Goal: Task Accomplishment & Management: Use online tool/utility

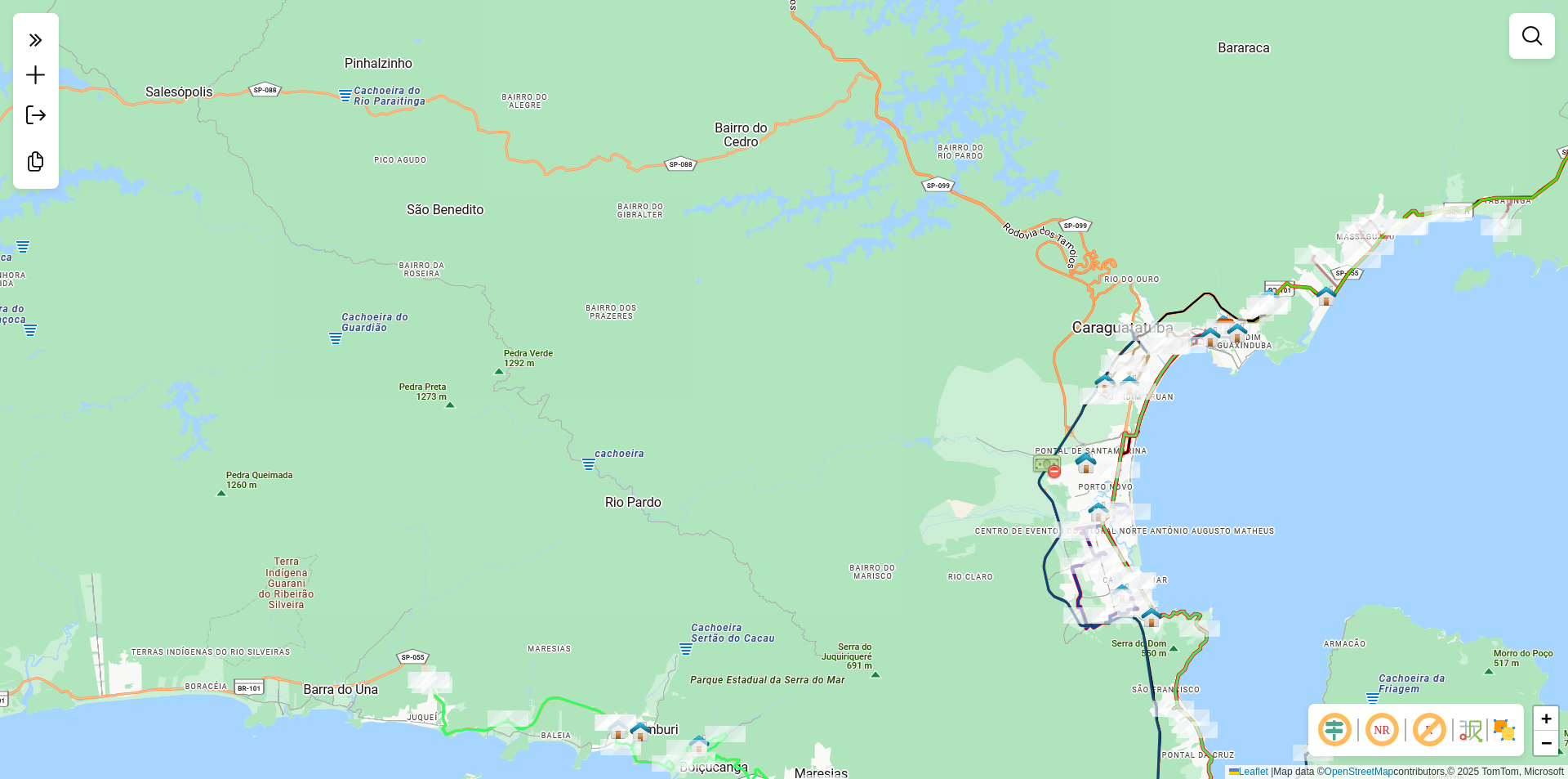
drag, startPoint x: 749, startPoint y: 335, endPoint x: 619, endPoint y: 11, distance: 349.1
click at [619, 11] on div "Janela de atendimento Grade de atendimento Capacidade Transportadoras Veículos …" at bounding box center [784, 389] width 1568 height 779
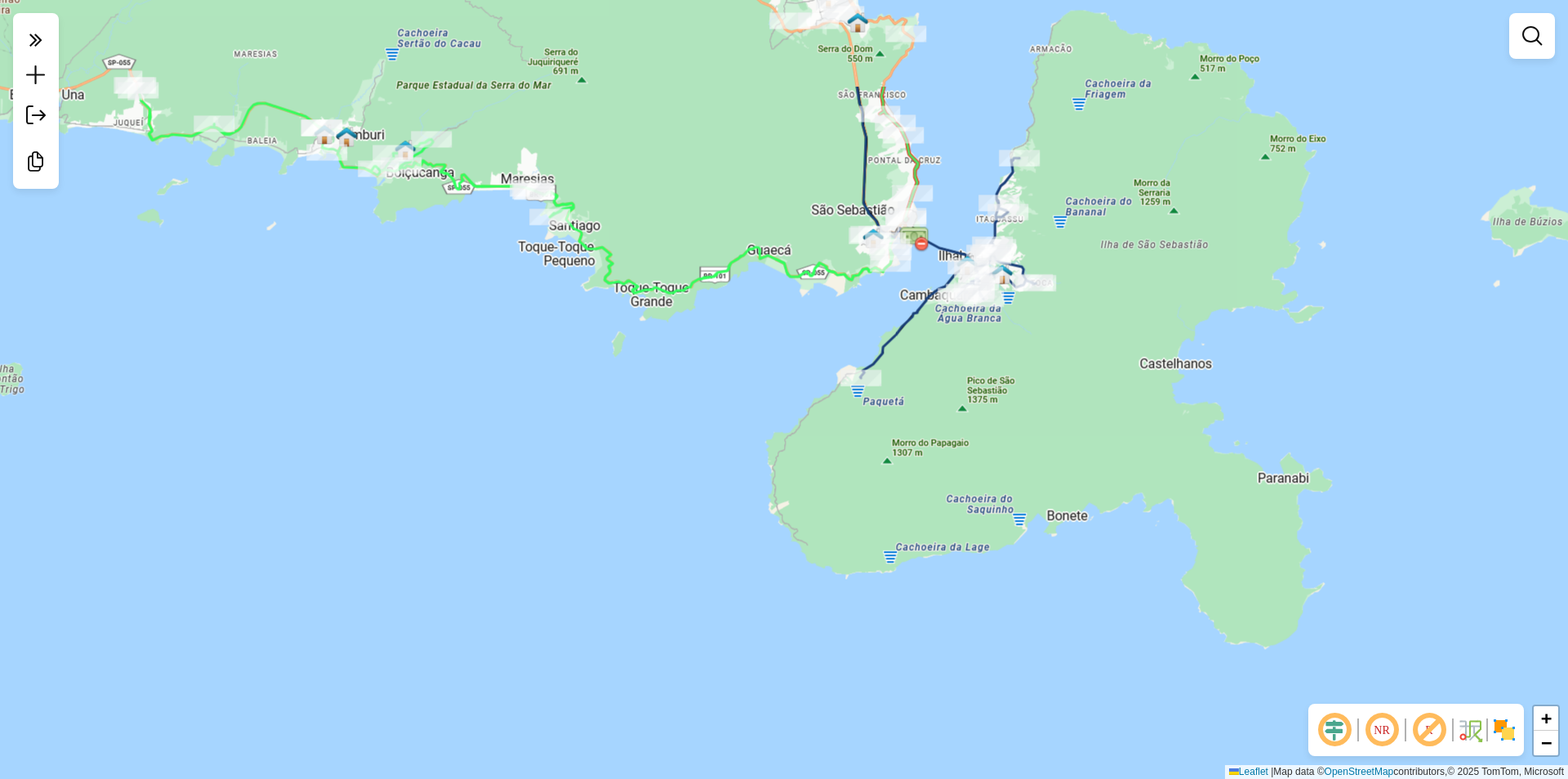
drag, startPoint x: 978, startPoint y: 314, endPoint x: 993, endPoint y: 370, distance: 58.0
click at [993, 370] on div "Janela de atendimento Grade de atendimento Capacidade Transportadoras Veículos …" at bounding box center [784, 389] width 1568 height 779
click at [1030, 271] on icon at bounding box center [948, 267] width 176 height 220
select select "**********"
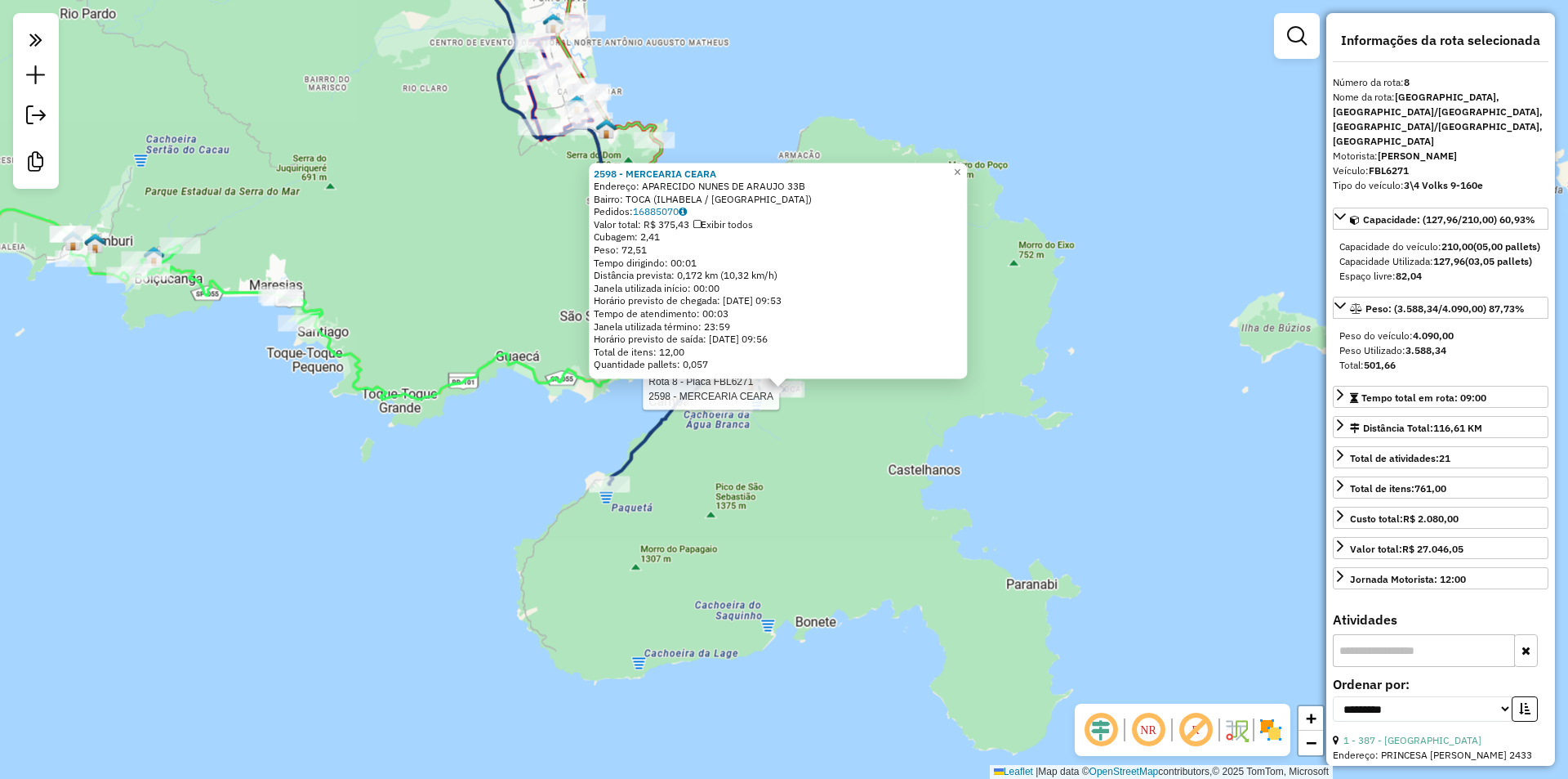
drag, startPoint x: 703, startPoint y: 617, endPoint x: 645, endPoint y: 799, distance: 191.0
click at [645, 778] on html "**********" at bounding box center [784, 389] width 1568 height 779
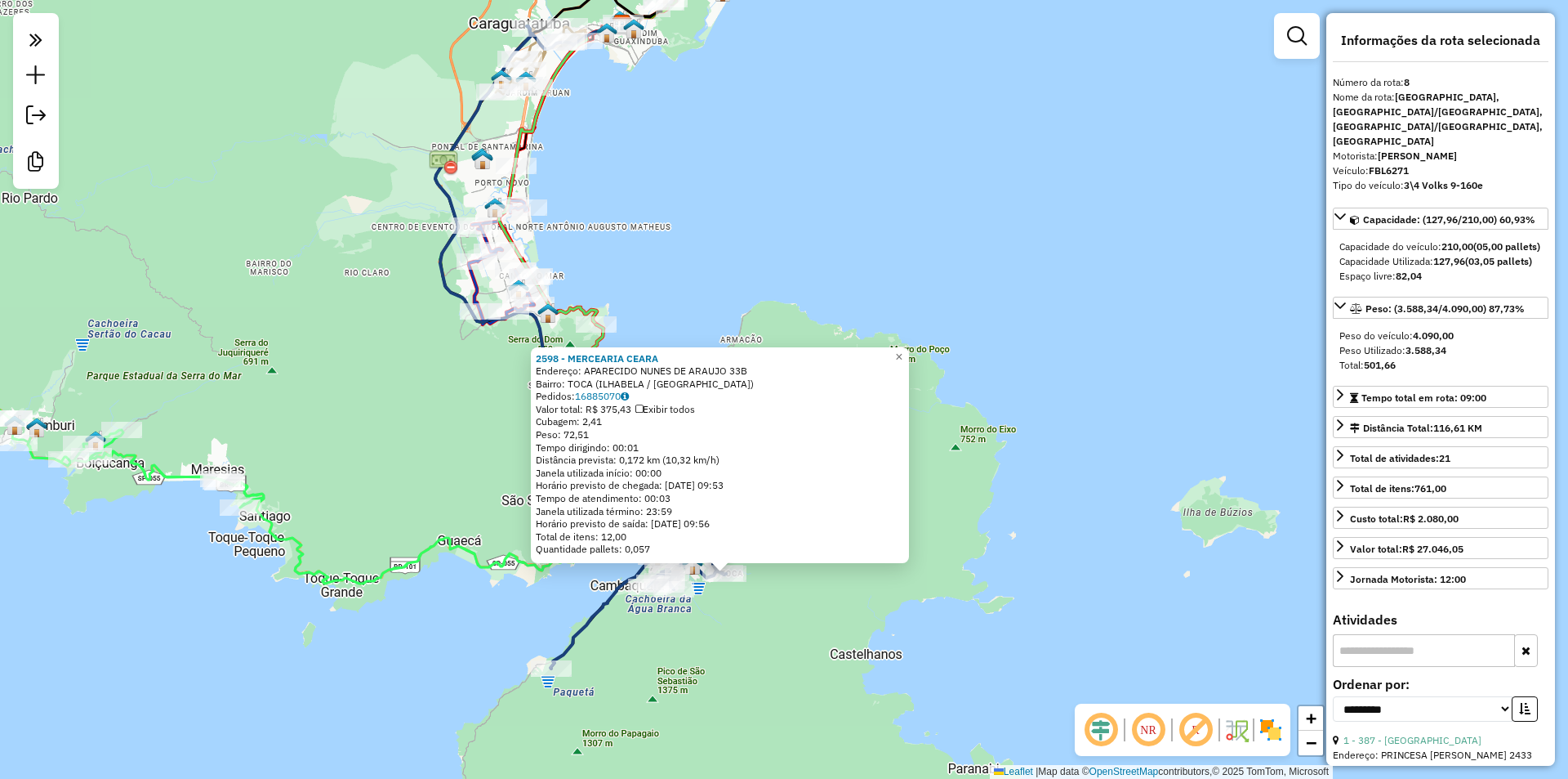
click at [910, 183] on div "2598 - MERCEARIA CEARA Endereço: APARECIDO NUNES DE ARAUJO 33B Bairro: [GEOGRAP…" at bounding box center [784, 389] width 1568 height 779
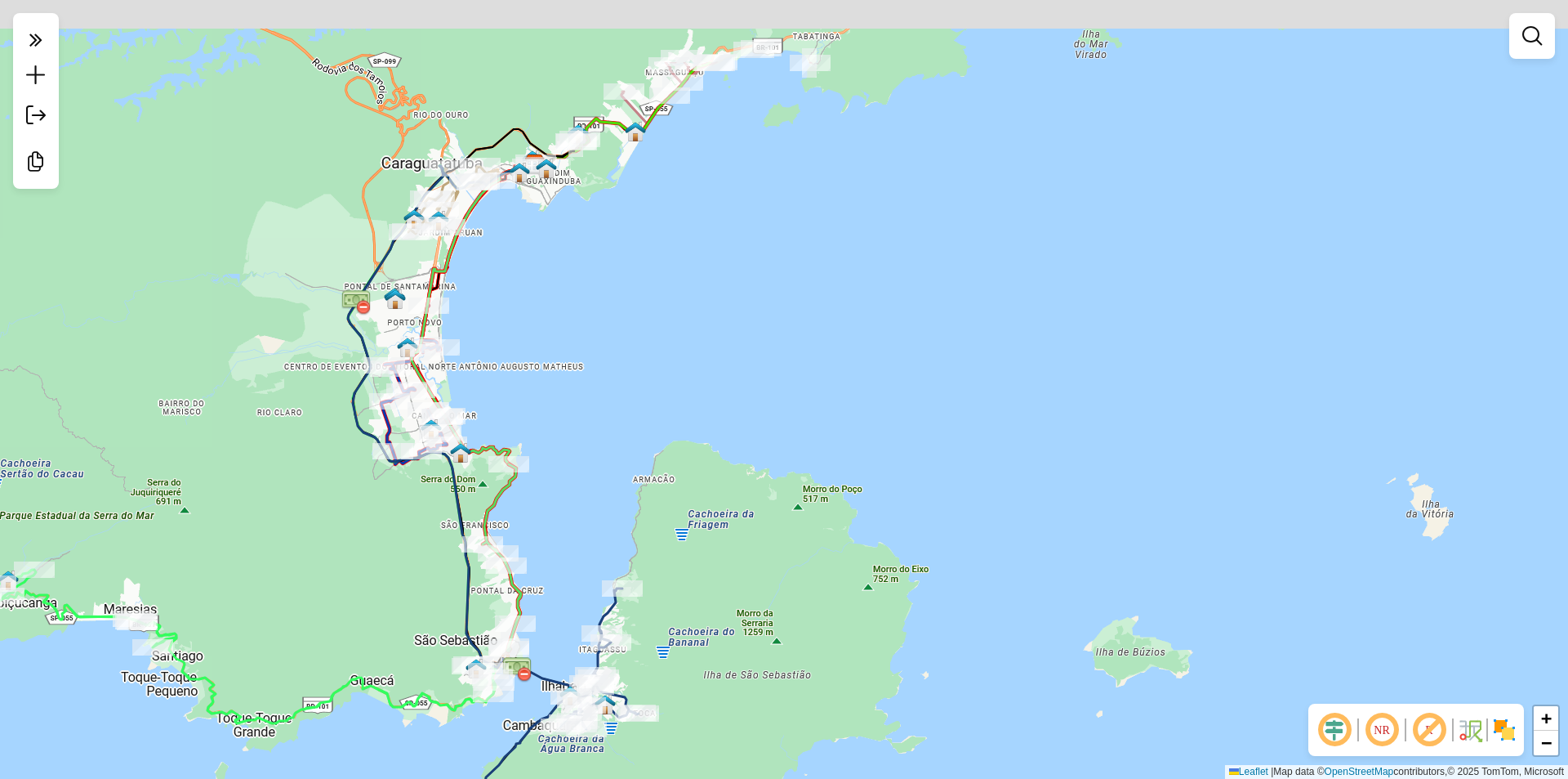
drag, startPoint x: 917, startPoint y: 129, endPoint x: 681, endPoint y: 694, distance: 612.3
click at [602, 778] on html "Aguarde... Pop-up bloqueado! Seu navegador bloqueou automáticamente a abertura …" at bounding box center [784, 389] width 1568 height 779
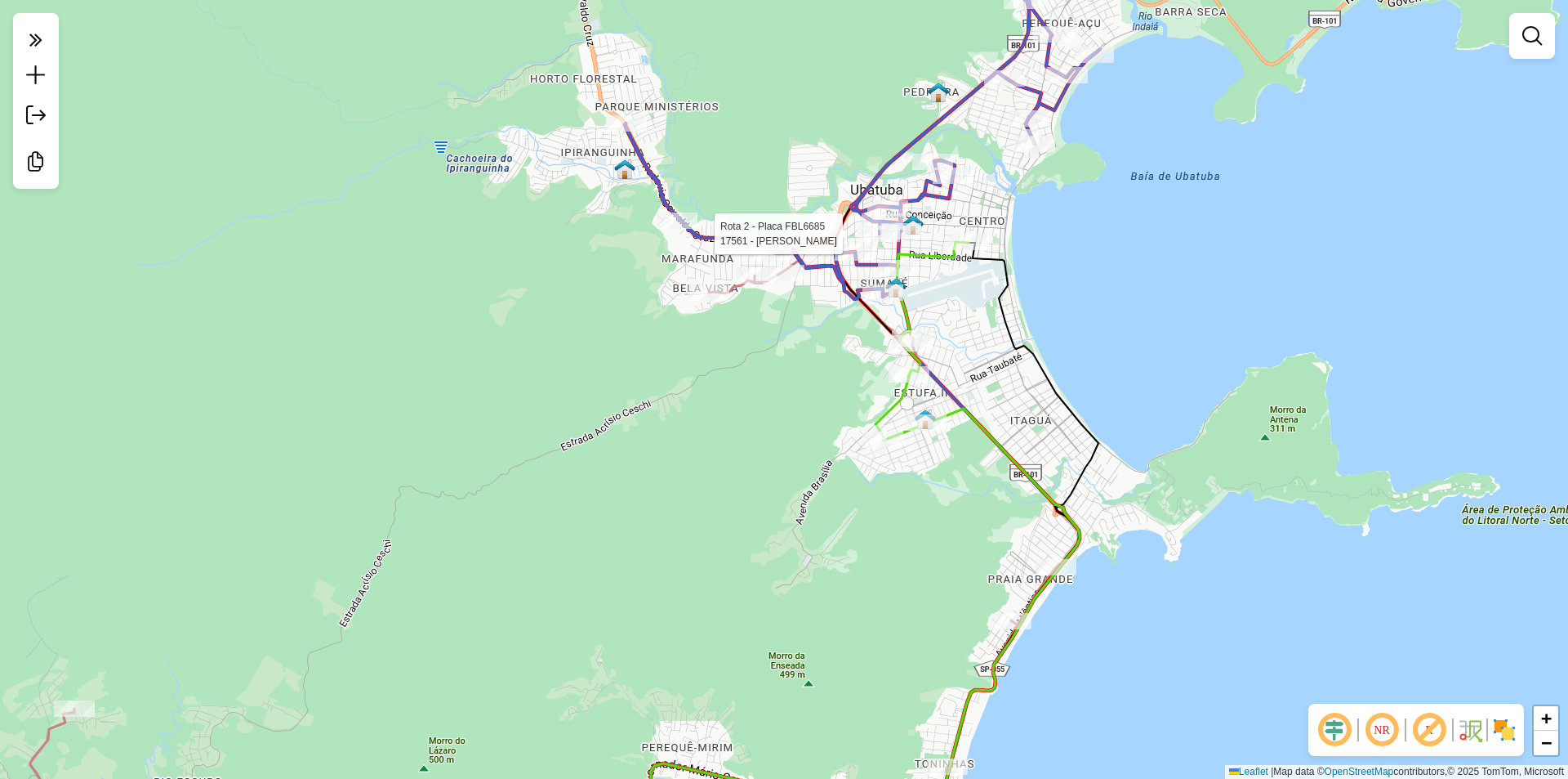
select select "**********"
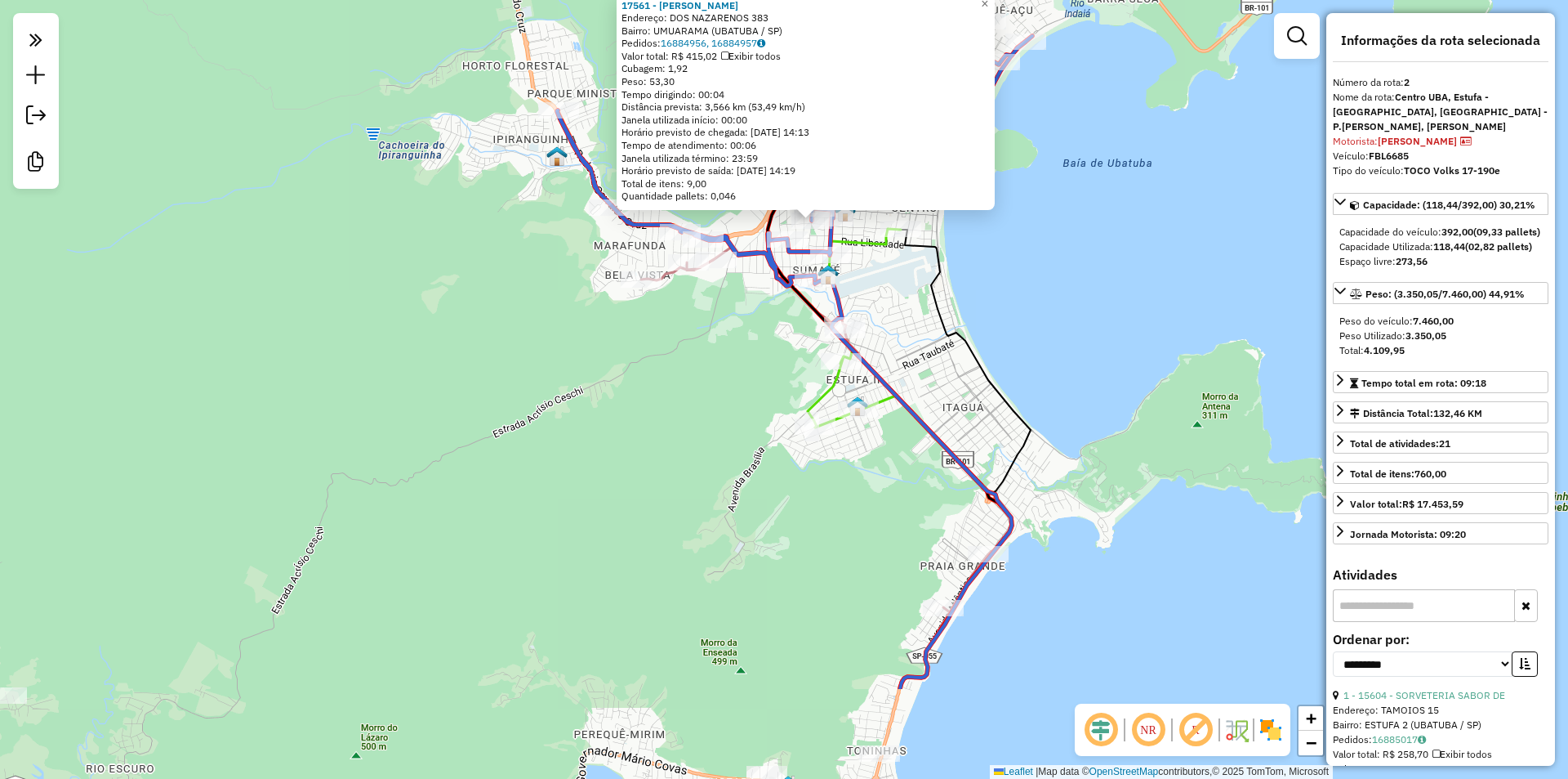
drag, startPoint x: 1081, startPoint y: 573, endPoint x: 1106, endPoint y: 416, distance: 159.0
click at [1106, 416] on div "17561 - [PERSON_NAME]: DOS NAZARENOS 383 Bairro: UMUARAMA (UBATUBA / [GEOGRAPHI…" at bounding box center [784, 389] width 1568 height 779
click at [864, 416] on div at bounding box center [858, 408] width 41 height 16
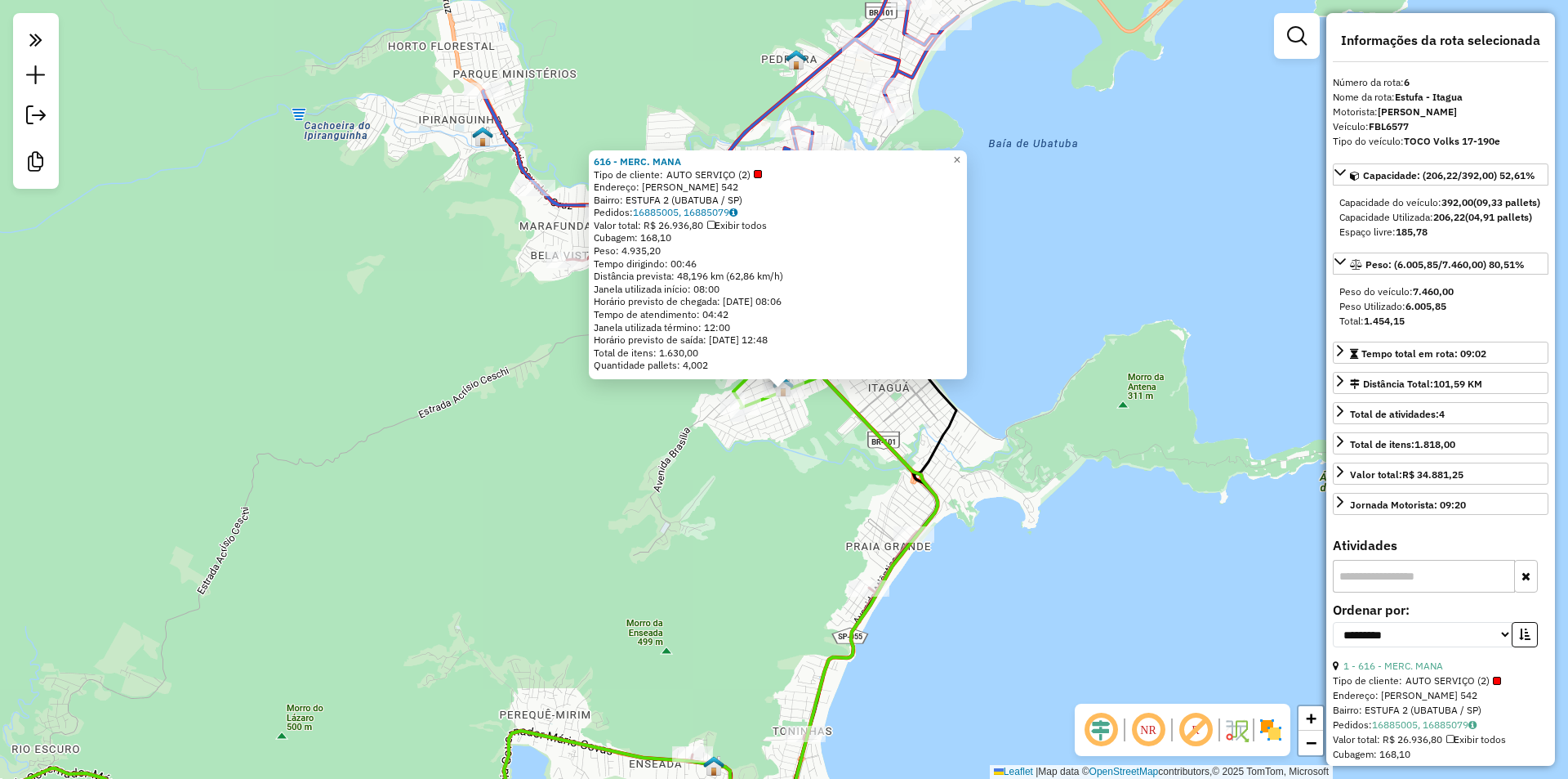
click at [915, 543] on div at bounding box center [914, 534] width 41 height 16
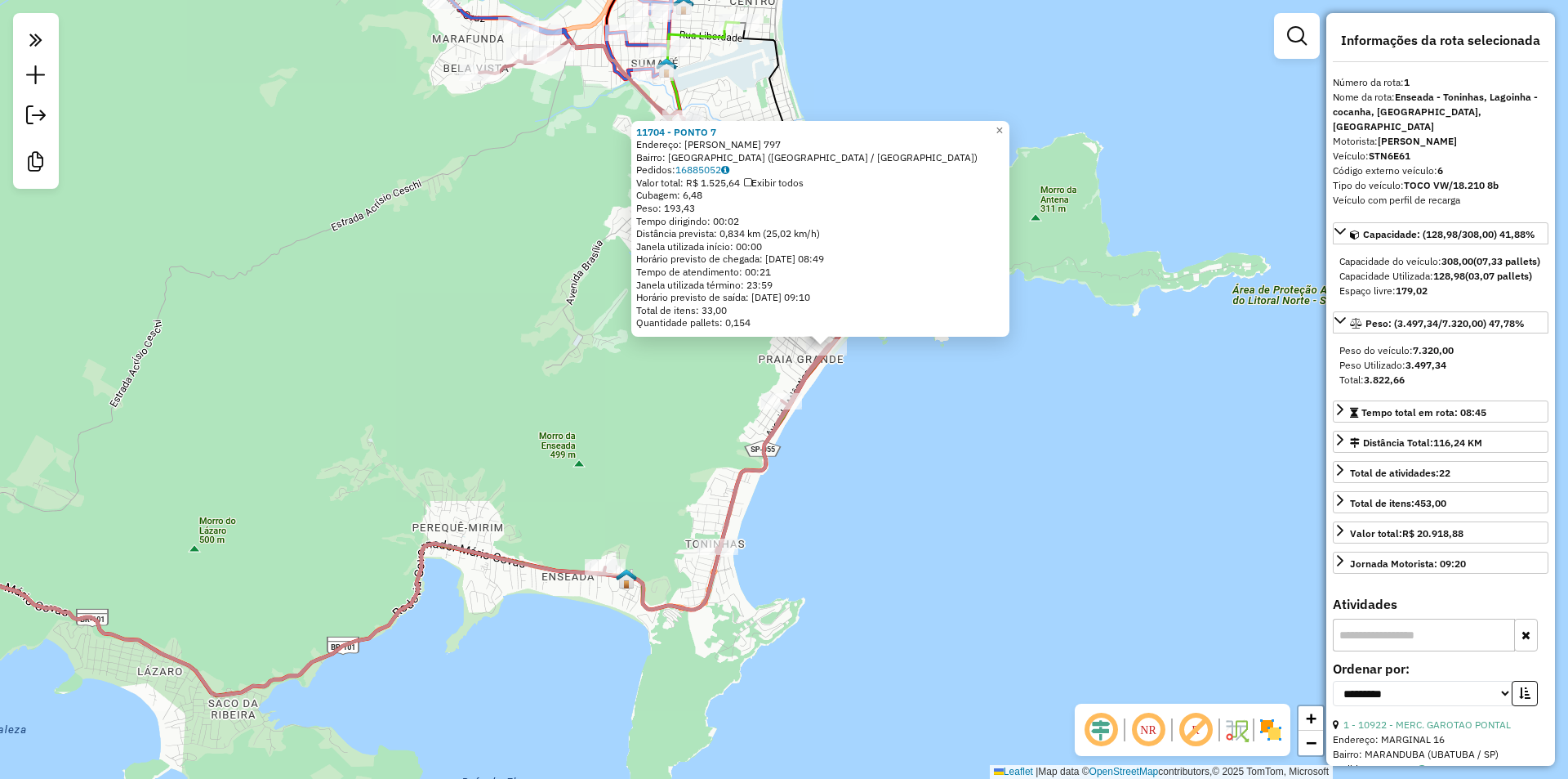
drag, startPoint x: 857, startPoint y: 691, endPoint x: 1064, endPoint y: 500, distance: 281.7
click at [1054, 505] on div "11704 - PONTO 7 Endereço: [PERSON_NAME] 797 Bairro: [GEOGRAPHIC_DATA] ([GEOGRAP…" at bounding box center [784, 389] width 1568 height 779
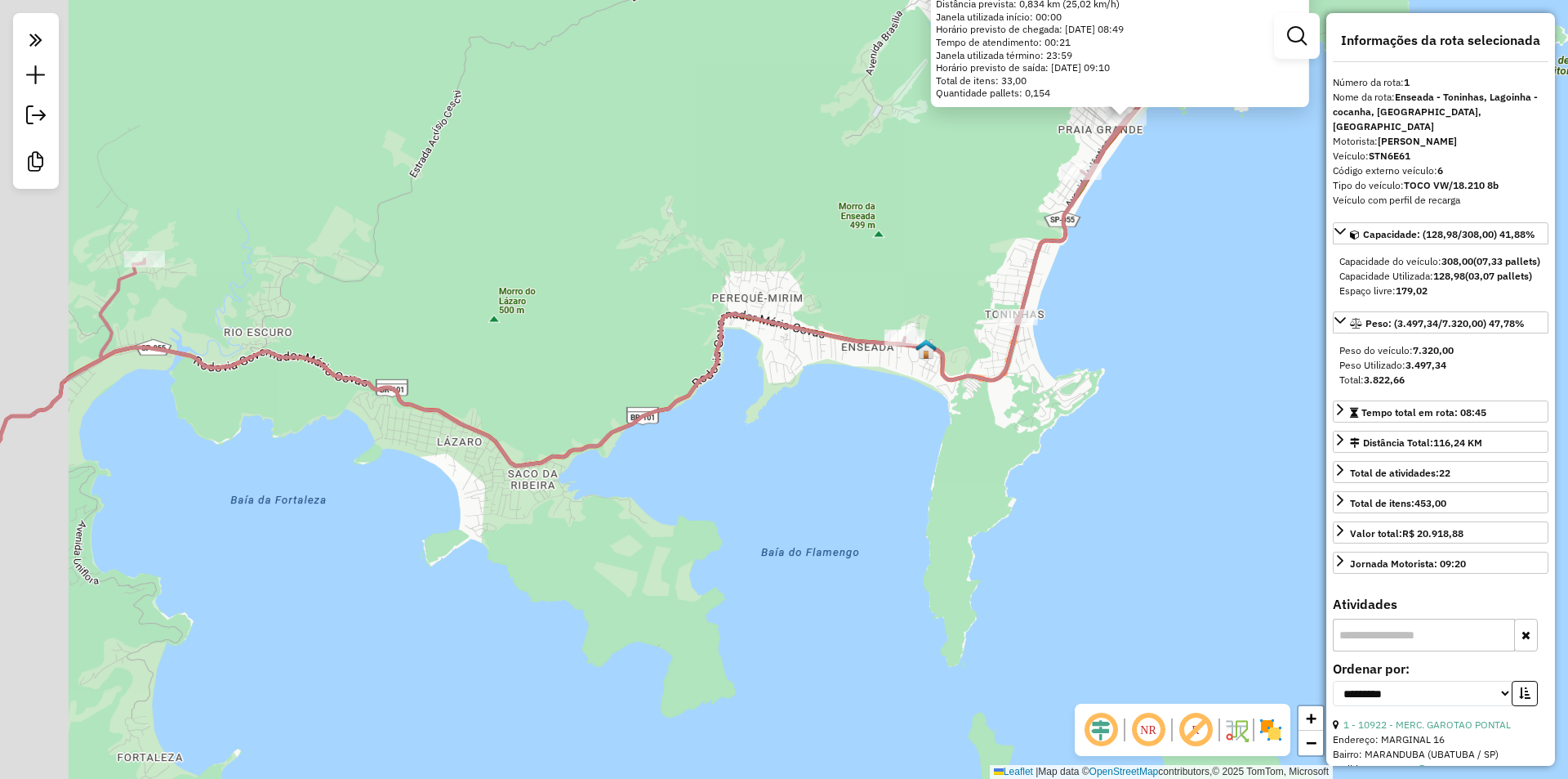
drag, startPoint x: 500, startPoint y: 719, endPoint x: 887, endPoint y: 545, distance: 424.3
click at [866, 518] on div "11704 - PONTO 7 Endereço: [PERSON_NAME] 797 Bairro: [GEOGRAPHIC_DATA] ([GEOGRAP…" at bounding box center [784, 389] width 1568 height 779
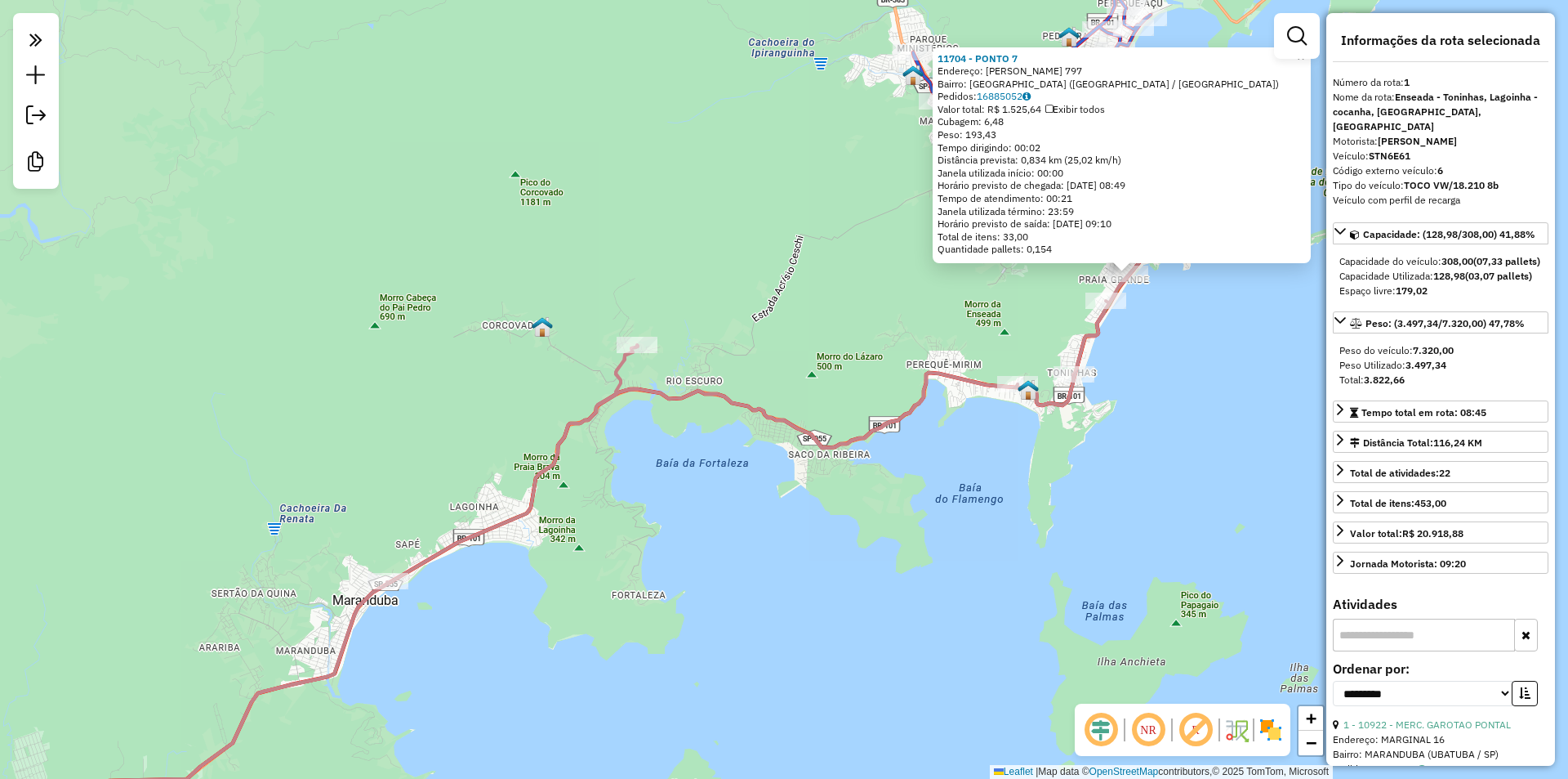
drag, startPoint x: 612, startPoint y: 716, endPoint x: 881, endPoint y: 443, distance: 383.3
click at [879, 443] on div "11704 - PONTO 7 Endereço: [PERSON_NAME] 797 Bairro: [GEOGRAPHIC_DATA] ([GEOGRAP…" at bounding box center [784, 389] width 1568 height 779
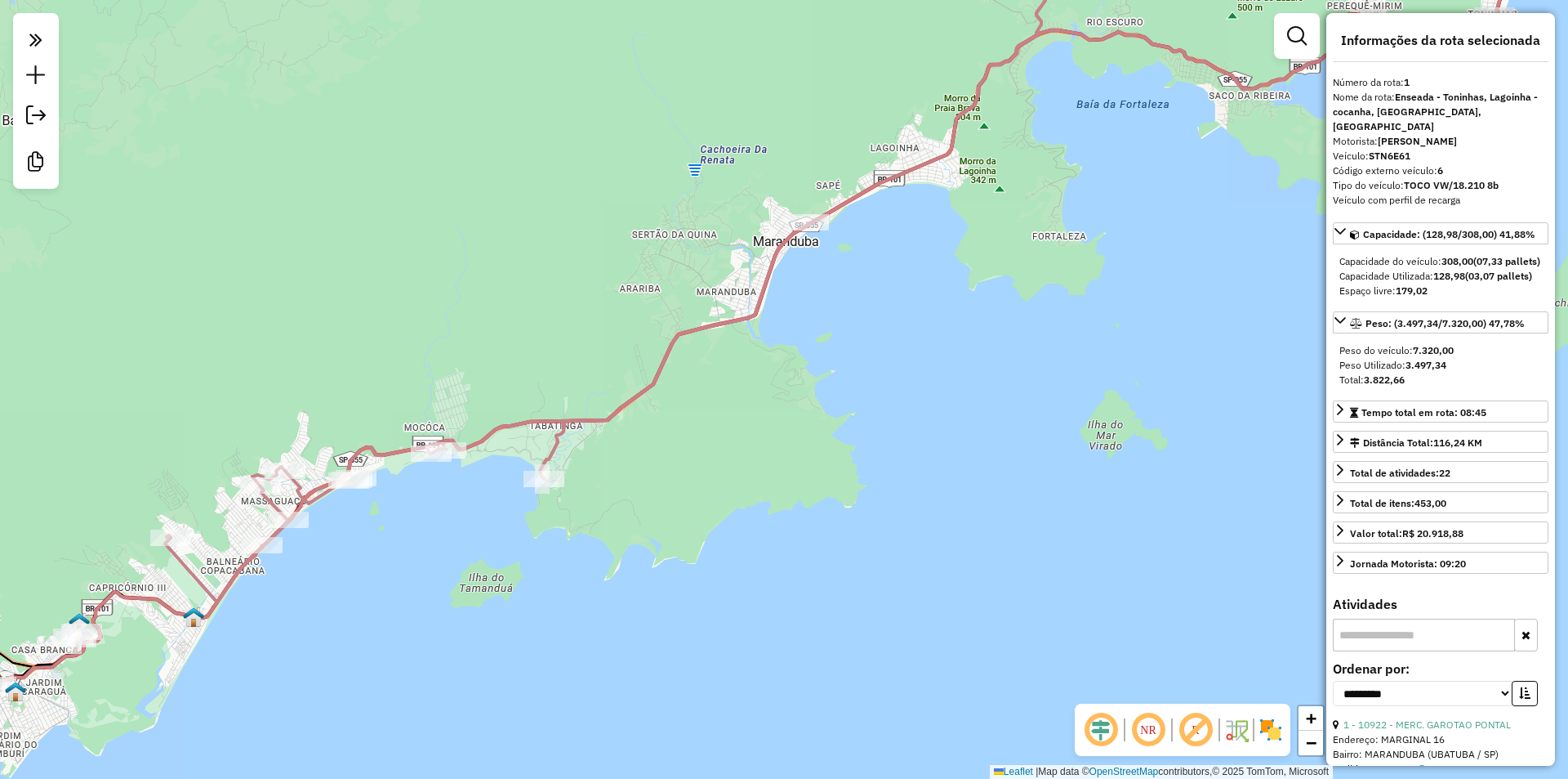
drag, startPoint x: 620, startPoint y: 598, endPoint x: 761, endPoint y: 515, distance: 163.6
click at [761, 515] on div "11704 - PONTO 7 Endereço: [PERSON_NAME] 797 Bairro: [GEOGRAPHIC_DATA] ([GEOGRAP…" at bounding box center [784, 389] width 1568 height 779
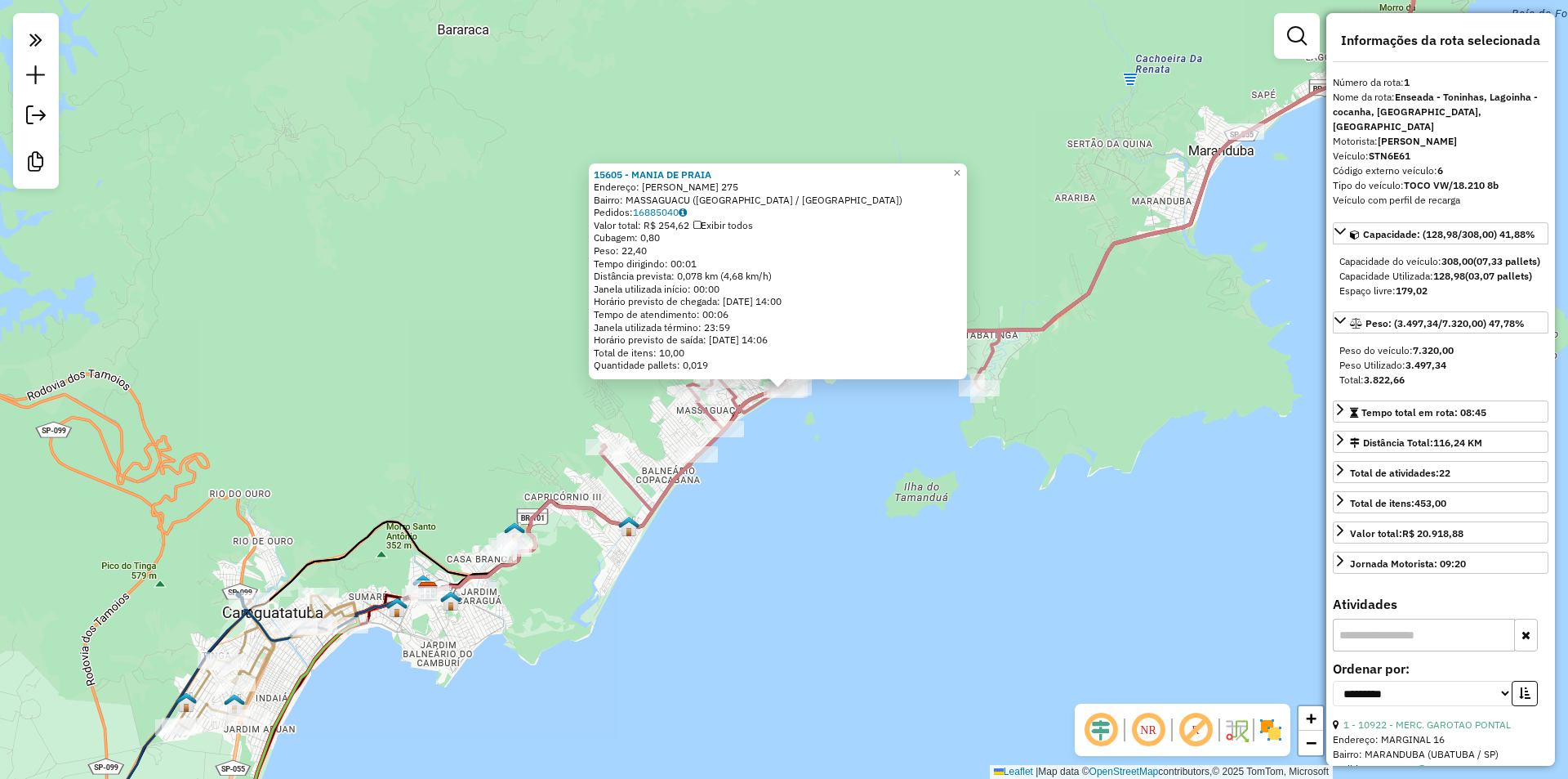
click at [621, 608] on div "15605 - MANIA DE PRAIA Endereço: [PERSON_NAME] 275 Bairro: [GEOGRAPHIC_DATA] ([…" at bounding box center [784, 389] width 1568 height 779
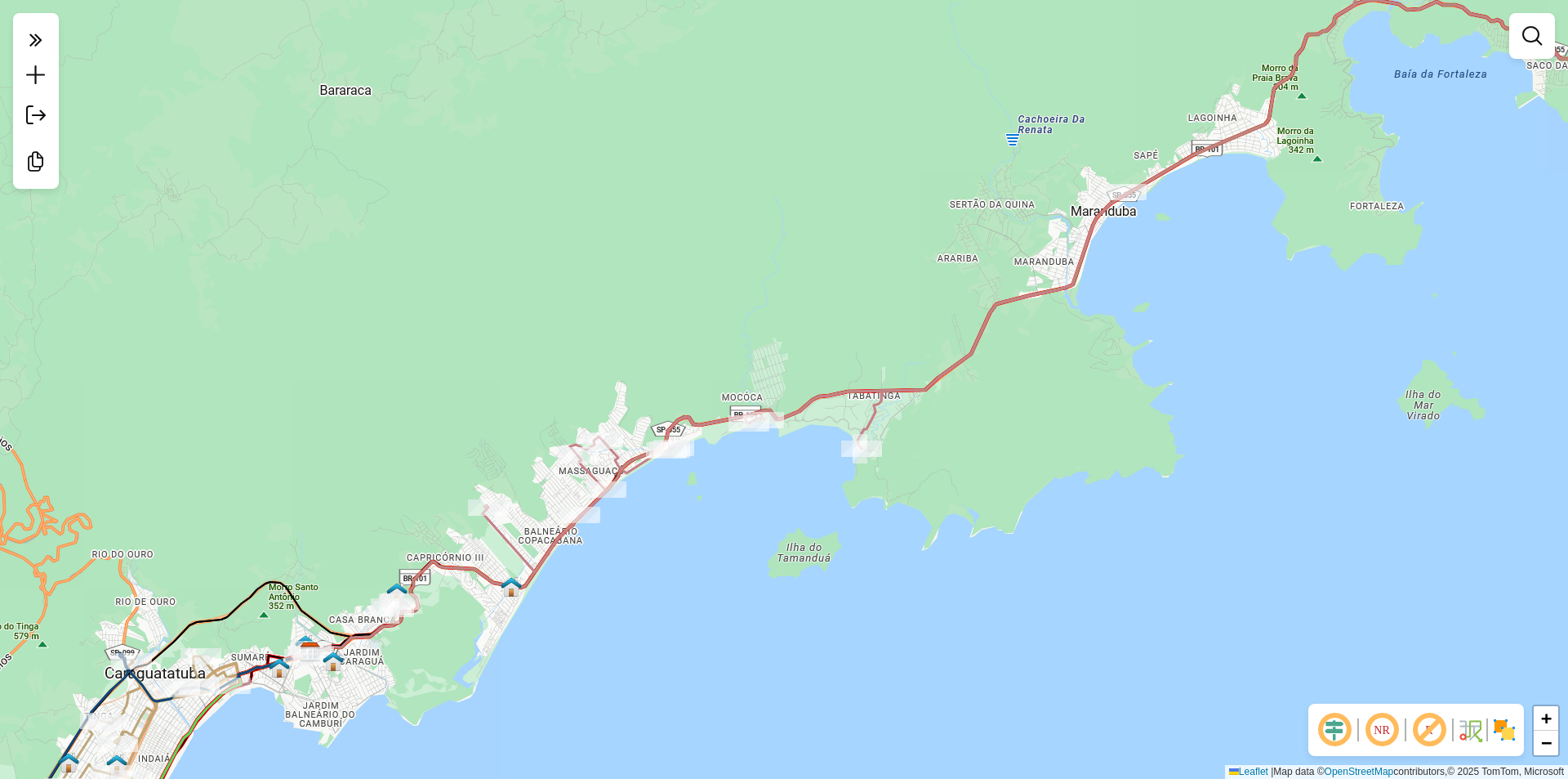
drag, startPoint x: 940, startPoint y: 570, endPoint x: 697, endPoint y: 656, distance: 257.8
click at [653, 690] on div "Janela de atendimento Grade de atendimento Capacidade Transportadoras Veículos …" at bounding box center [784, 389] width 1568 height 779
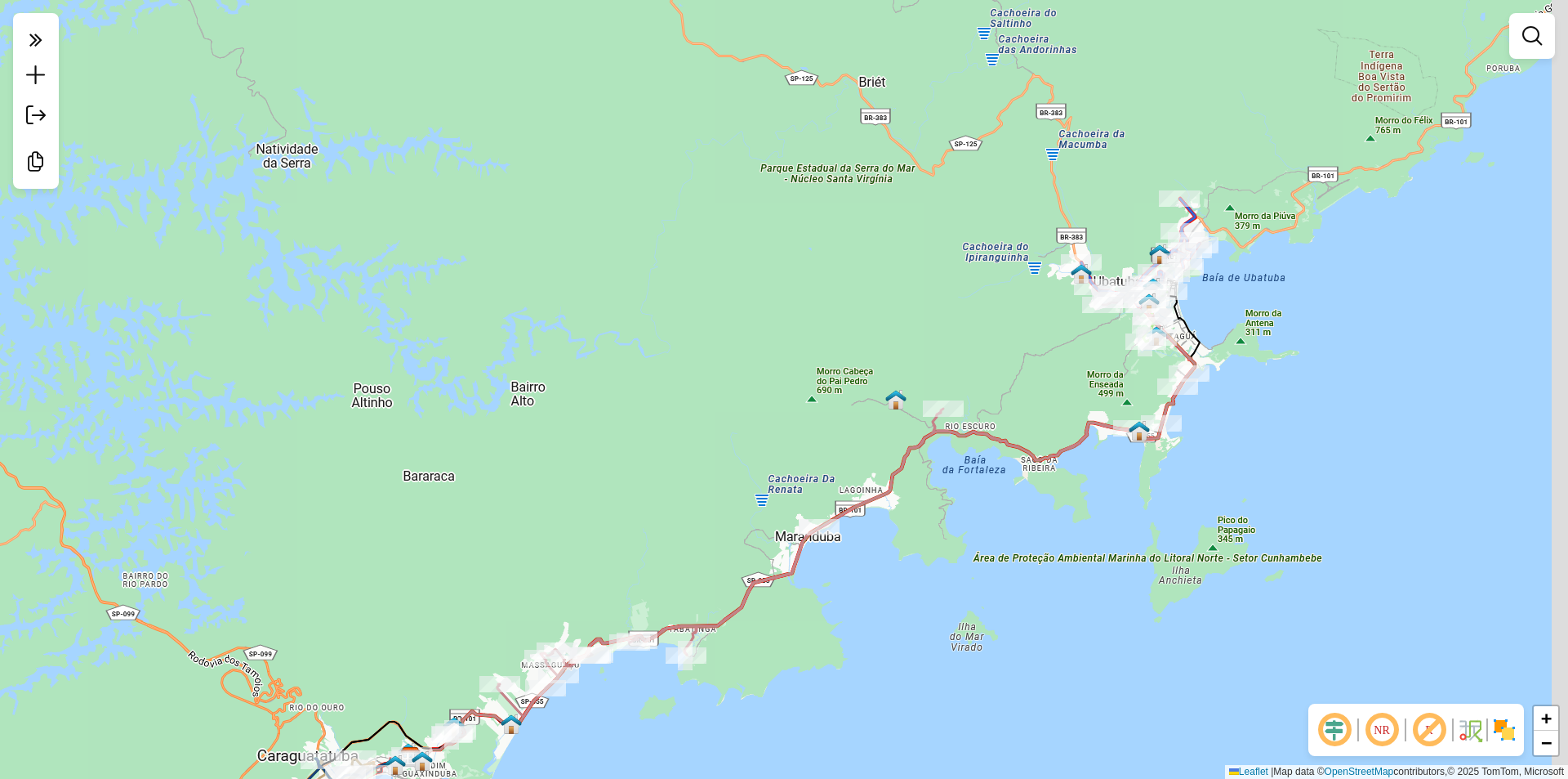
drag, startPoint x: 1058, startPoint y: 525, endPoint x: 986, endPoint y: 596, distance: 101.1
click at [970, 620] on div "Janela de atendimento Grade de atendimento Capacidade Transportadoras Veículos …" at bounding box center [784, 389] width 1568 height 779
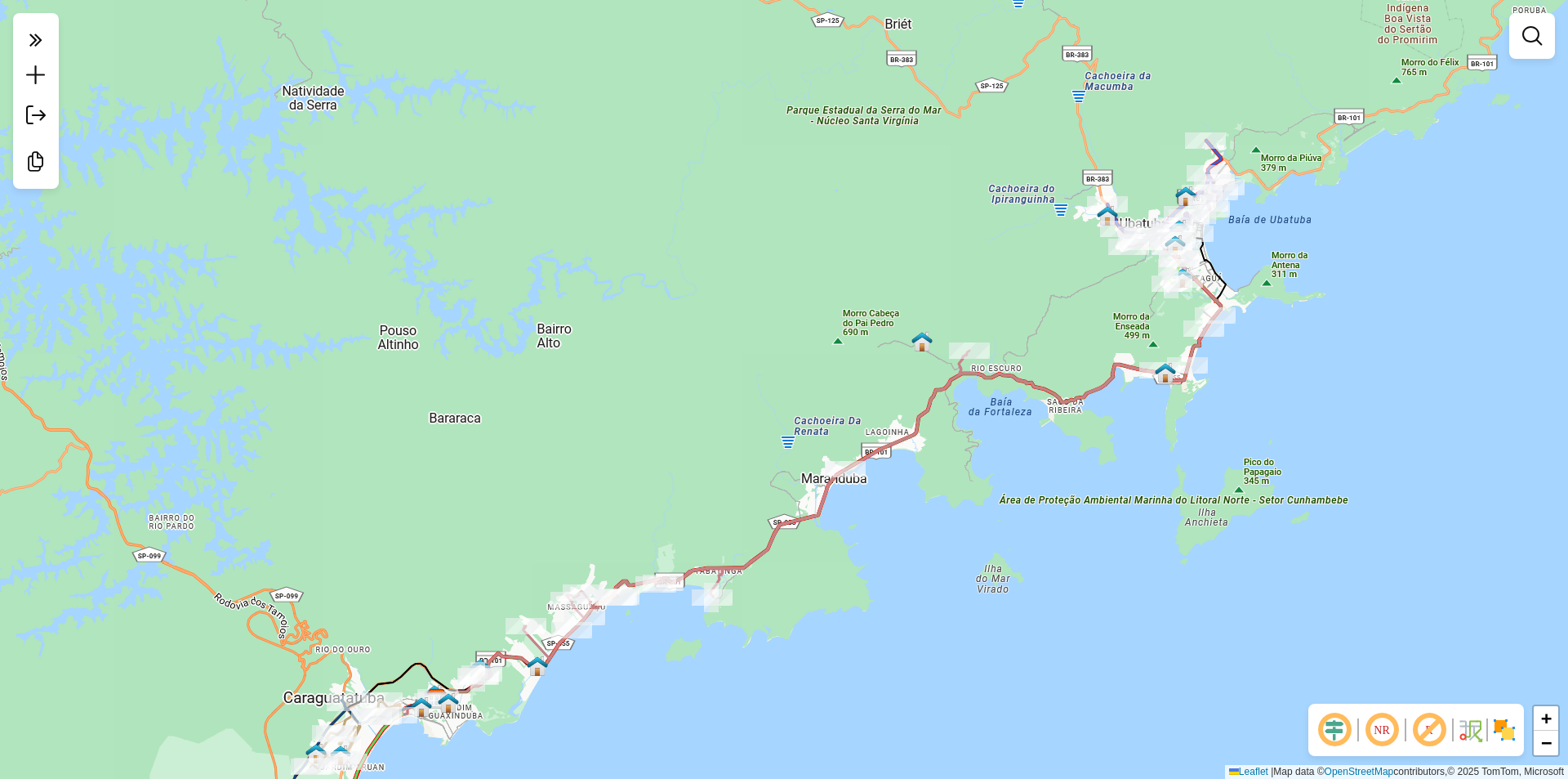
drag, startPoint x: 985, startPoint y: 601, endPoint x: 929, endPoint y: 149, distance: 455.5
click at [952, 90] on div "Janela de atendimento Grade de atendimento Capacidade Transportadoras Veículos …" at bounding box center [784, 389] width 1568 height 779
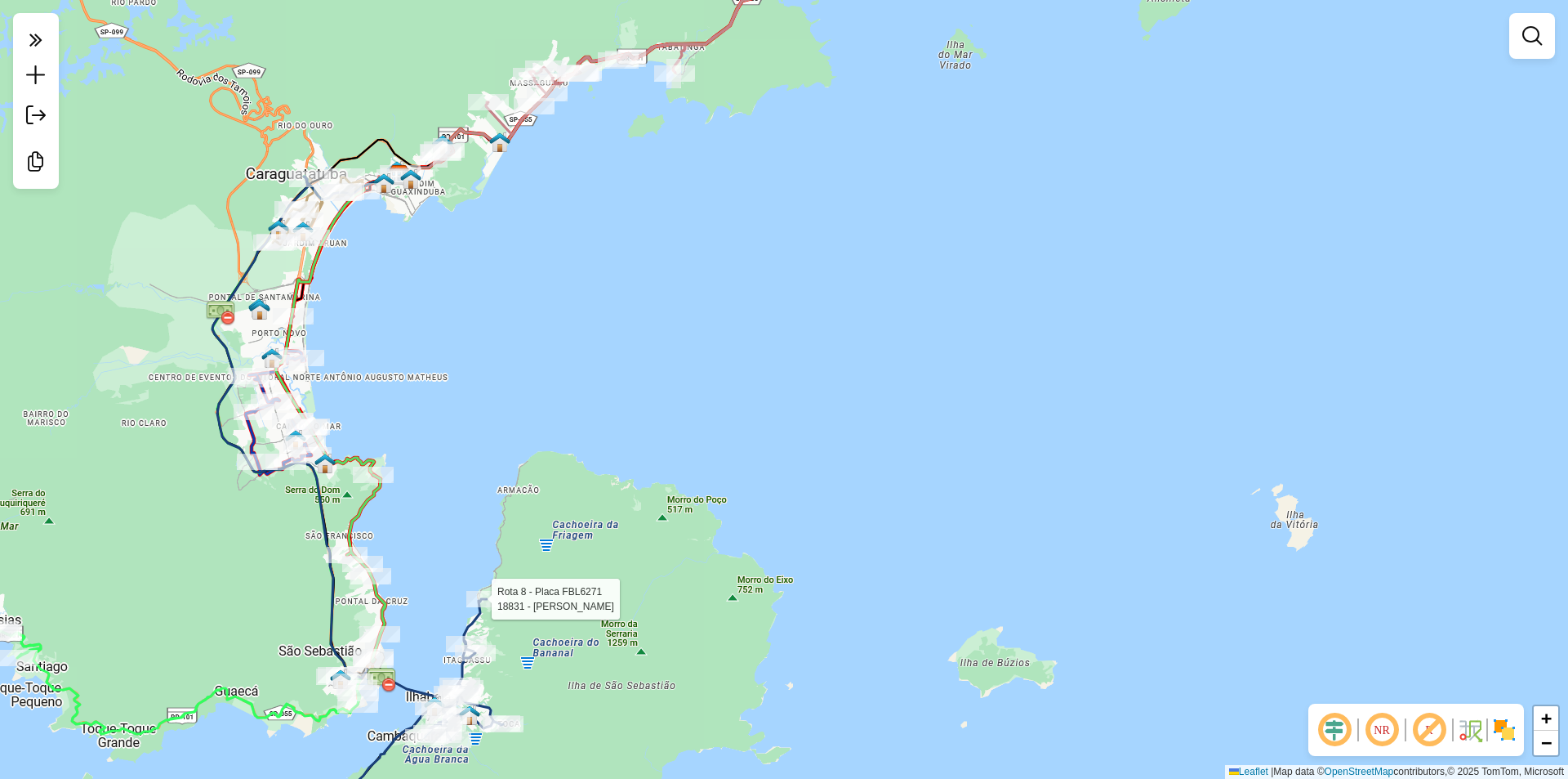
select select "**********"
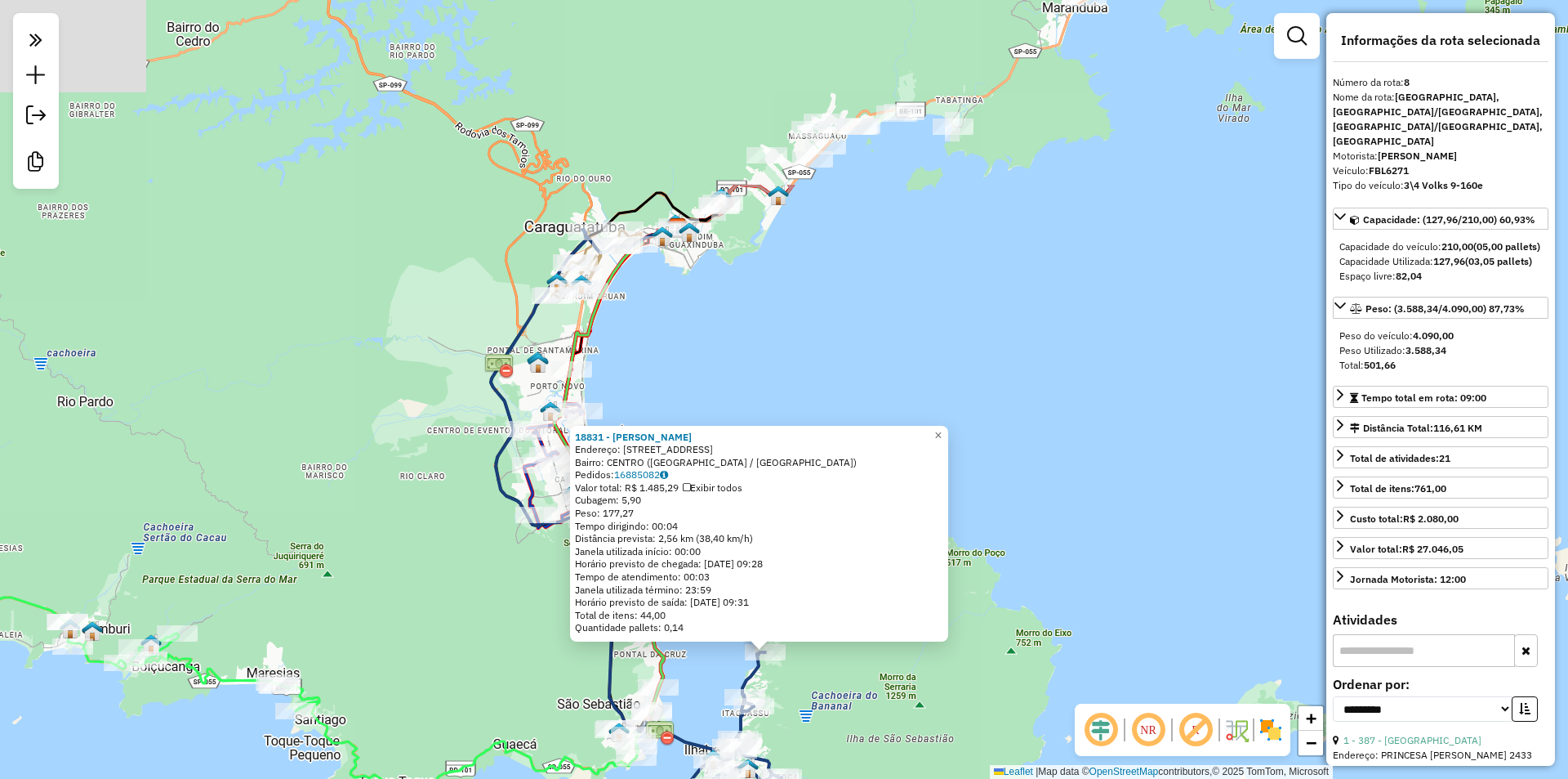
drag, startPoint x: 459, startPoint y: 470, endPoint x: 466, endPoint y: 583, distance: 113.2
click at [445, 599] on div "Rota 8 - Placa FBL6271 18831 - [PERSON_NAME] 18831 - [PERSON_NAME]: [STREET_ADD…" at bounding box center [784, 389] width 1568 height 779
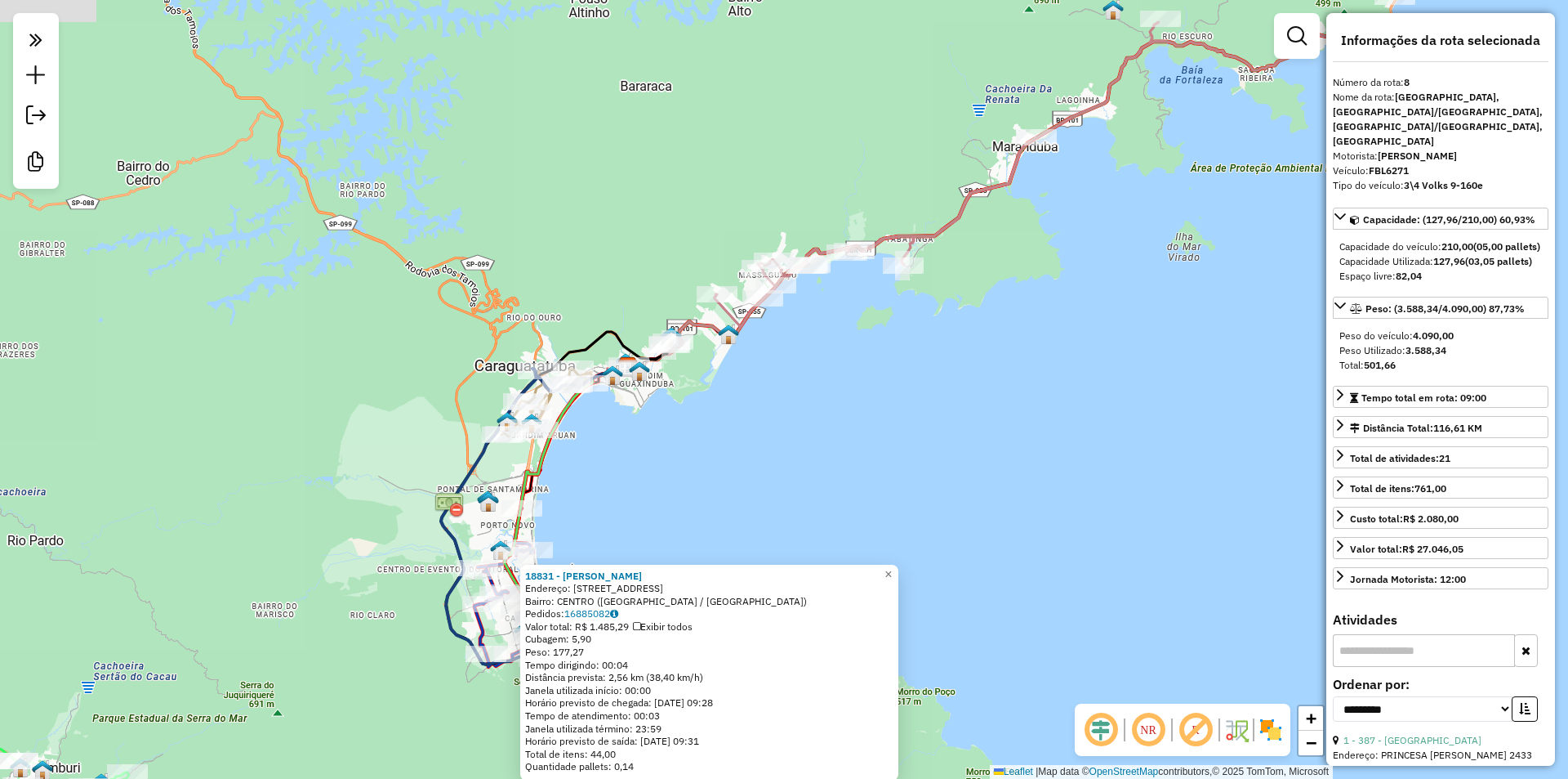
drag, startPoint x: 868, startPoint y: 277, endPoint x: 278, endPoint y: 806, distance: 792.4
click at [278, 778] on html "**********" at bounding box center [784, 389] width 1568 height 779
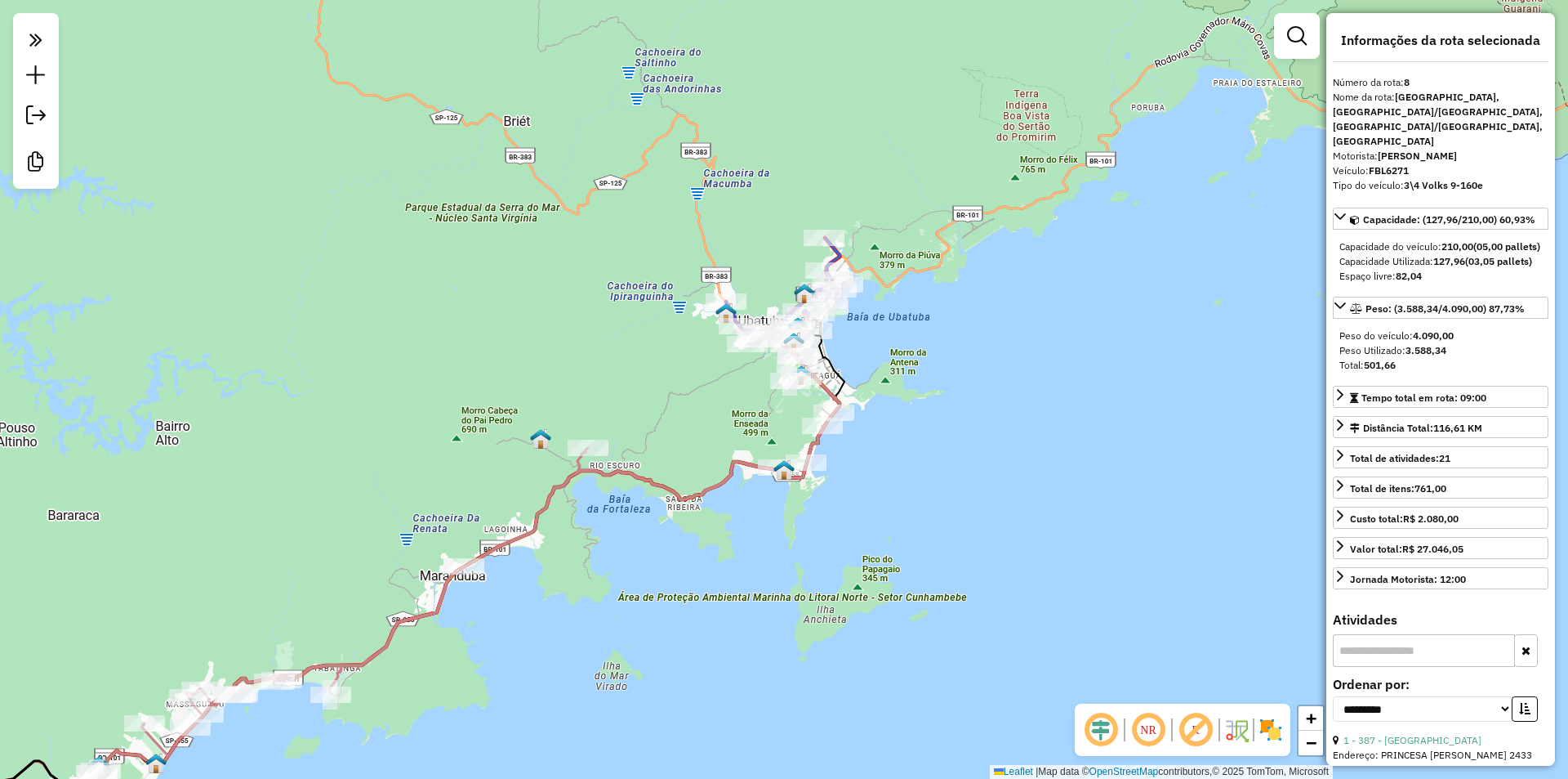
click at [910, 326] on div "18831 - [PERSON_NAME]: [STREET_ADDRESS] Pedidos: 16885082 Valor total: R$ 1.485…" at bounding box center [784, 389] width 1568 height 779
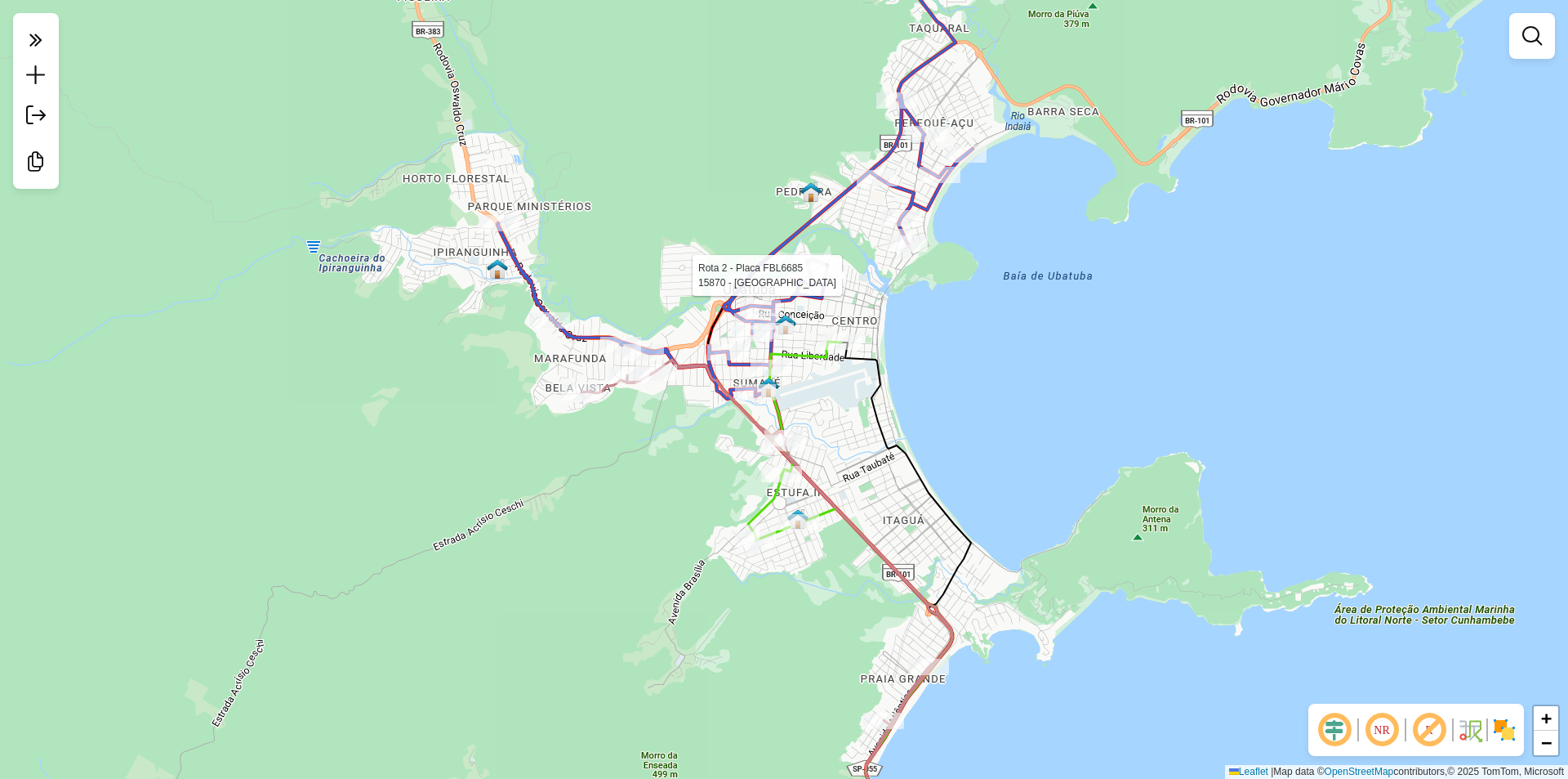
select select "**********"
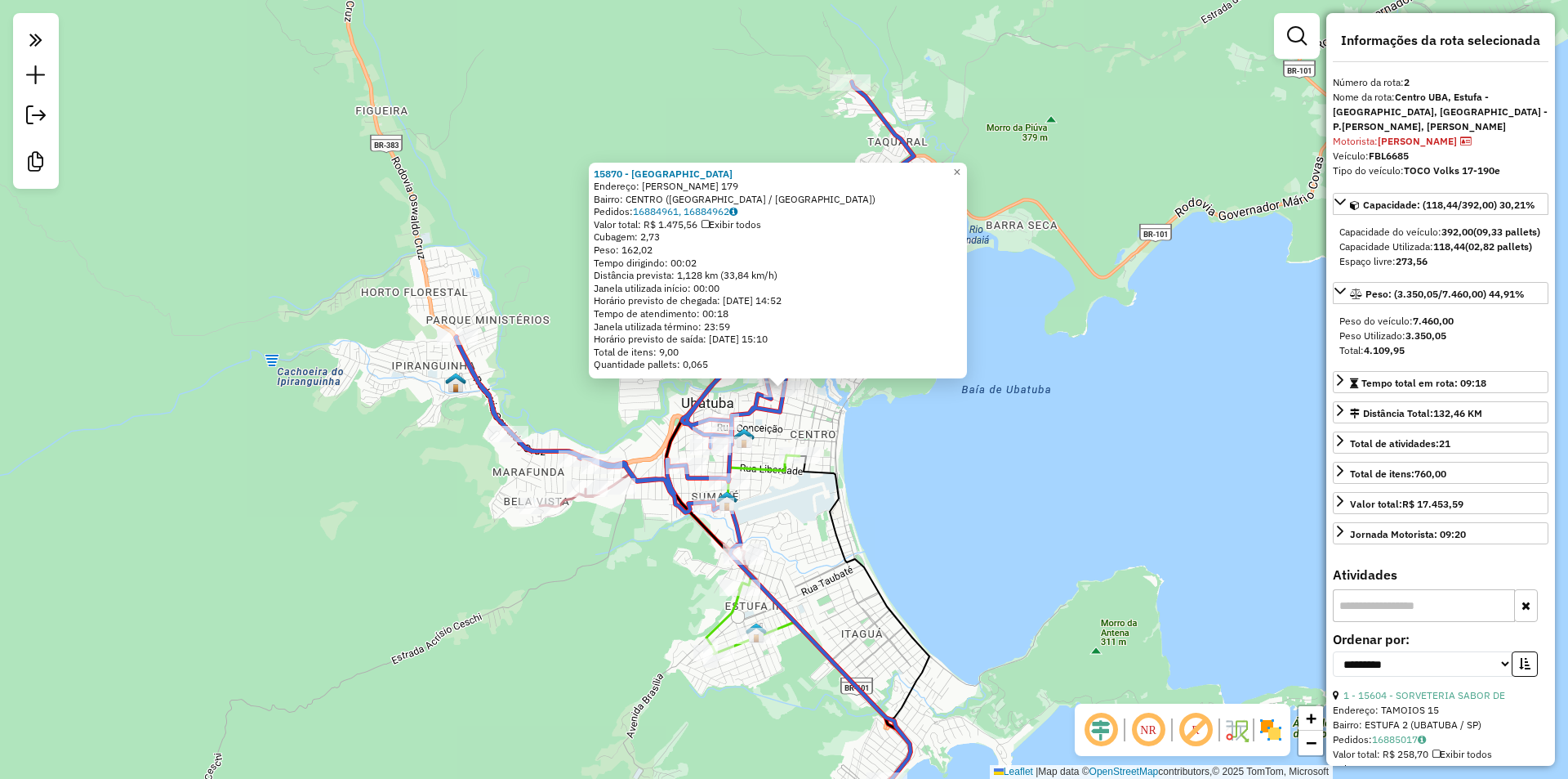
click at [870, 554] on div "15870 - ARENA [GEOGRAPHIC_DATA] Endereço: CACIQUE CUNHAMBEBE 179 Bairro: [GEOGR…" at bounding box center [784, 389] width 1568 height 779
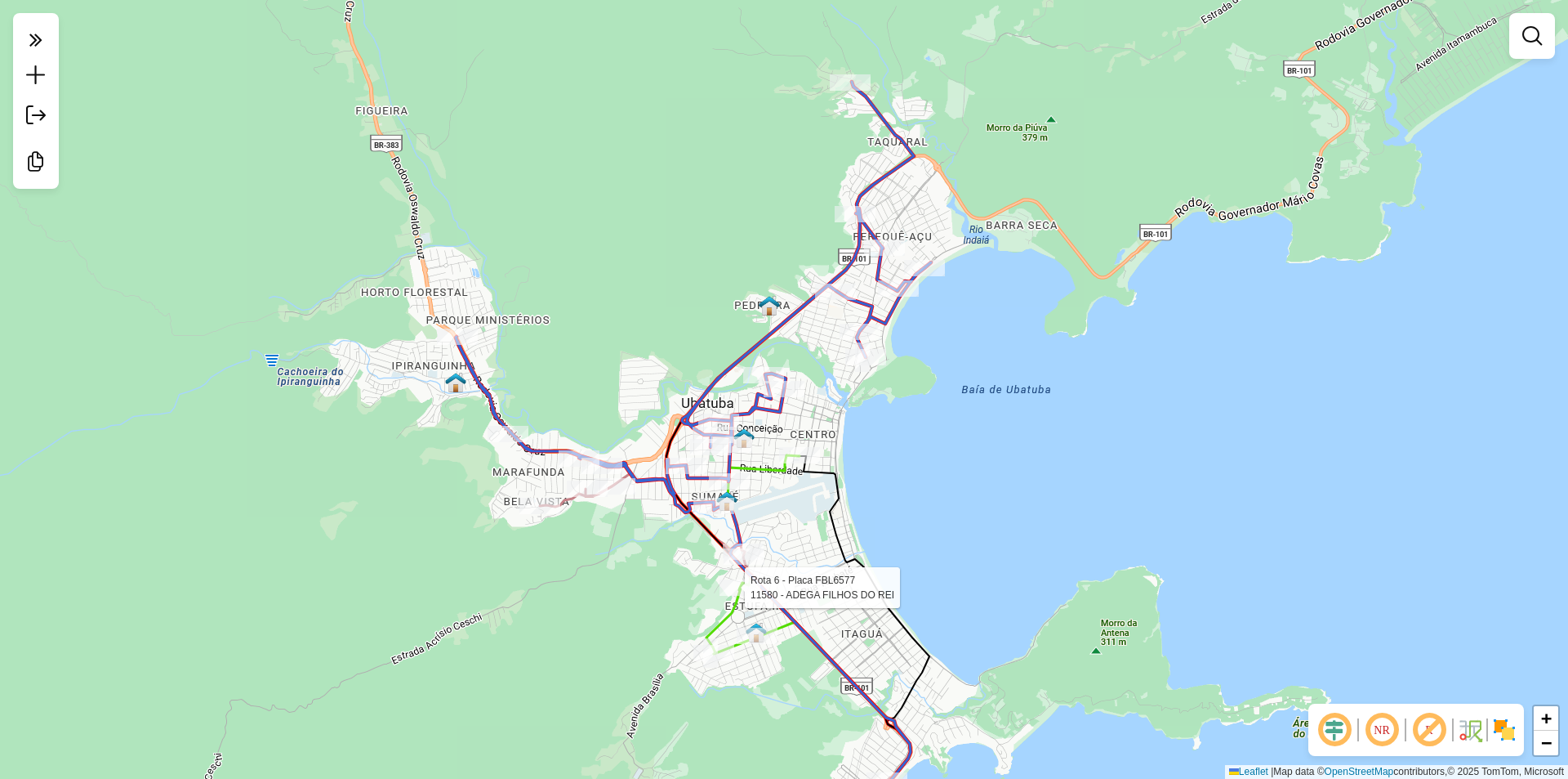
select select "**********"
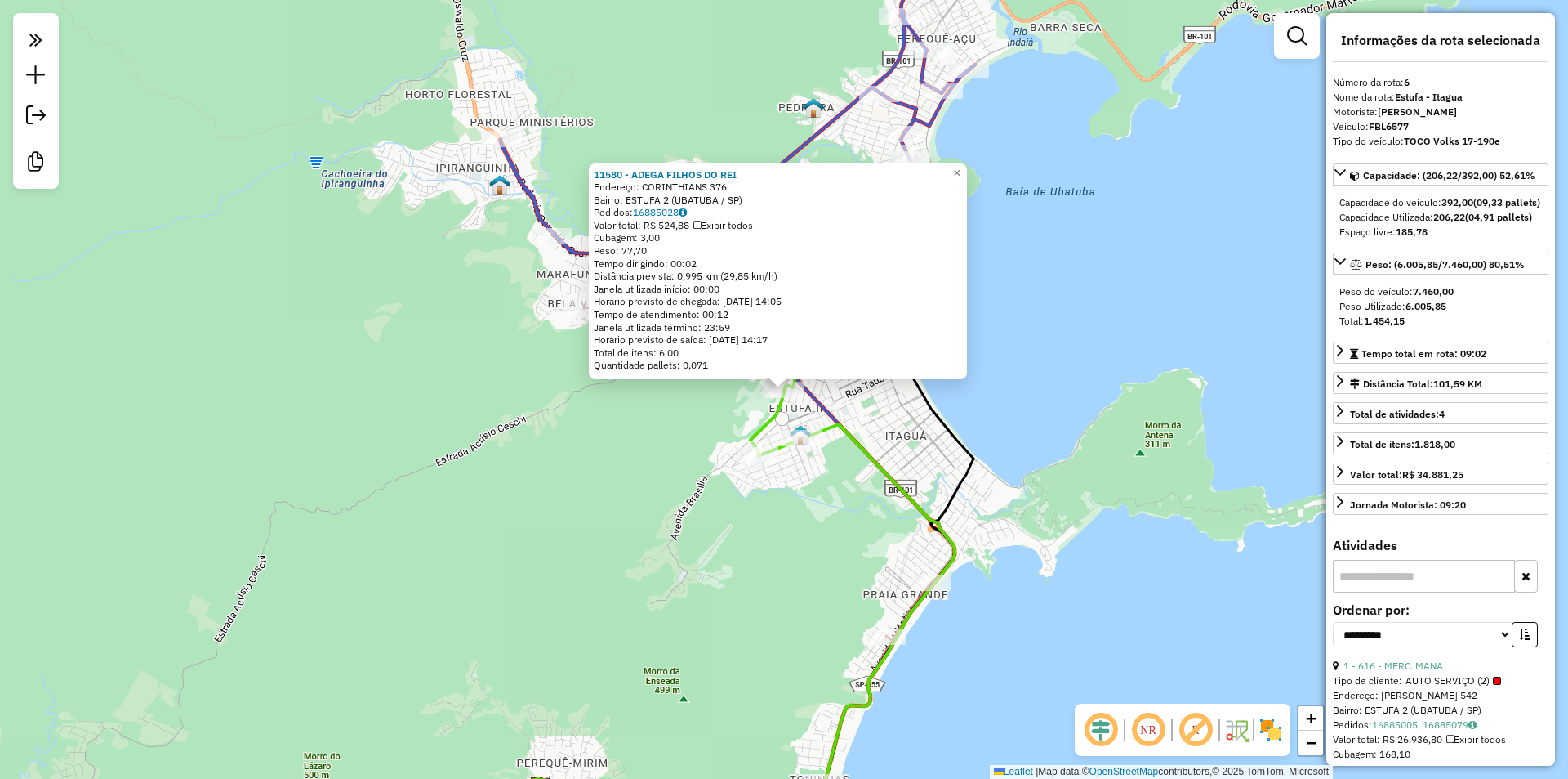
click at [815, 535] on div "Rota 6 - Placa FBL6577 17802 - MERCADO ROCHA 11580 - ADEGA FILHOS DO REI Endere…" at bounding box center [784, 389] width 1568 height 779
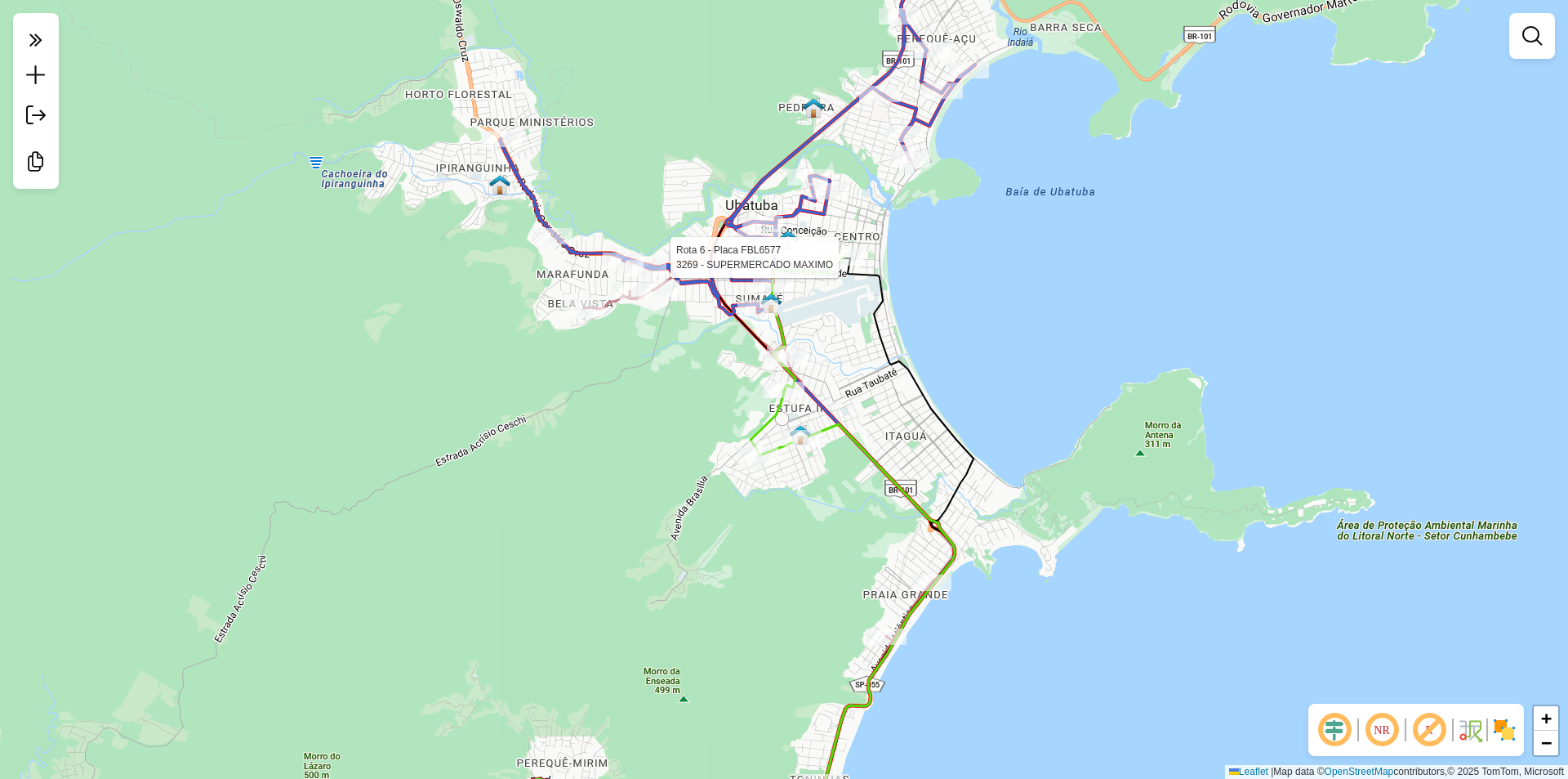
select select "**********"
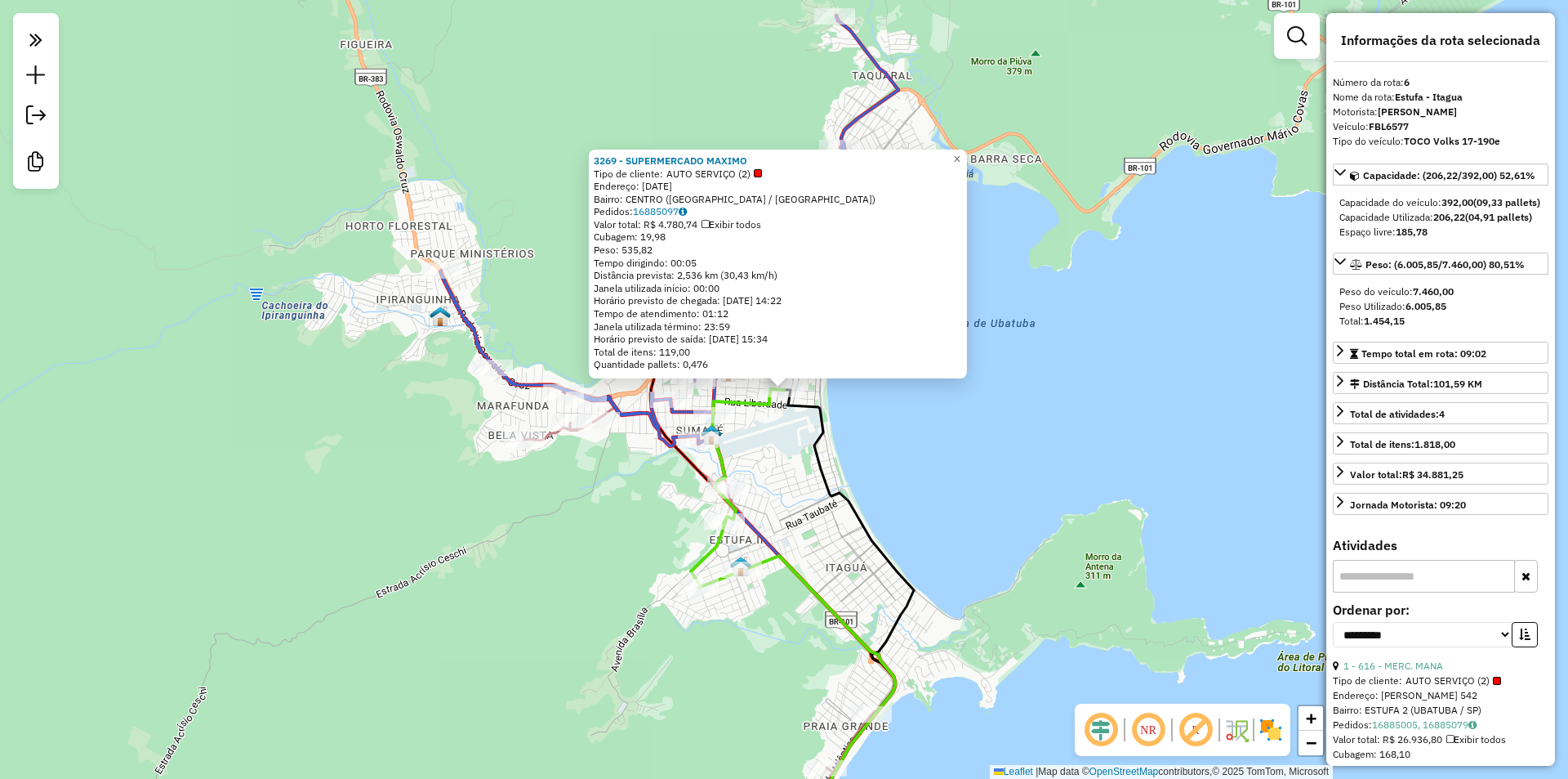
click at [803, 490] on div "3269 - SUPERMERCADO MAXIMO Tipo de cliente: AUTO SERVIÇO (2) Endereço: [DATE] B…" at bounding box center [784, 389] width 1568 height 779
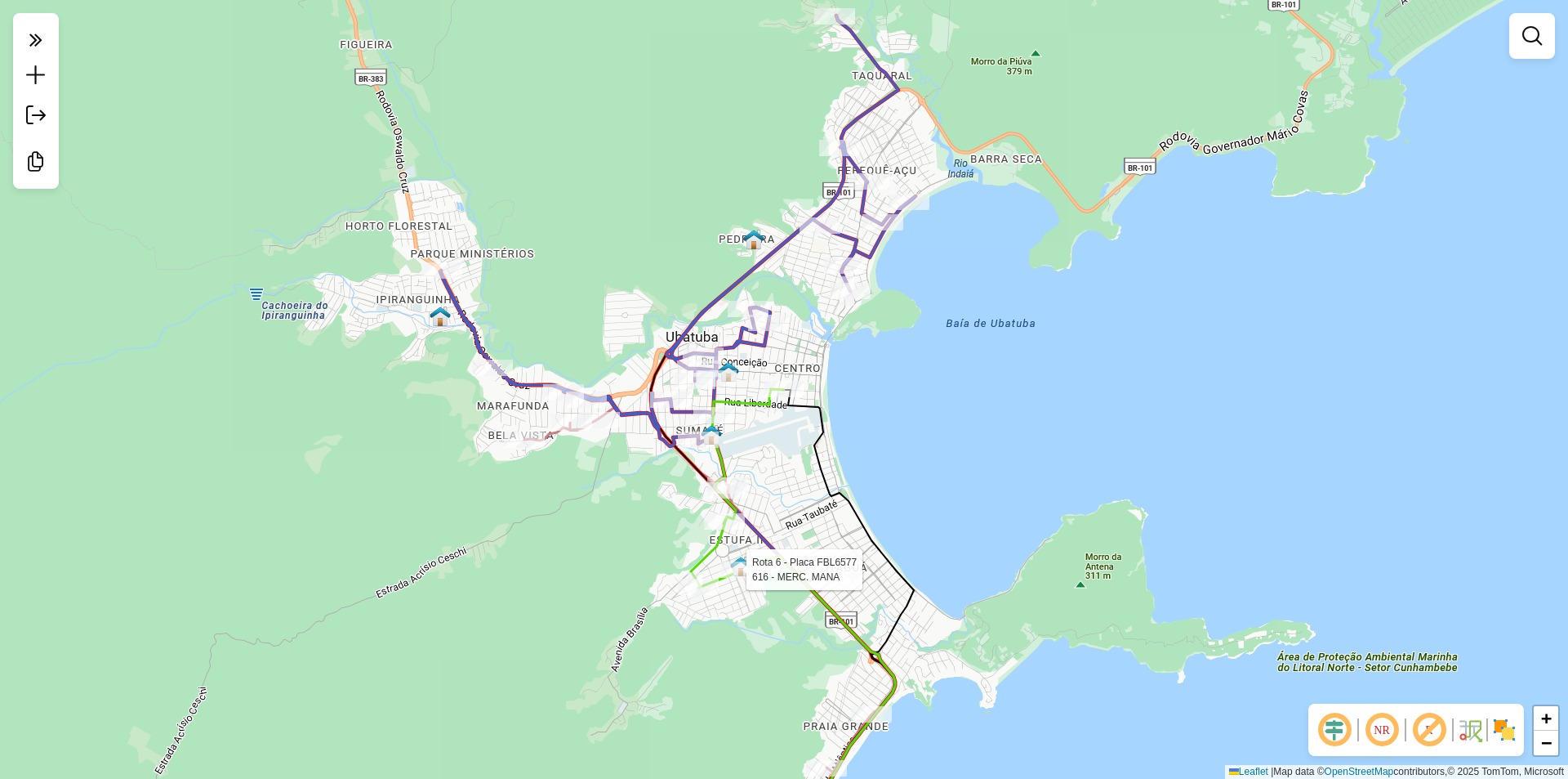
select select "**********"
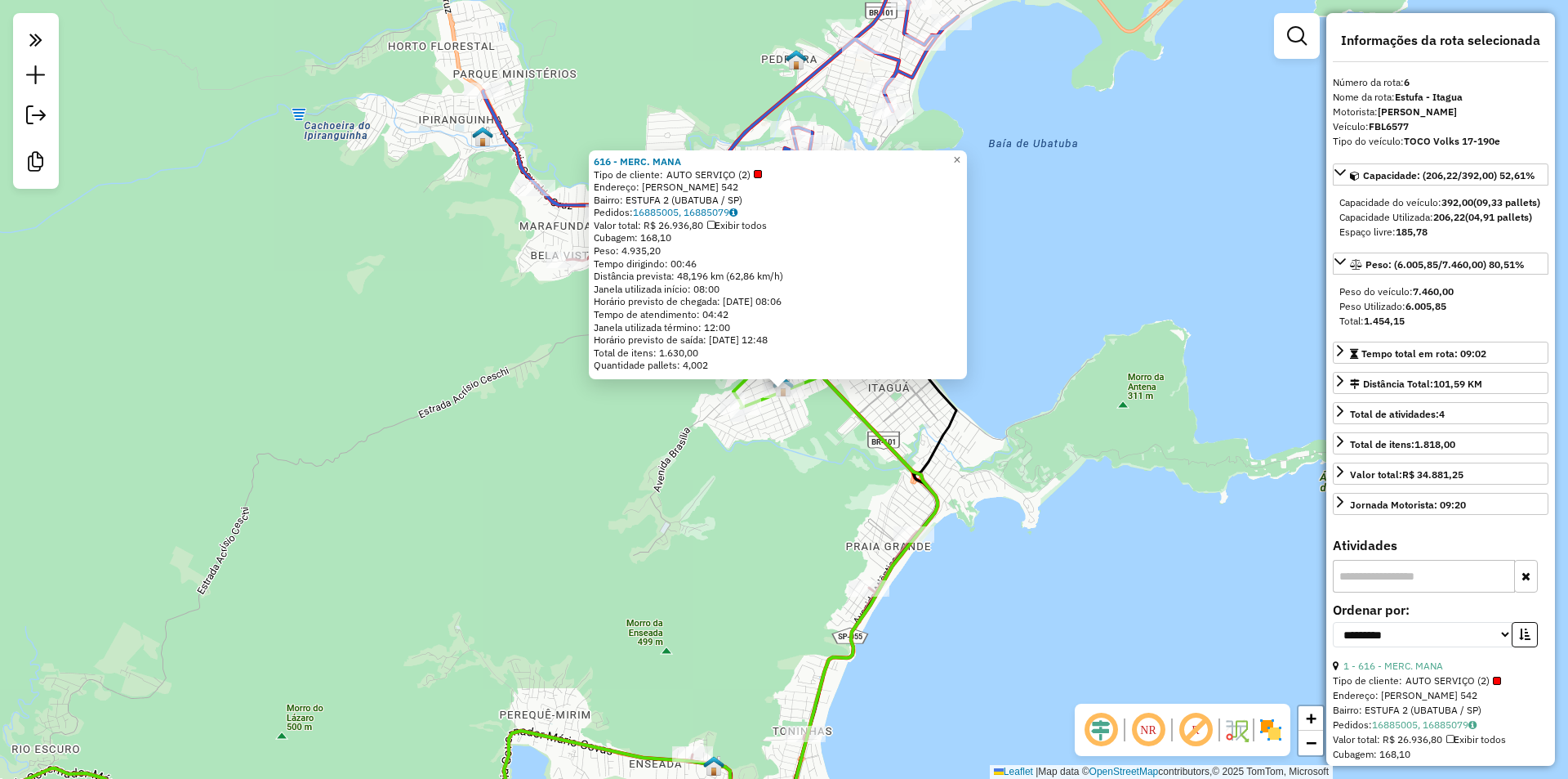
click at [742, 577] on div "616 - MERC. MANA Tipo de cliente: AUTO SERVIÇO (2) Endereço: [PERSON_NAME] 542 …" at bounding box center [784, 389] width 1568 height 779
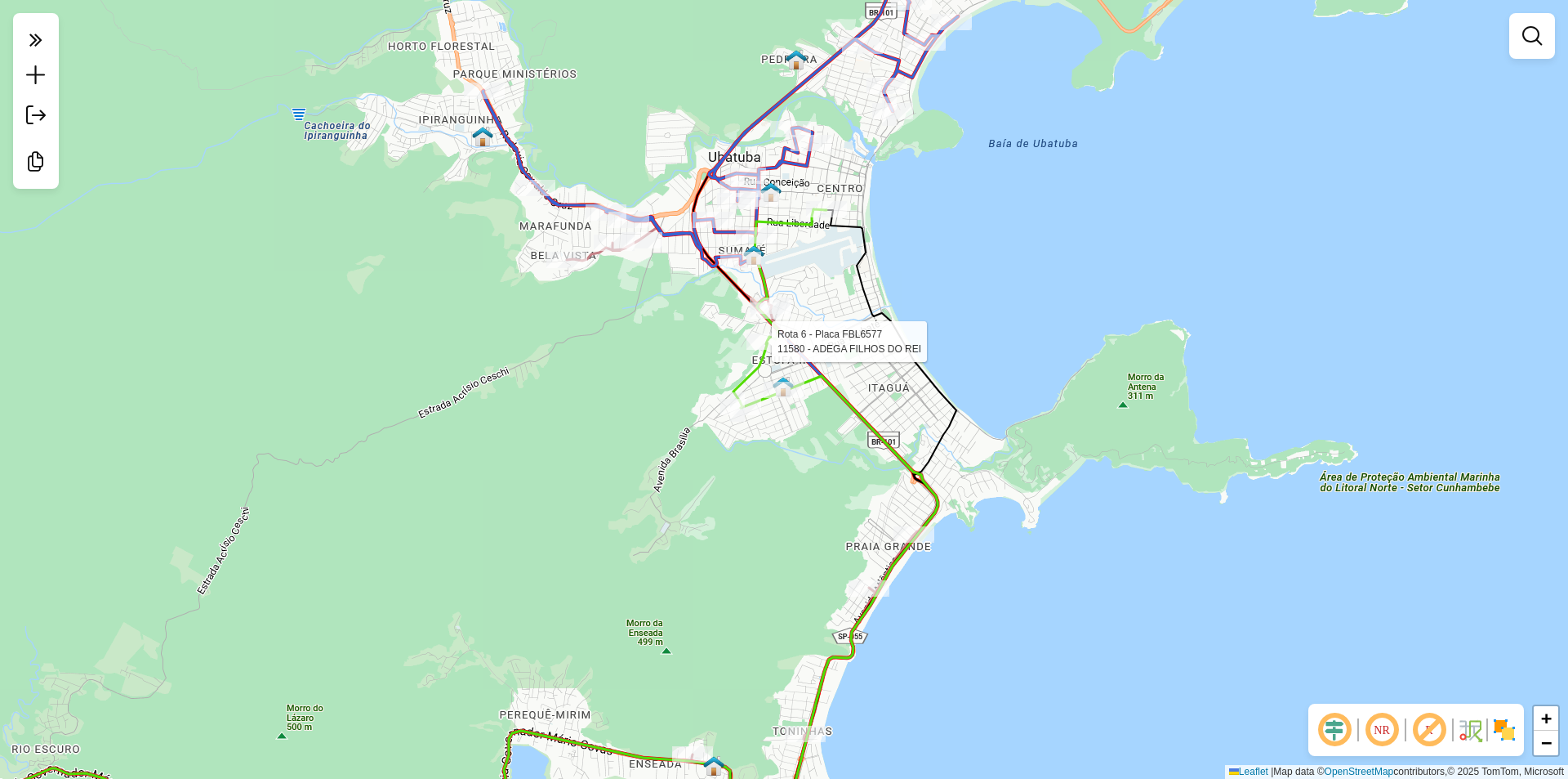
click at [690, 371] on div "Rota 6 - Placa FBL6577 11580 - ADEGA FILHOS DO REI [PERSON_NAME] de atendimento…" at bounding box center [784, 389] width 1568 height 779
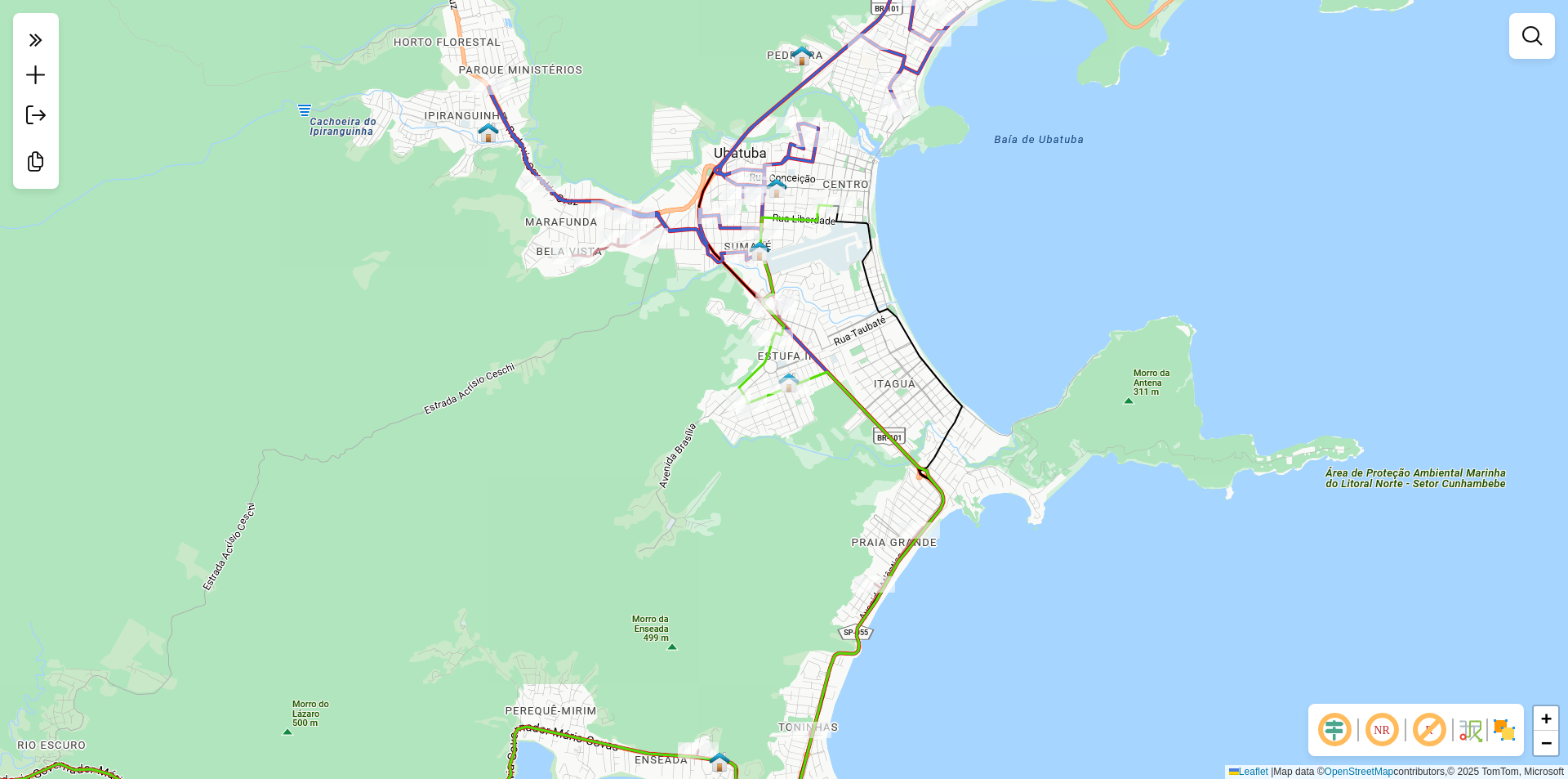
drag, startPoint x: 646, startPoint y: 518, endPoint x: 741, endPoint y: 415, distance: 140.1
click at [727, 412] on div "Janela de atendimento Grade de atendimento Capacidade Transportadoras Veículos …" at bounding box center [784, 389] width 1568 height 779
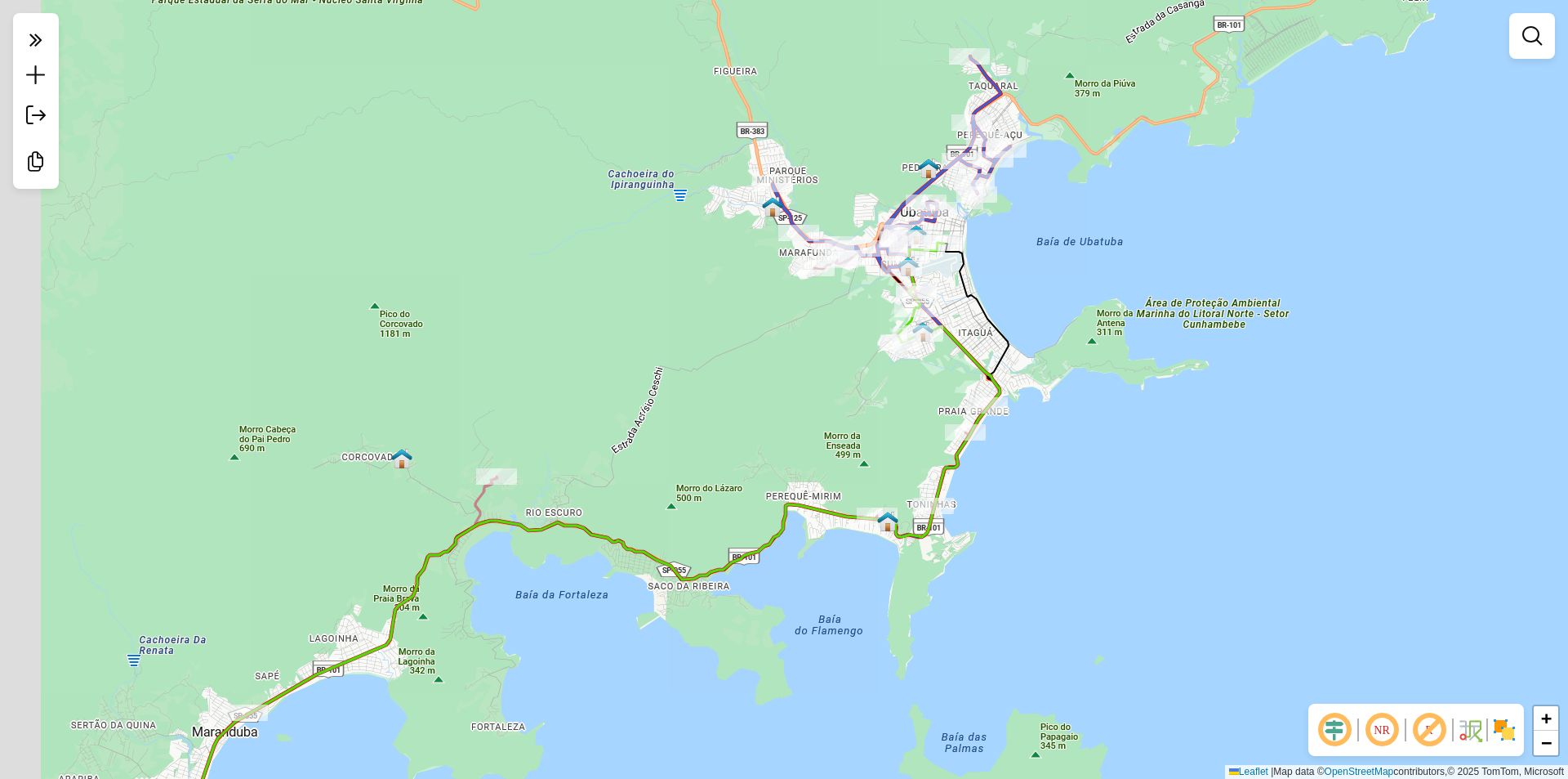
drag, startPoint x: 643, startPoint y: 593, endPoint x: 750, endPoint y: 576, distance: 108.3
click at [750, 576] on div "Janela de atendimento Grade de atendimento Capacidade Transportadoras Veículos …" at bounding box center [784, 389] width 1568 height 779
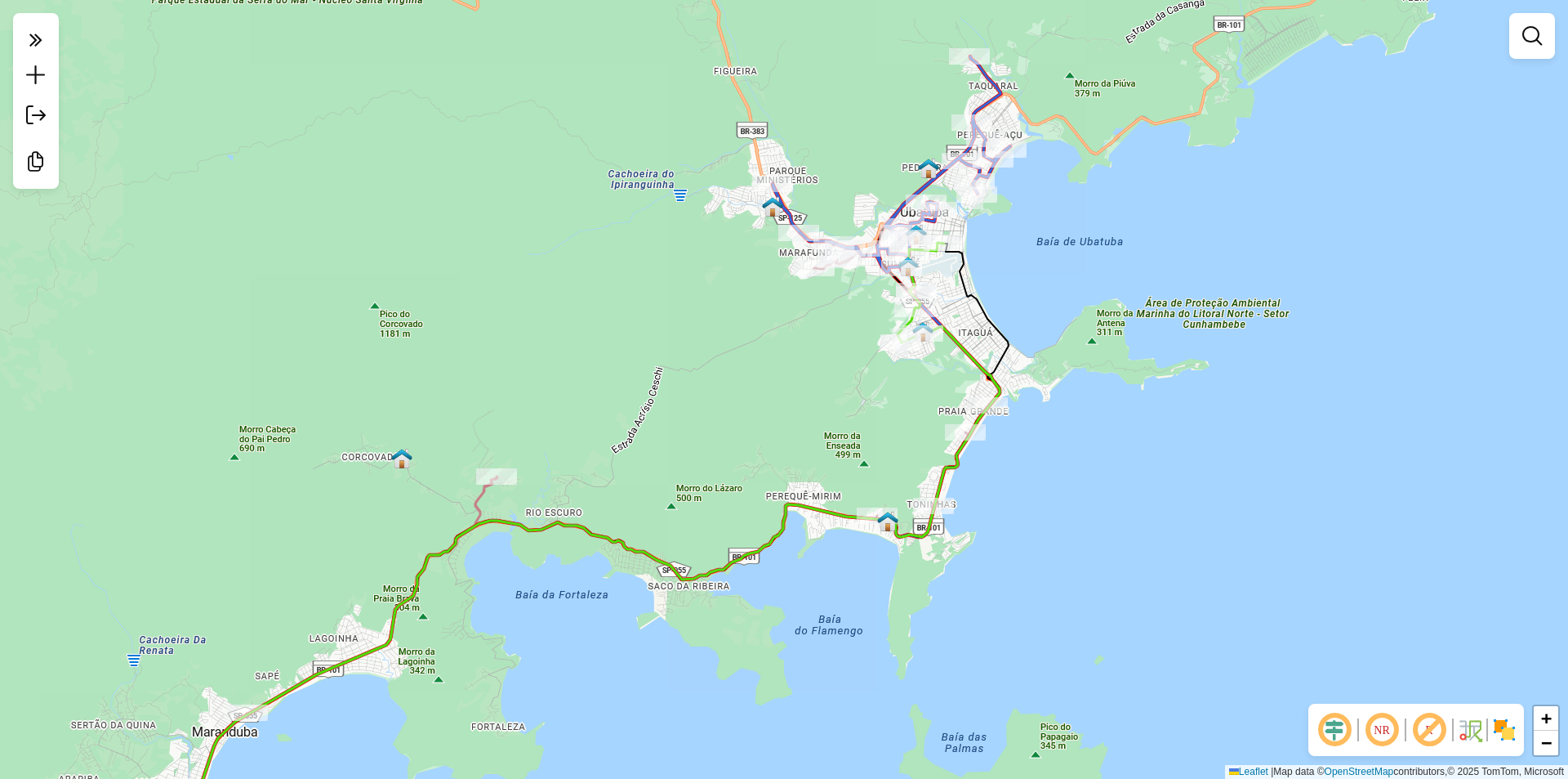
drag, startPoint x: 637, startPoint y: 663, endPoint x: 706, endPoint y: 619, distance: 81.8
click at [706, 619] on div "Janela de atendimento Grade de atendimento Capacidade Transportadoras Veículos …" at bounding box center [784, 389] width 1568 height 779
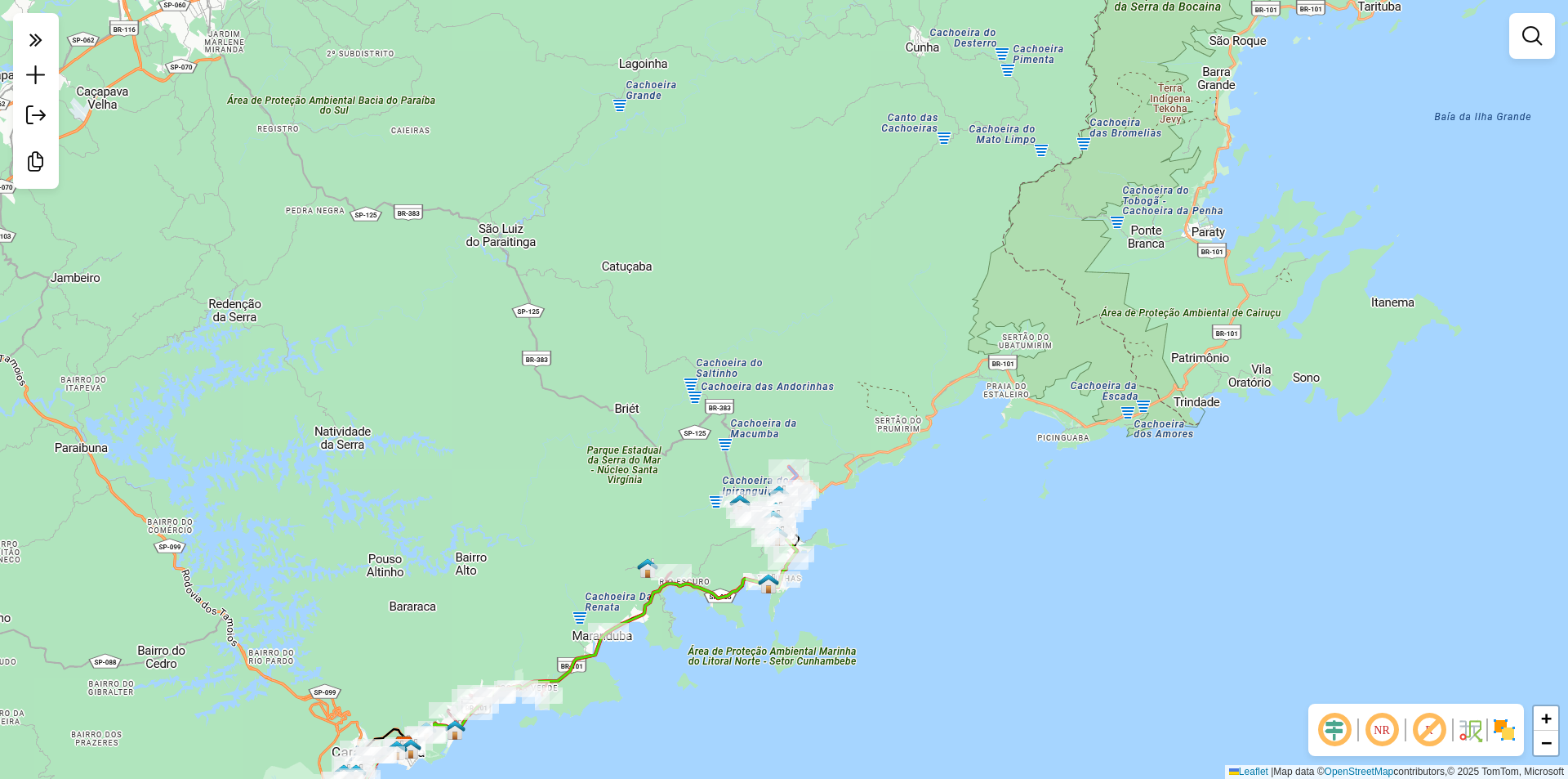
drag, startPoint x: 685, startPoint y: 662, endPoint x: 871, endPoint y: 514, distance: 237.7
click at [871, 514] on div "Janela de atendimento Grade de atendimento Capacidade Transportadoras Veículos …" at bounding box center [784, 389] width 1568 height 779
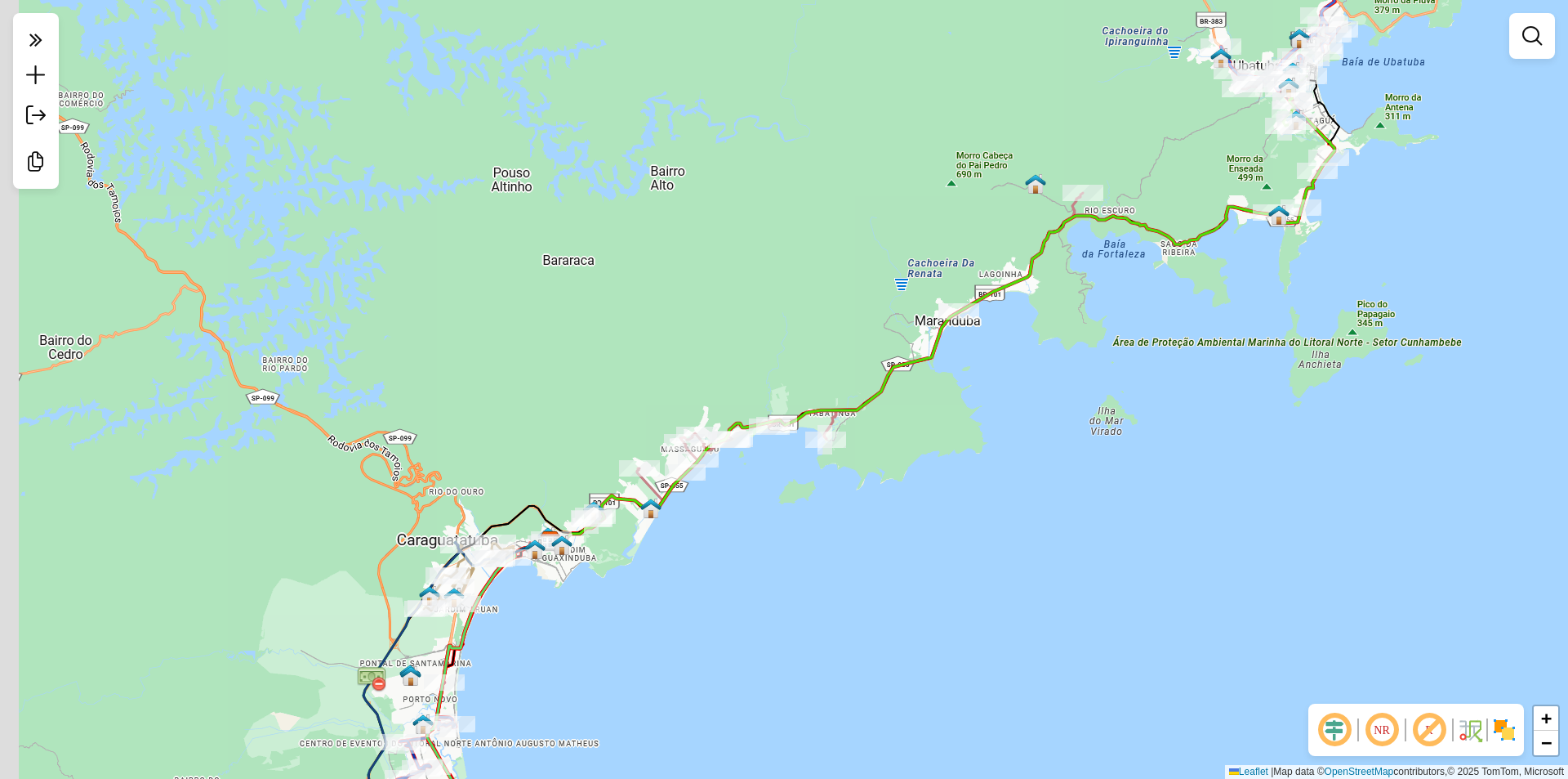
drag, startPoint x: 667, startPoint y: 666, endPoint x: 798, endPoint y: 485, distance: 223.4
click at [798, 485] on div "Janela de atendimento Grade de atendimento Capacidade Transportadoras Veículos …" at bounding box center [784, 389] width 1568 height 779
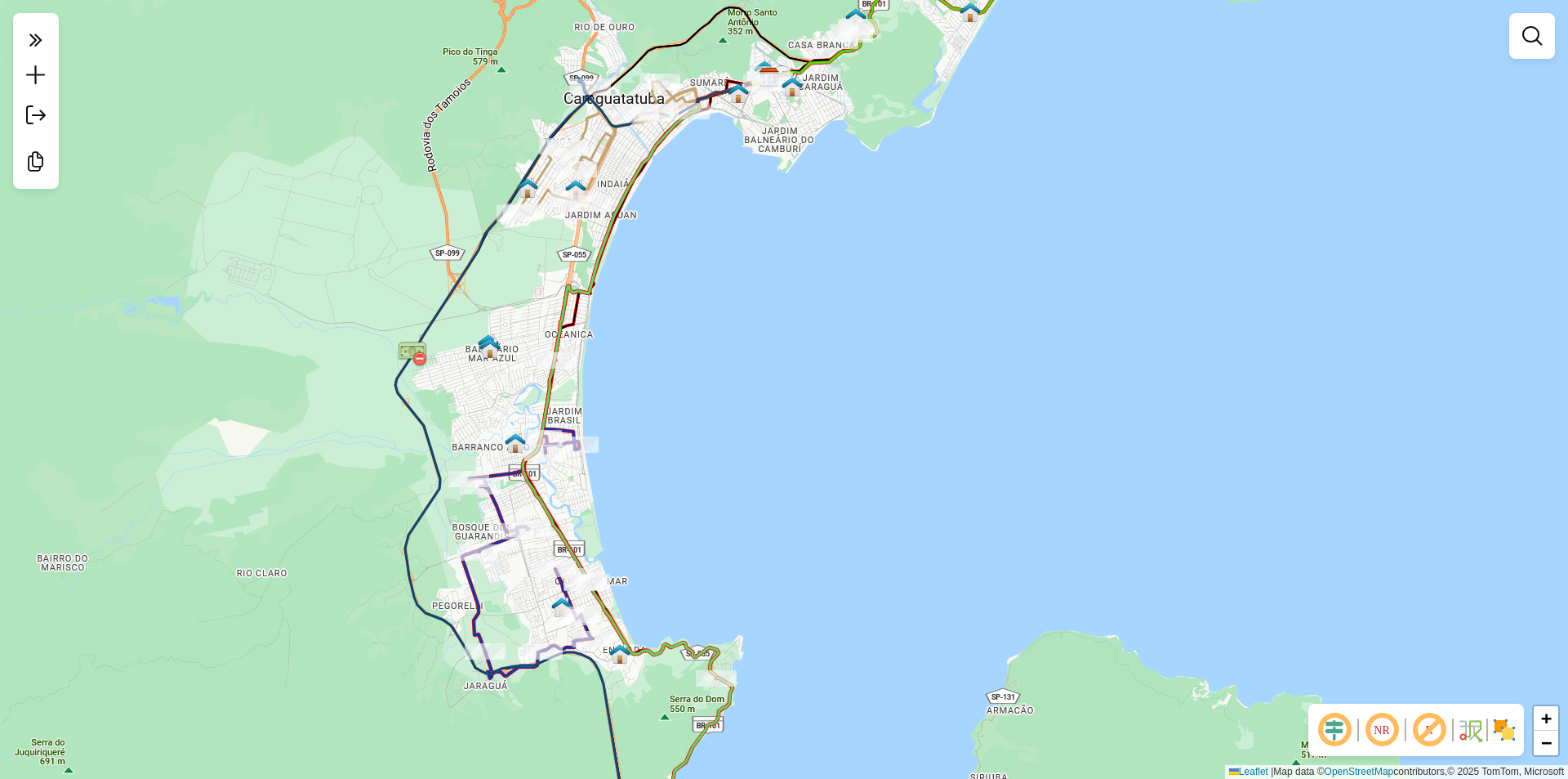
drag, startPoint x: 688, startPoint y: 379, endPoint x: 696, endPoint y: 370, distance: 12.0
click at [696, 370] on div "Janela de atendimento Grade de atendimento Capacidade Transportadoras Veículos …" at bounding box center [784, 389] width 1568 height 779
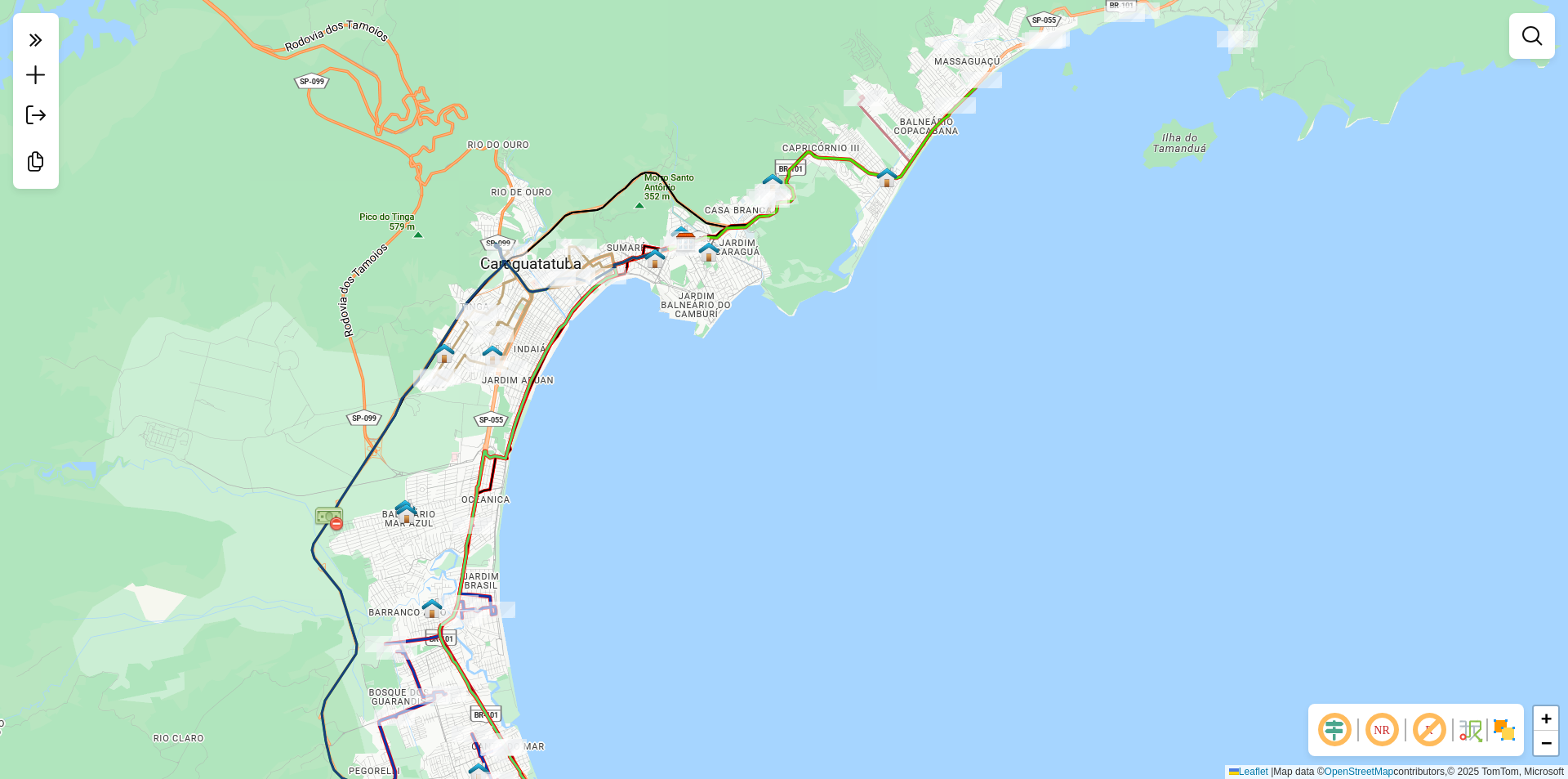
drag, startPoint x: 937, startPoint y: 352, endPoint x: 454, endPoint y: 790, distance: 652.0
click at [454, 778] on html "Aguarde... Pop-up bloqueado! Seu navegador bloqueou automáticamente a abertura …" at bounding box center [784, 389] width 1568 height 779
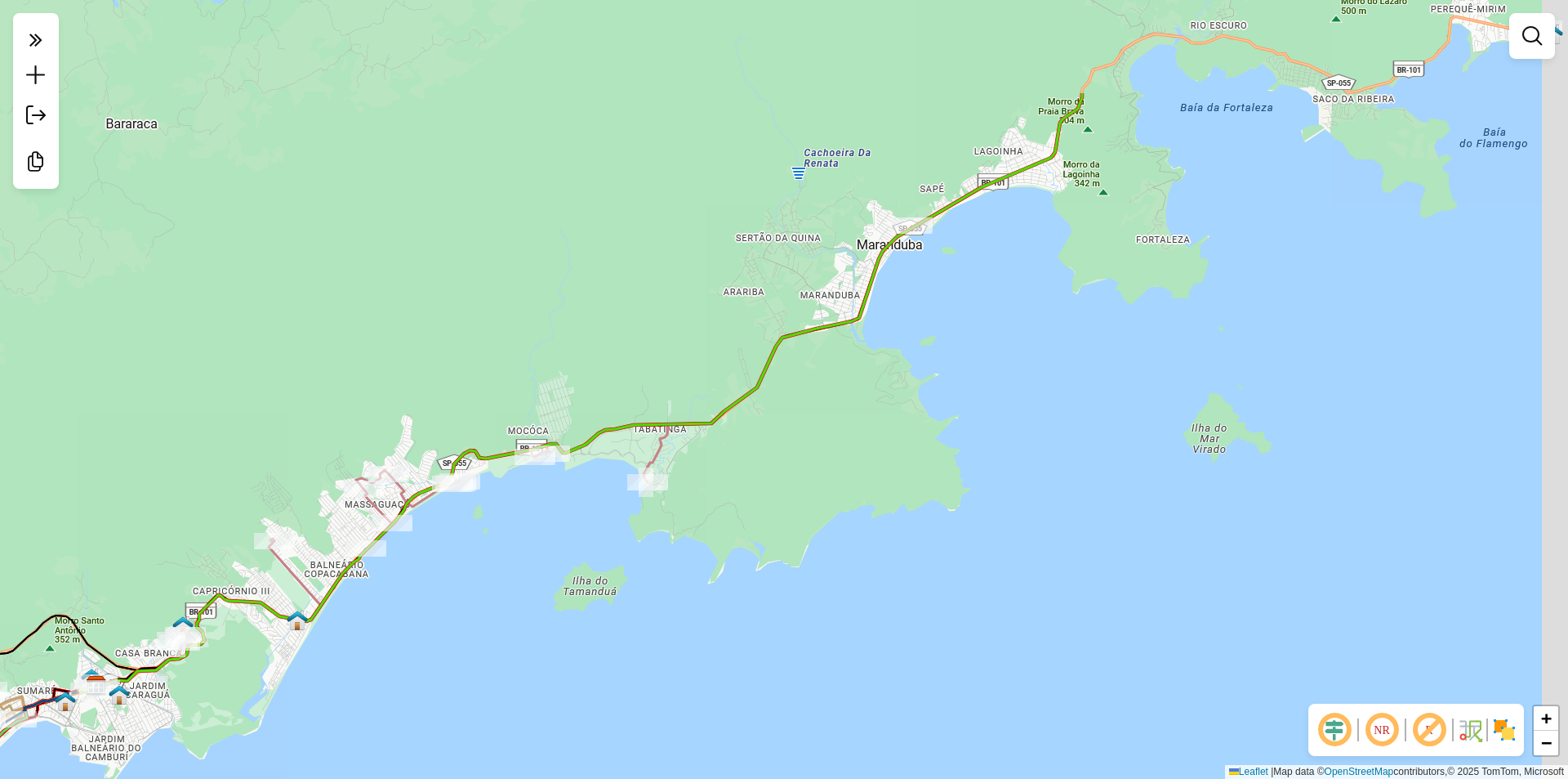
drag, startPoint x: 836, startPoint y: 520, endPoint x: 519, endPoint y: 771, distance: 404.3
click at [520, 773] on div "Janela de atendimento Grade de atendimento Capacidade Transportadoras Veículos …" at bounding box center [784, 389] width 1568 height 779
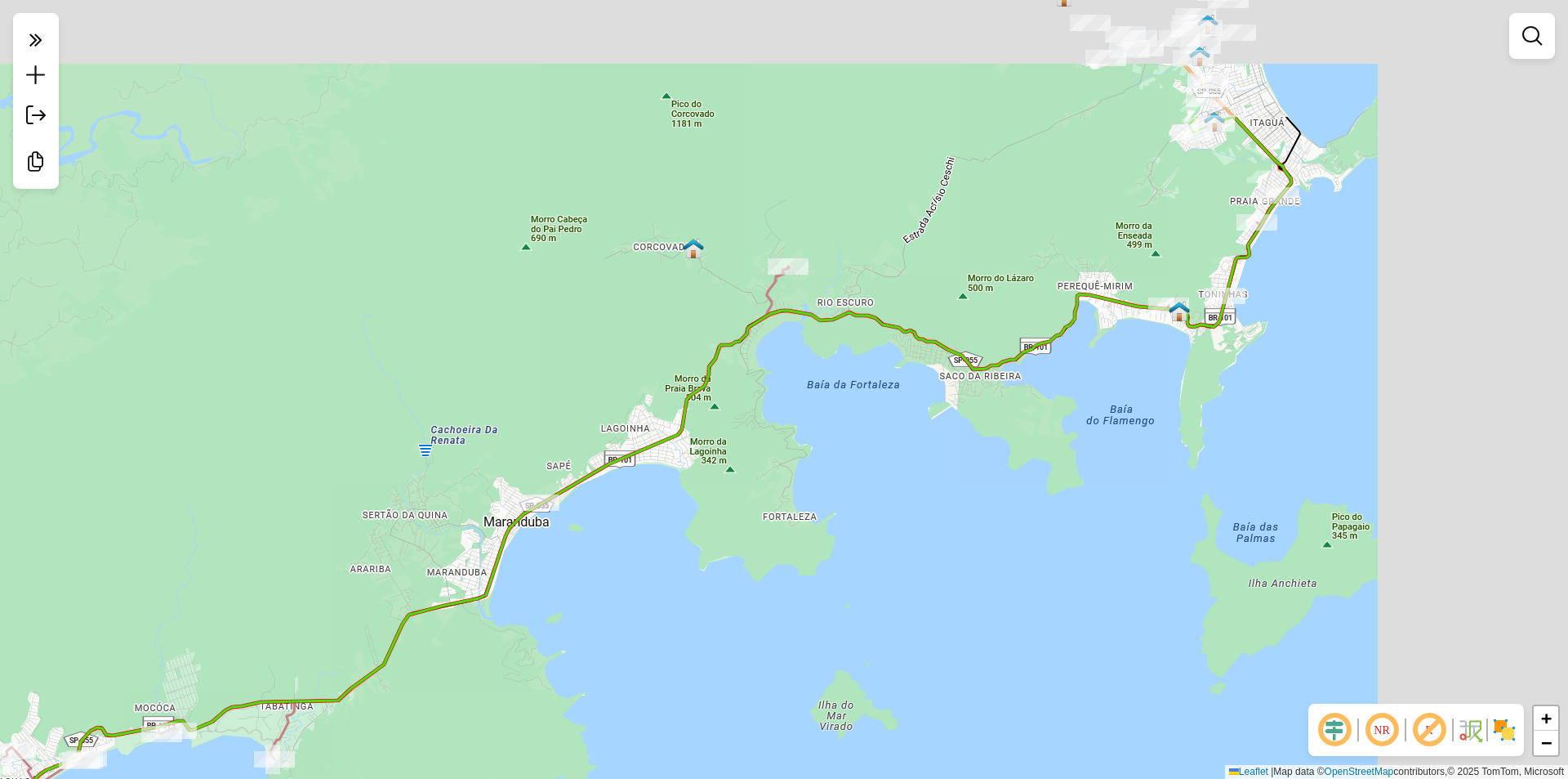
drag, startPoint x: 899, startPoint y: 529, endPoint x: 536, endPoint y: 601, distance: 370.1
click at [651, 725] on div "Janela de atendimento Grade de atendimento Capacidade Transportadoras Veículos …" at bounding box center [784, 389] width 1568 height 779
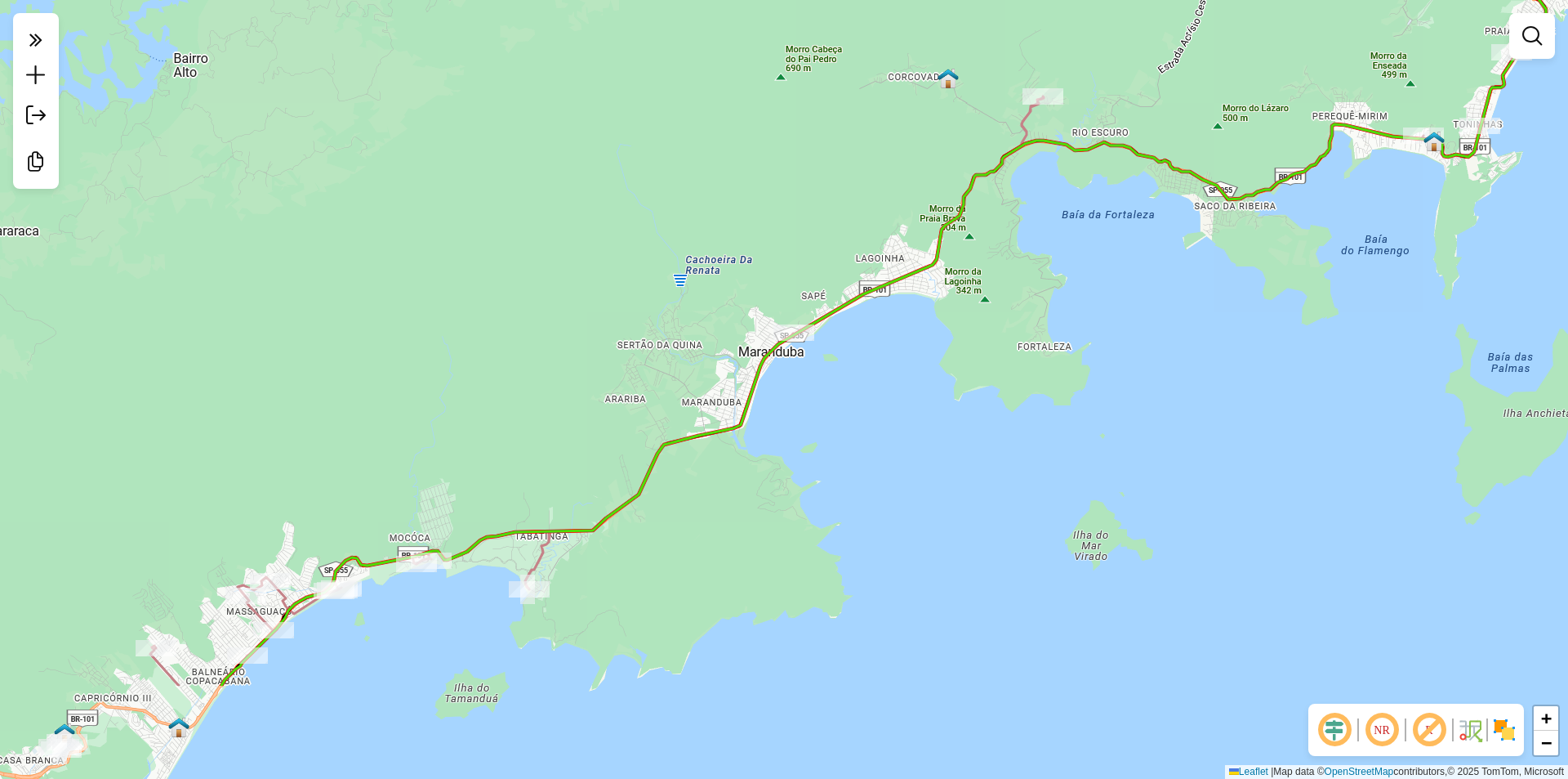
drag, startPoint x: 843, startPoint y: 451, endPoint x: 1119, endPoint y: 260, distance: 335.6
click at [1120, 260] on div "Janela de atendimento Grade de atendimento Capacidade Transportadoras Veículos …" at bounding box center [784, 389] width 1568 height 779
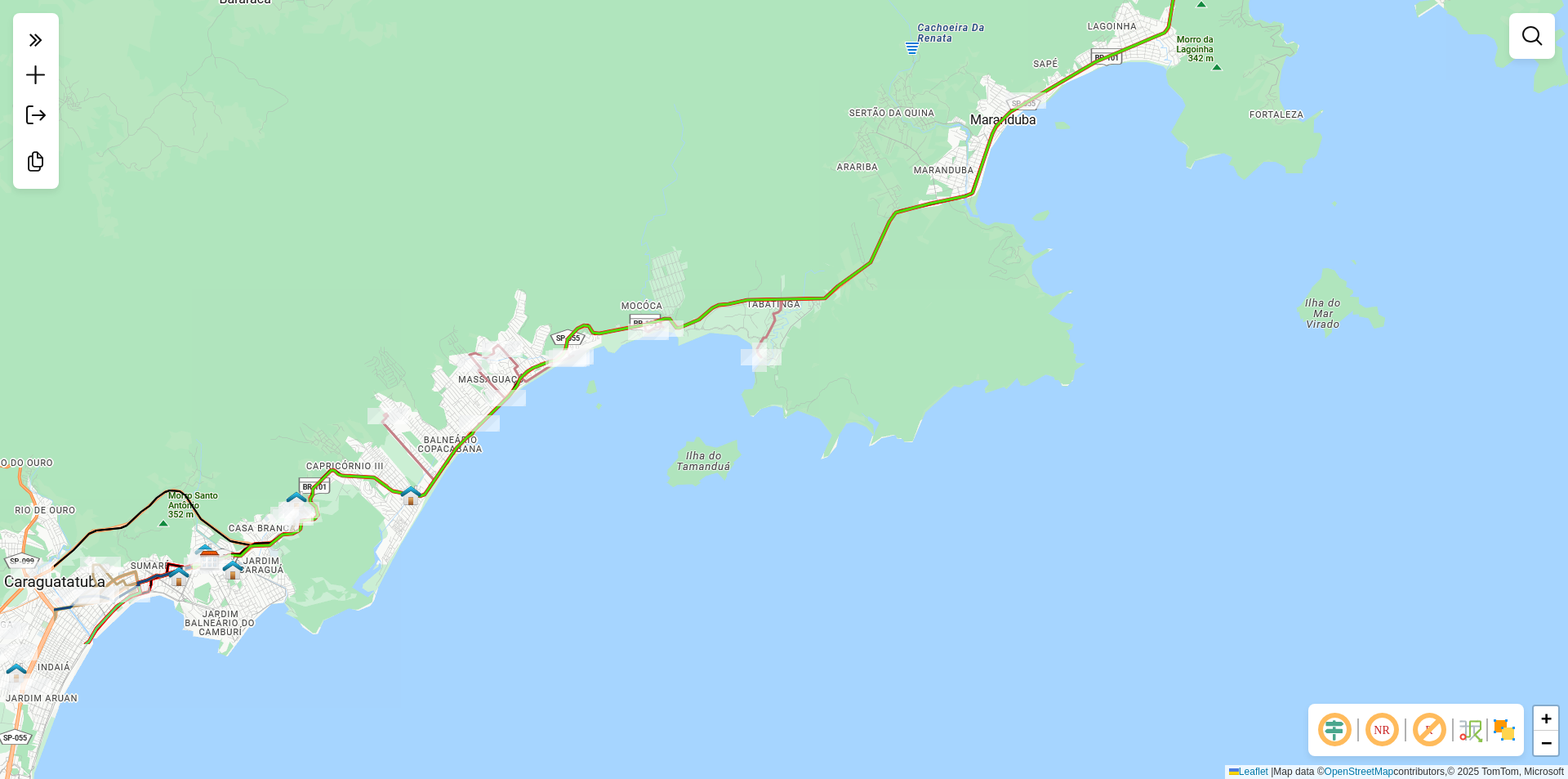
drag, startPoint x: 1188, startPoint y: 376, endPoint x: 993, endPoint y: 432, distance: 202.9
click at [1297, 283] on div "Janela de atendimento Grade de atendimento Capacidade Transportadoras Veículos …" at bounding box center [784, 389] width 1568 height 779
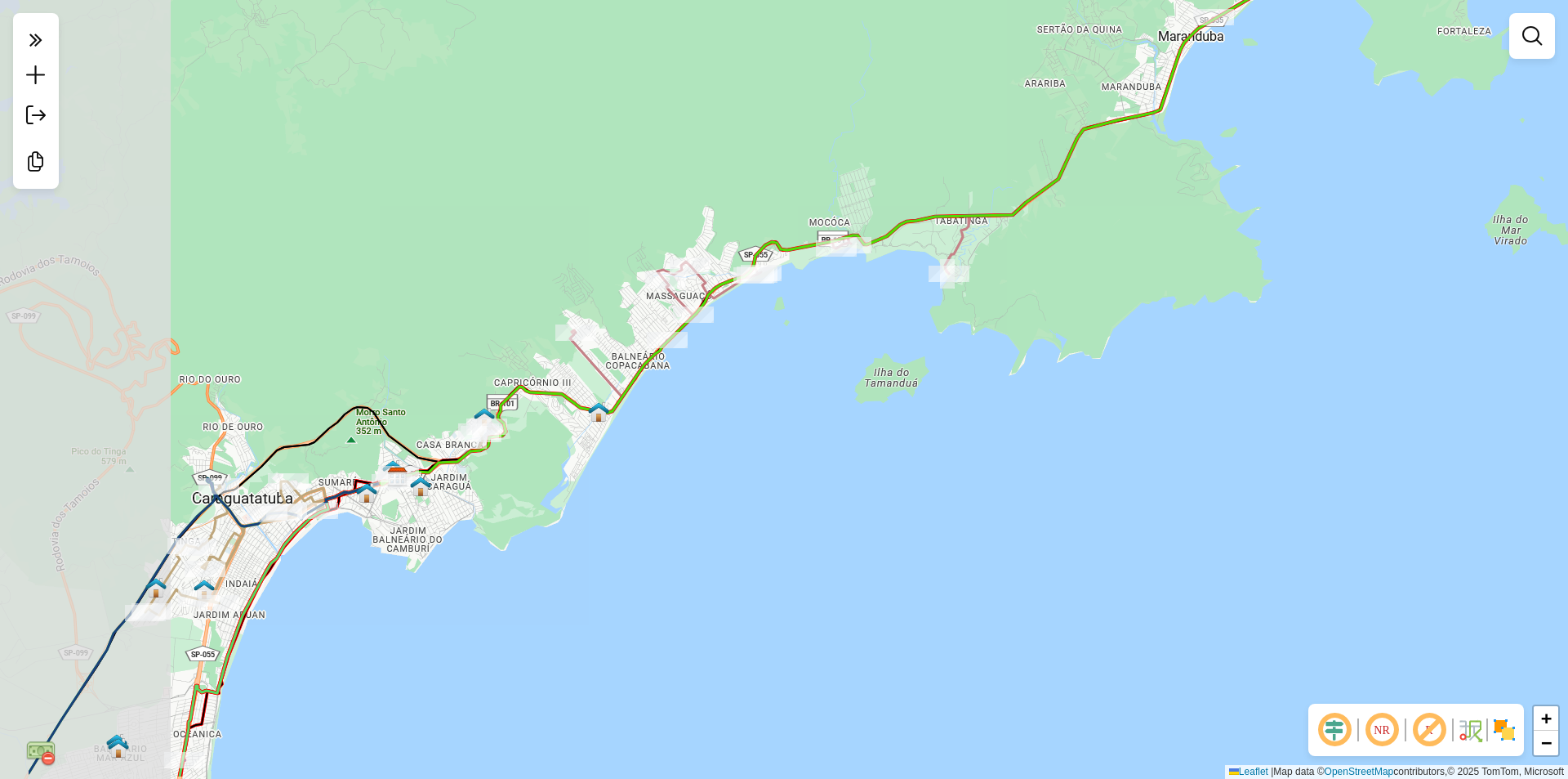
drag, startPoint x: 827, startPoint y: 409, endPoint x: 659, endPoint y: 366, distance: 173.4
click at [907, 387] on div "Janela de atendimento Grade de atendimento Capacidade Transportadoras Veículos …" at bounding box center [784, 389] width 1568 height 779
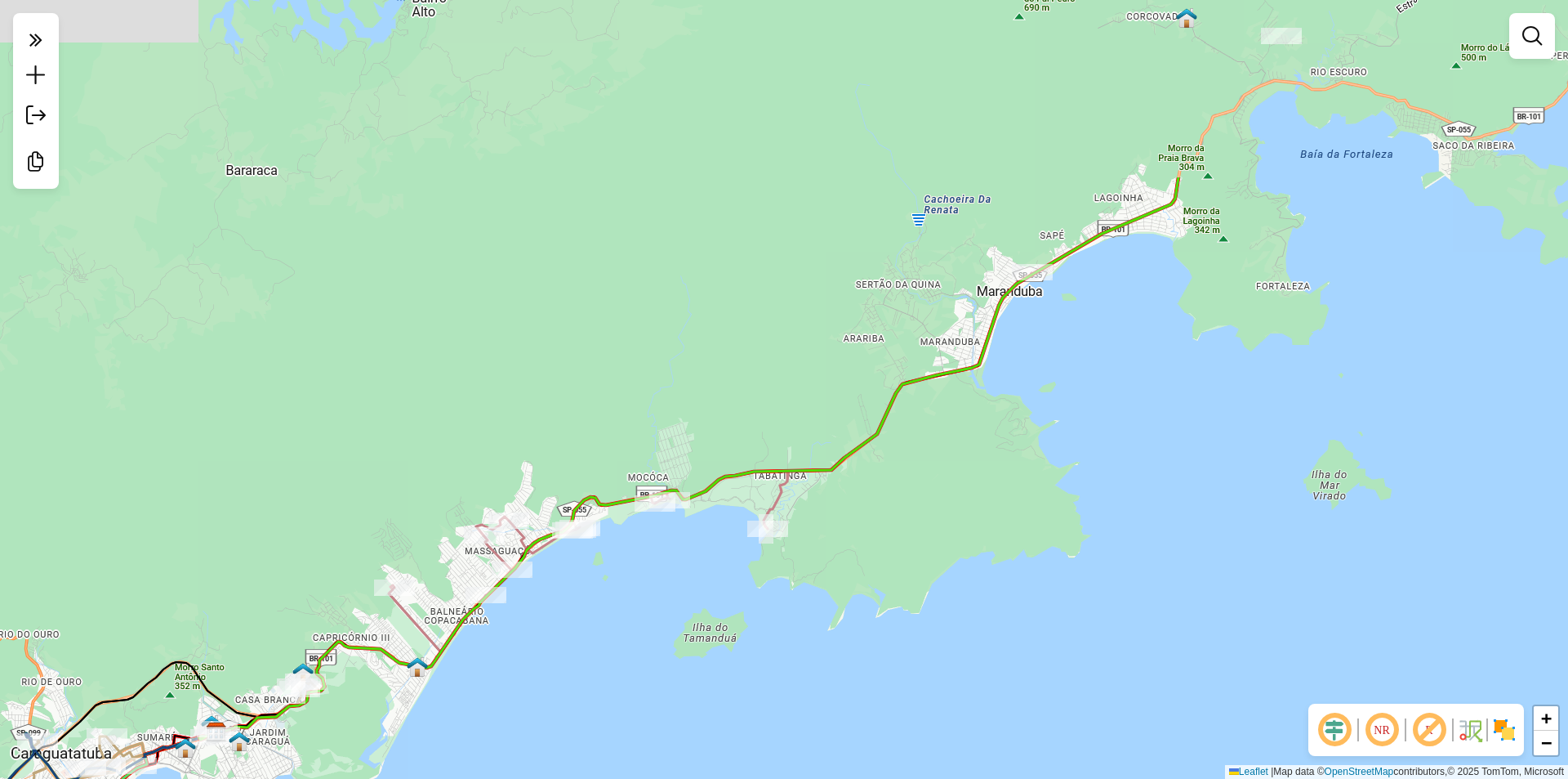
drag, startPoint x: 862, startPoint y: 447, endPoint x: 510, endPoint y: 774, distance: 480.5
click at [510, 774] on div "Janela de atendimento Grade de atendimento Capacidade Transportadoras Veículos …" at bounding box center [784, 389] width 1568 height 779
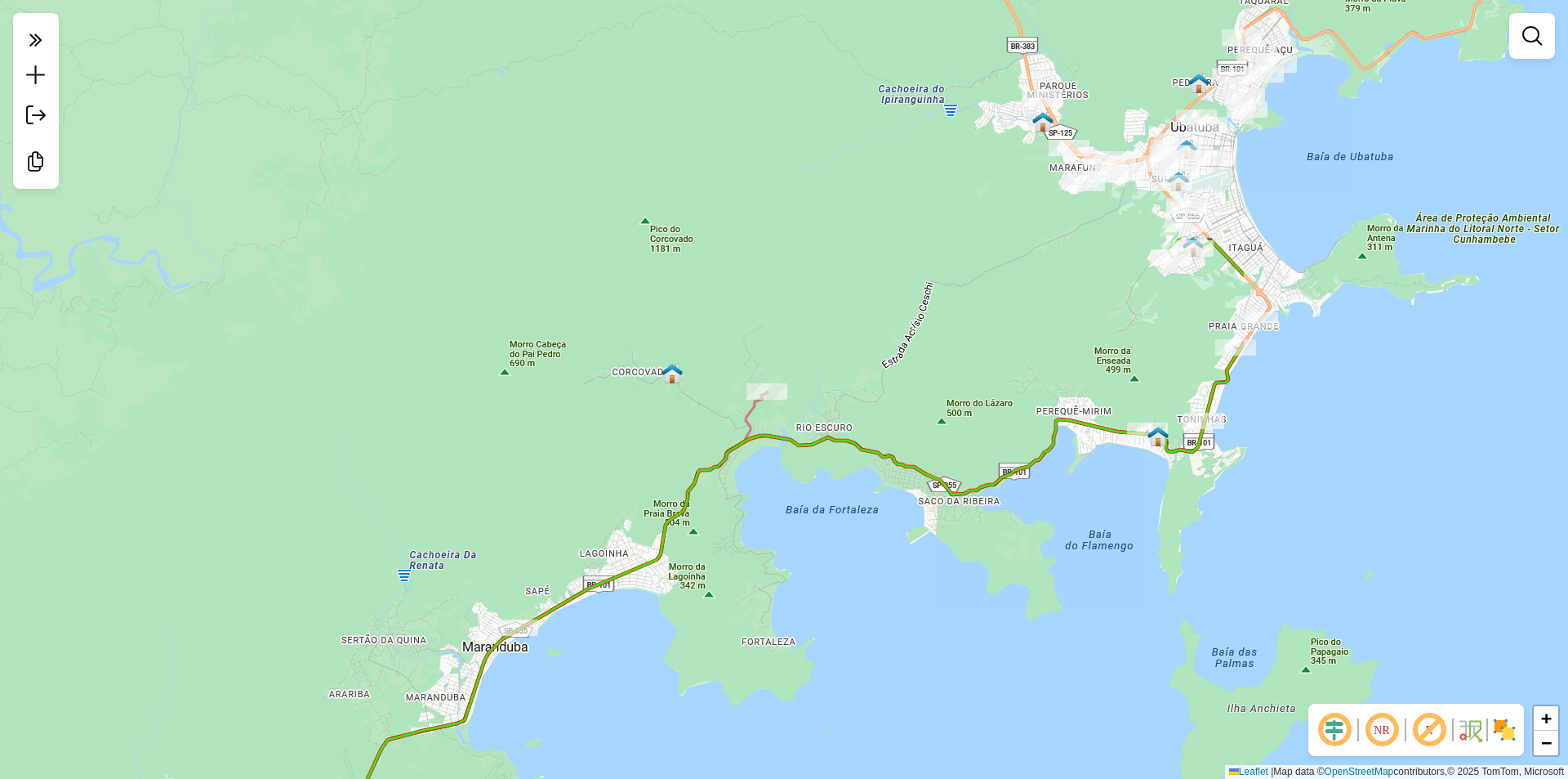
drag, startPoint x: 1129, startPoint y: 402, endPoint x: 648, endPoint y: 717, distance: 575.0
click at [648, 717] on div "Janela de atendimento Grade de atendimento Capacidade Transportadoras Veículos …" at bounding box center [784, 389] width 1568 height 779
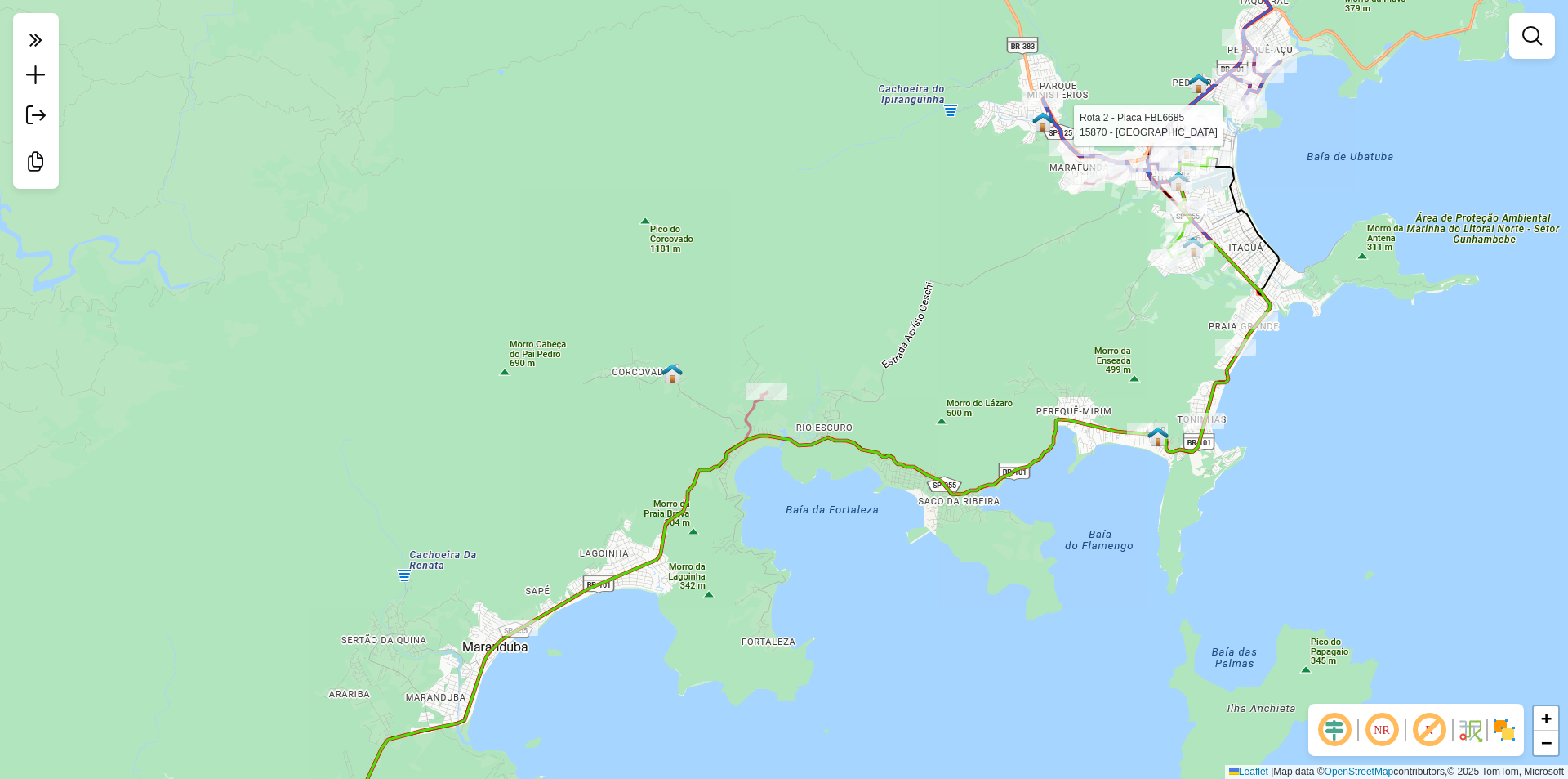
select select "**********"
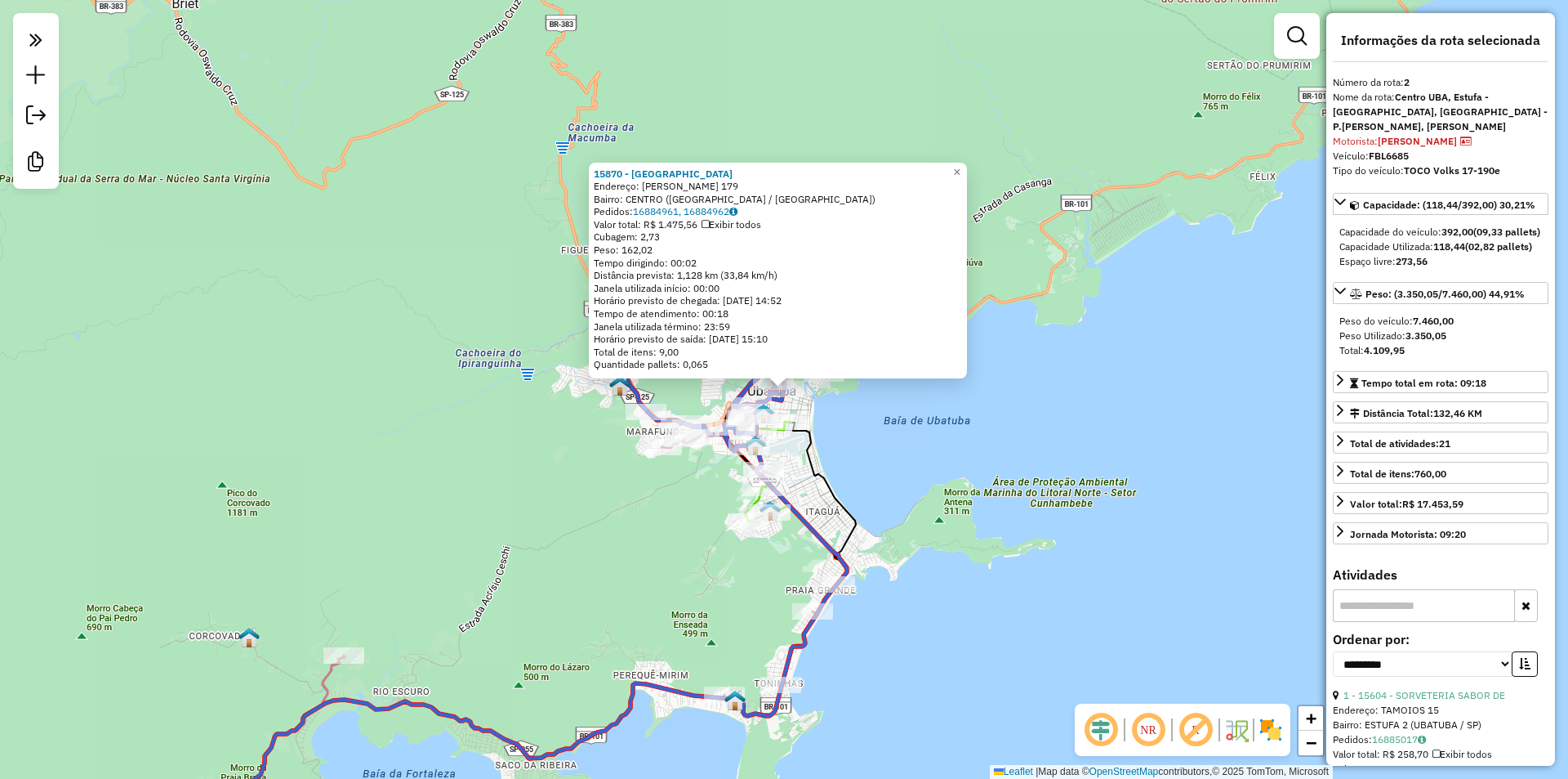
click at [414, 453] on div "15870 - ARENA [GEOGRAPHIC_DATA] Endereço: CACIQUE CUNHAMBEBE 179 Bairro: [GEOGR…" at bounding box center [784, 389] width 1568 height 779
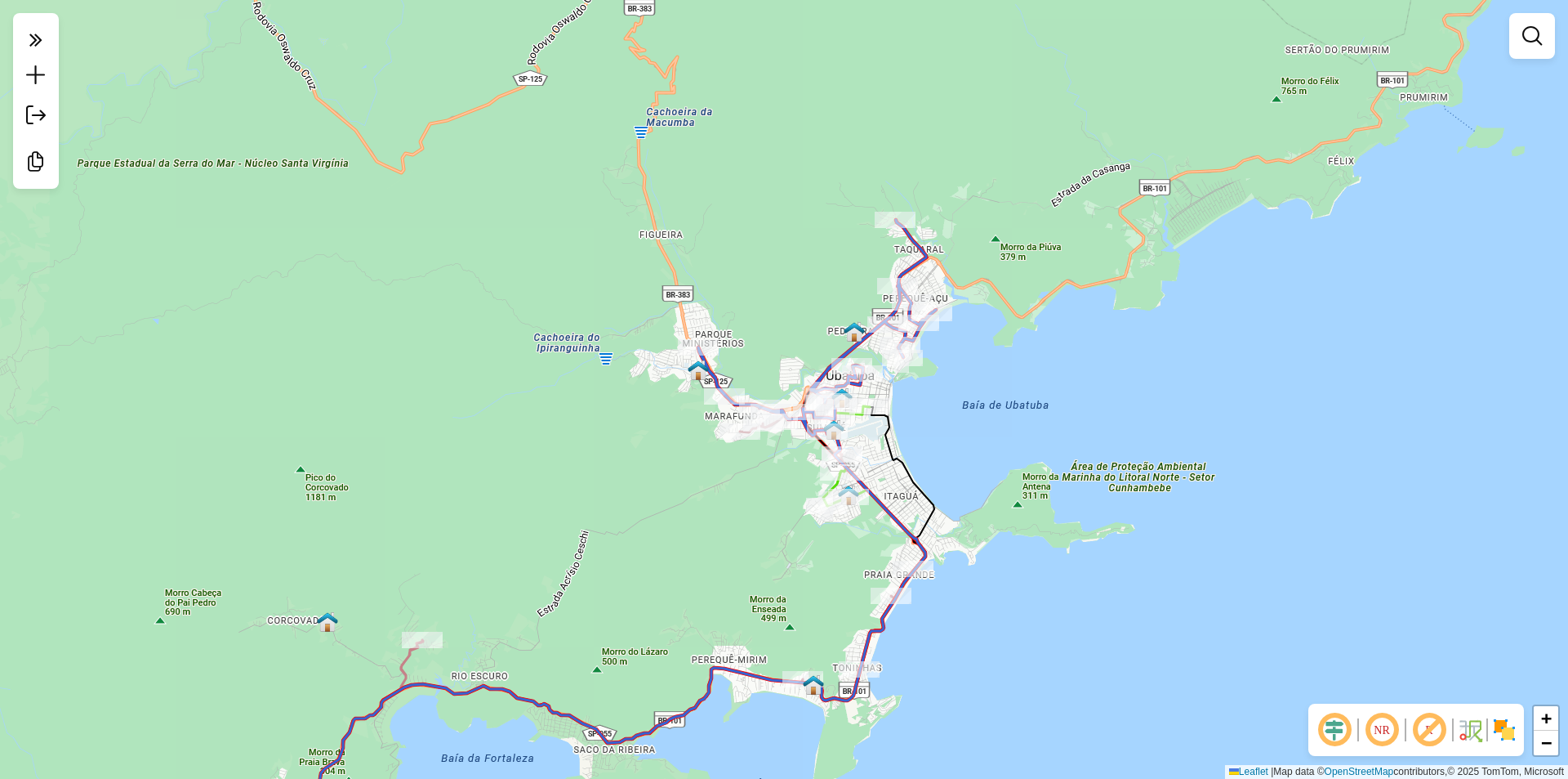
drag, startPoint x: 405, startPoint y: 477, endPoint x: 861, endPoint y: 373, distance: 467.7
click at [861, 373] on div "Janela de atendimento Grade de atendimento Capacidade Transportadoras Veículos …" at bounding box center [784, 389] width 1568 height 779
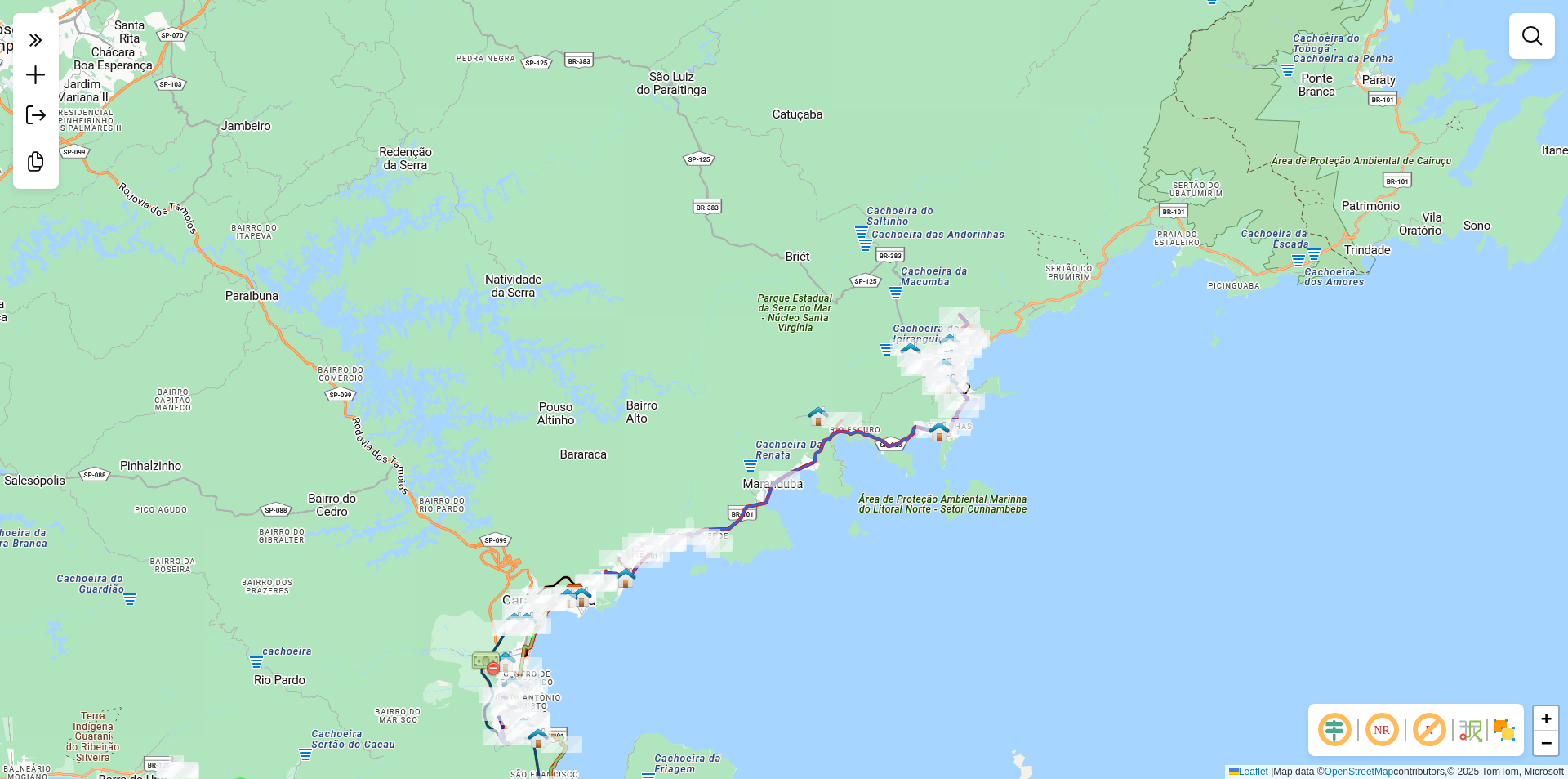
click at [811, 642] on div "Janela de atendimento Grade de atendimento Capacidade Transportadoras Veículos …" at bounding box center [784, 389] width 1568 height 779
click at [1115, 662] on div "Janela de atendimento Grade de atendimento Capacidade Transportadoras Veículos …" at bounding box center [784, 389] width 1568 height 779
drag, startPoint x: 720, startPoint y: 339, endPoint x: 833, endPoint y: 277, distance: 128.9
click at [833, 277] on div "Janela de atendimento Grade de atendimento Capacidade Transportadoras Veículos …" at bounding box center [784, 389] width 1568 height 779
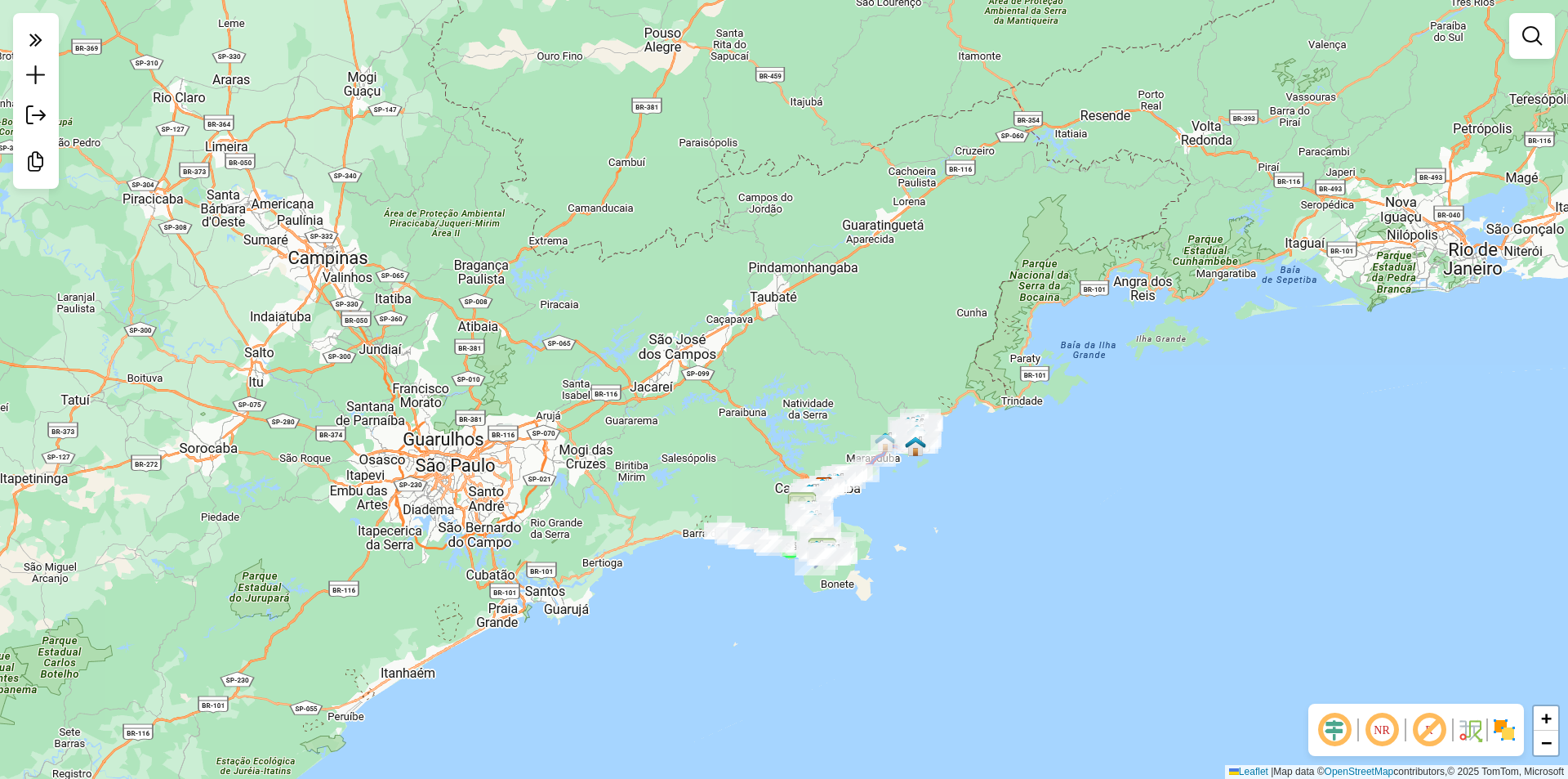
drag, startPoint x: 785, startPoint y: 576, endPoint x: 815, endPoint y: 649, distance: 78.9
click at [815, 649] on div "Janela de atendimento Grade de atendimento Capacidade Transportadoras Veículos …" at bounding box center [784, 389] width 1568 height 779
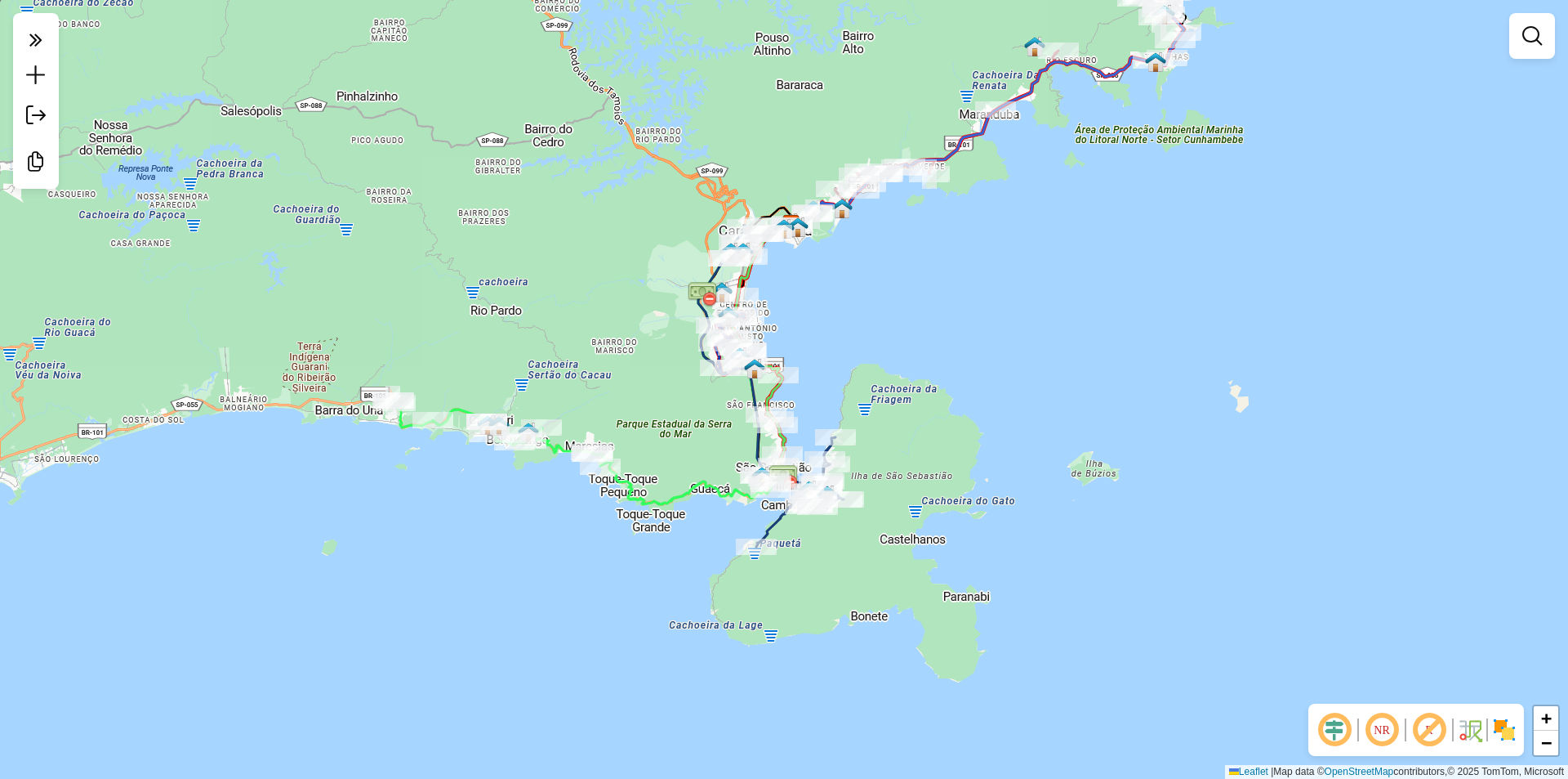
drag, startPoint x: 709, startPoint y: 391, endPoint x: 625, endPoint y: 533, distance: 165.0
click at [625, 533] on div "Janela de atendimento Grade de atendimento Capacidade Transportadoras Veículos …" at bounding box center [784, 389] width 1568 height 779
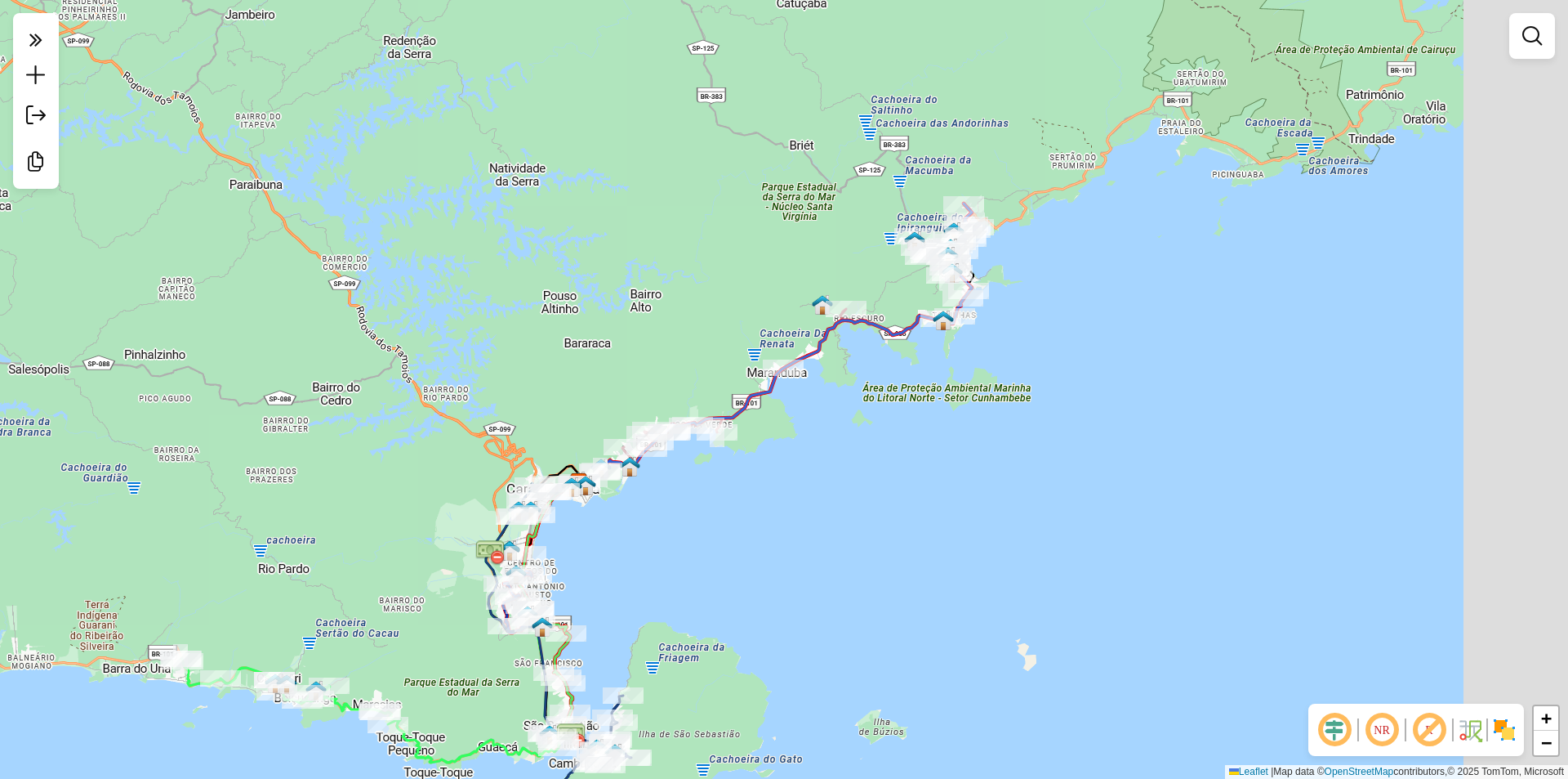
drag, startPoint x: 1025, startPoint y: 470, endPoint x: 879, endPoint y: 619, distance: 208.6
click at [879, 625] on div "Janela de atendimento Grade de atendimento Capacidade Transportadoras Veículos …" at bounding box center [784, 389] width 1568 height 779
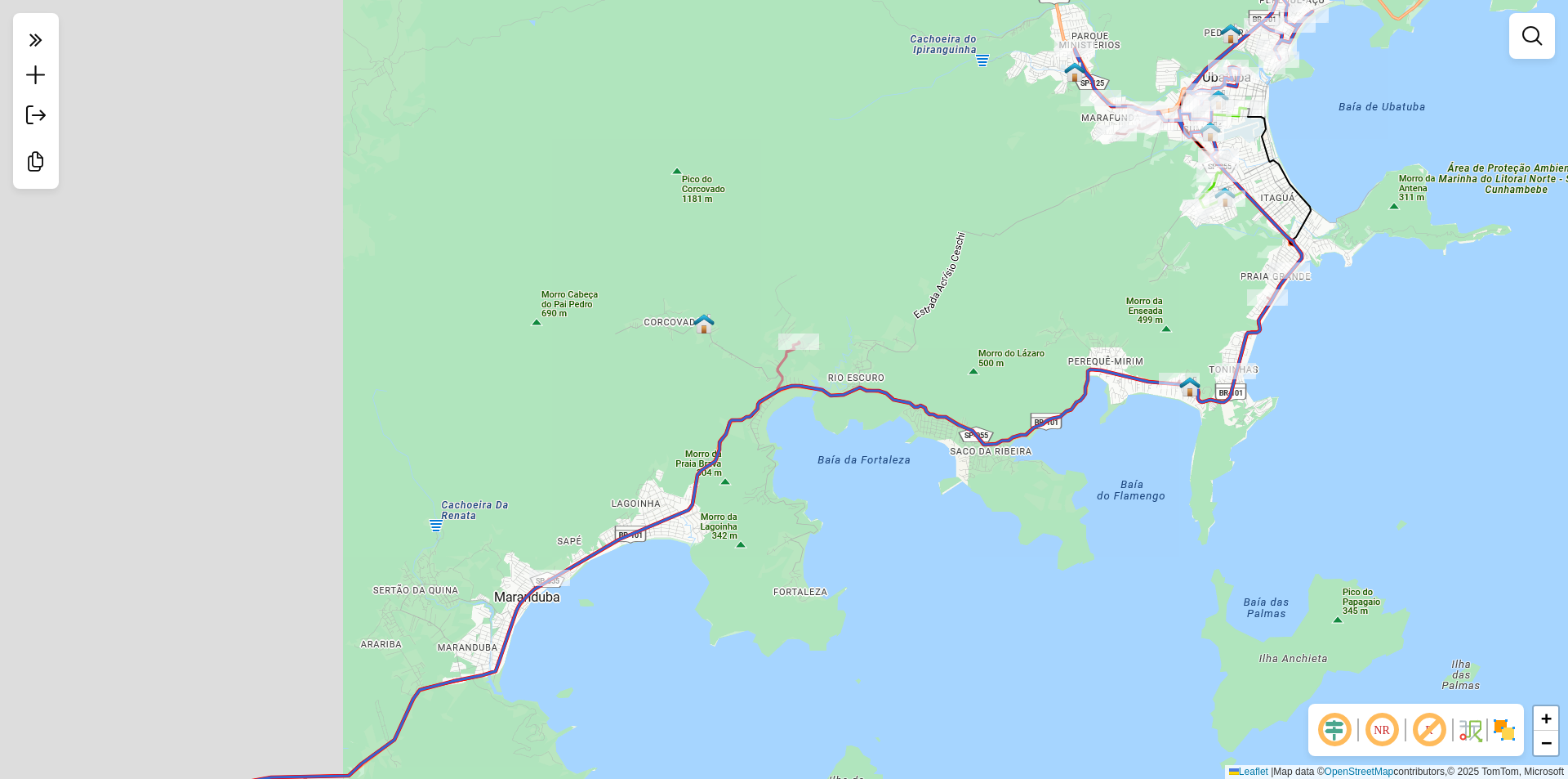
drag, startPoint x: 1318, startPoint y: 313, endPoint x: 1374, endPoint y: 301, distance: 57.3
click at [1374, 301] on div "Janela de atendimento Grade de atendimento Capacidade Transportadoras Veículos …" at bounding box center [784, 389] width 1568 height 779
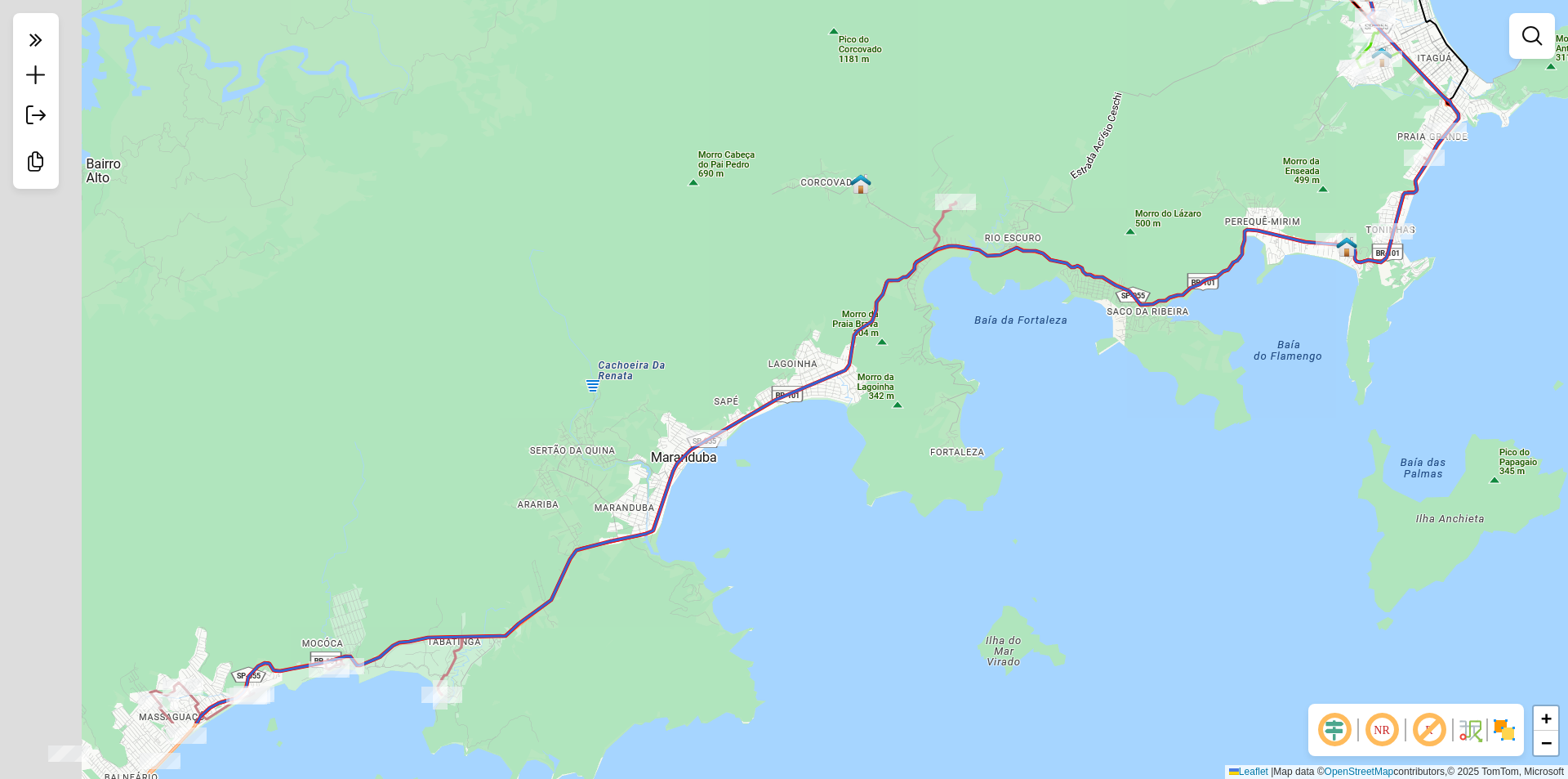
drag, startPoint x: 965, startPoint y: 600, endPoint x: 1191, endPoint y: 462, distance: 264.8
click at [1165, 454] on div "Janela de atendimento Grade de atendimento Capacidade Transportadoras Veículos …" at bounding box center [784, 389] width 1568 height 779
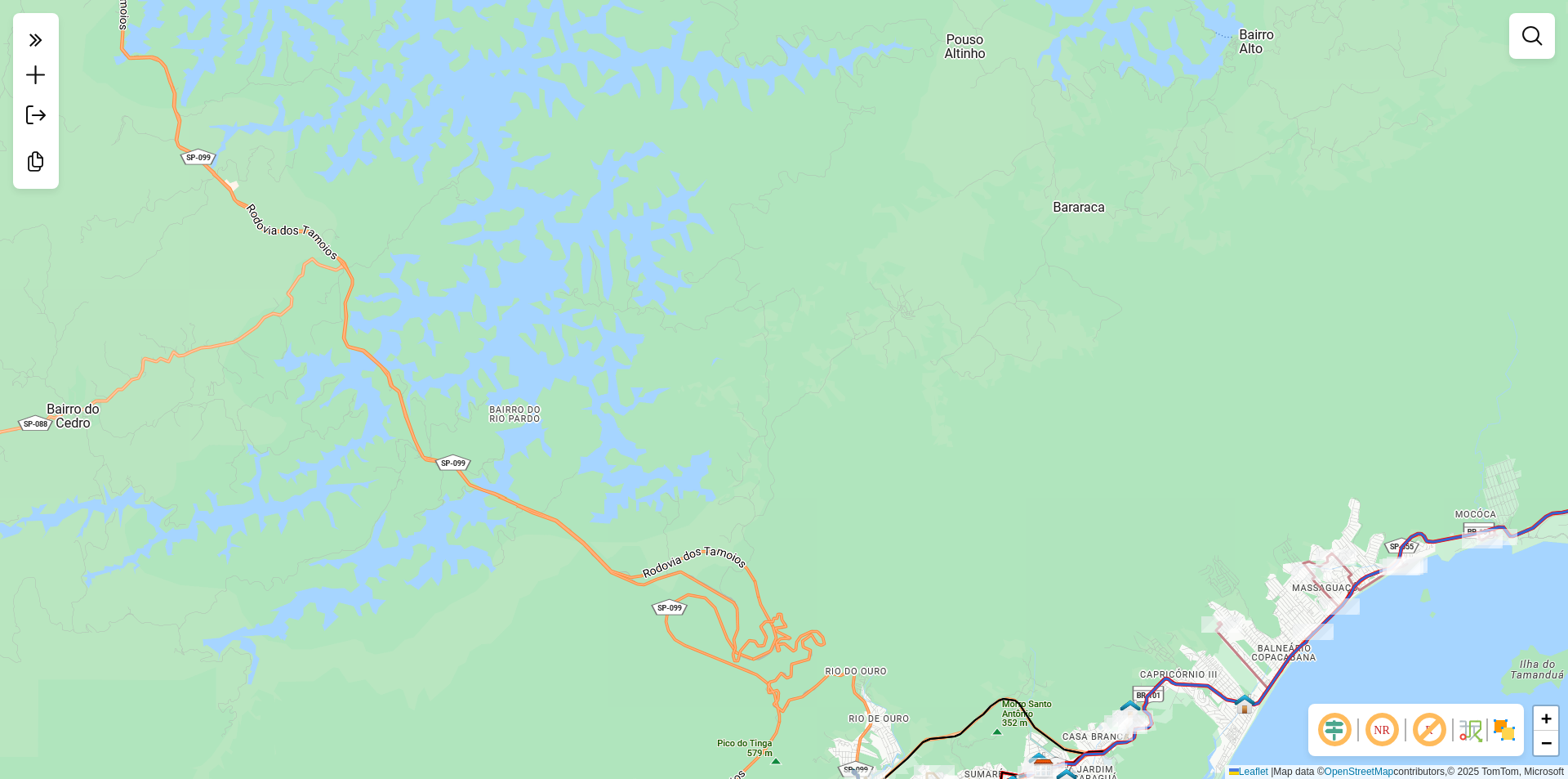
drag, startPoint x: 1142, startPoint y: 545, endPoint x: 1041, endPoint y: 474, distance: 123.5
click at [1144, 300] on div "Janela de atendimento Grade de atendimento Capacidade Transportadoras Veículos …" at bounding box center [784, 389] width 1568 height 779
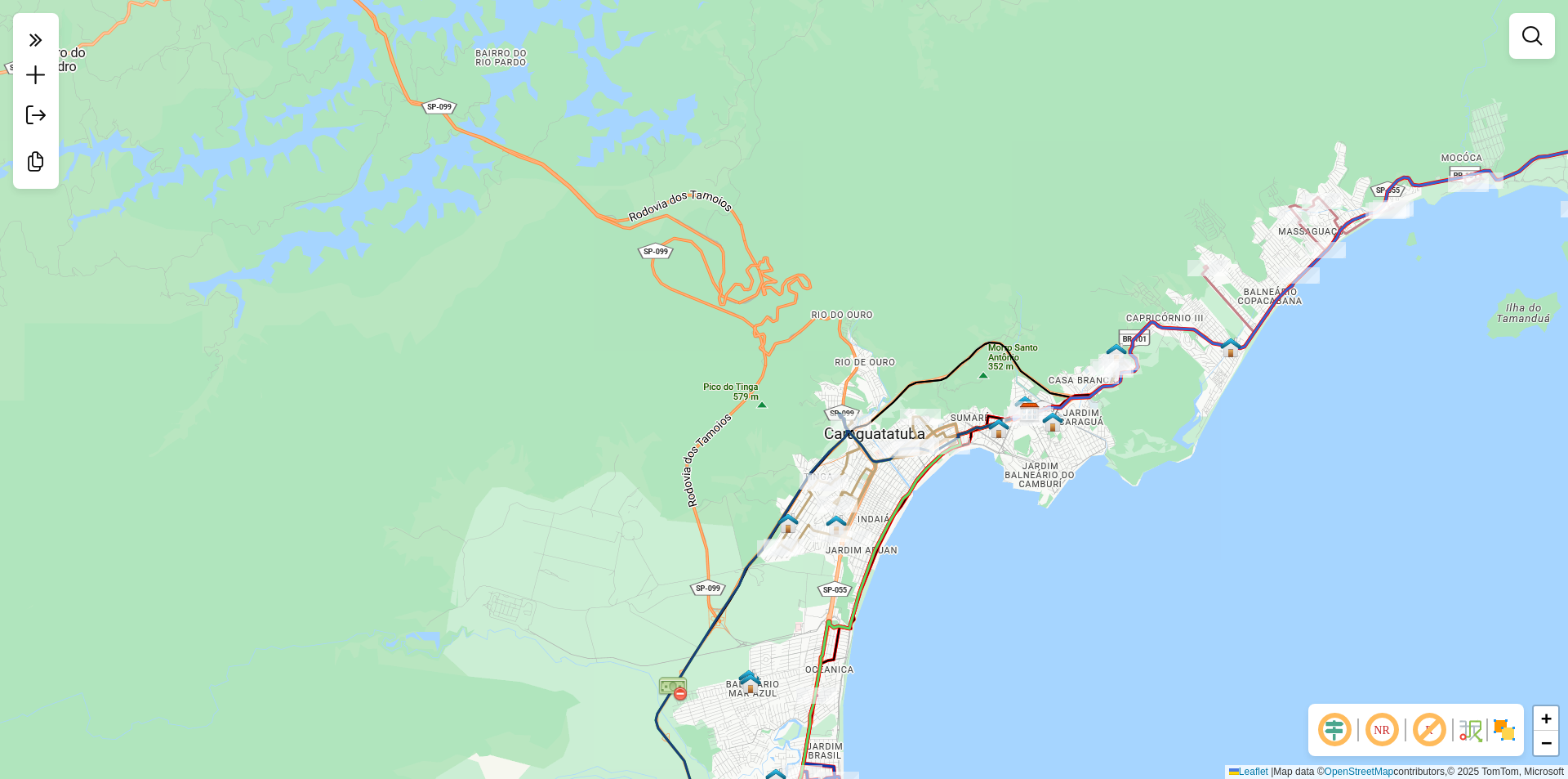
drag, startPoint x: 931, startPoint y: 570, endPoint x: 994, endPoint y: 470, distance: 118.2
click at [995, 470] on div "Janela de atendimento Grade de atendimento Capacidade Transportadoras Veículos …" at bounding box center [784, 389] width 1568 height 779
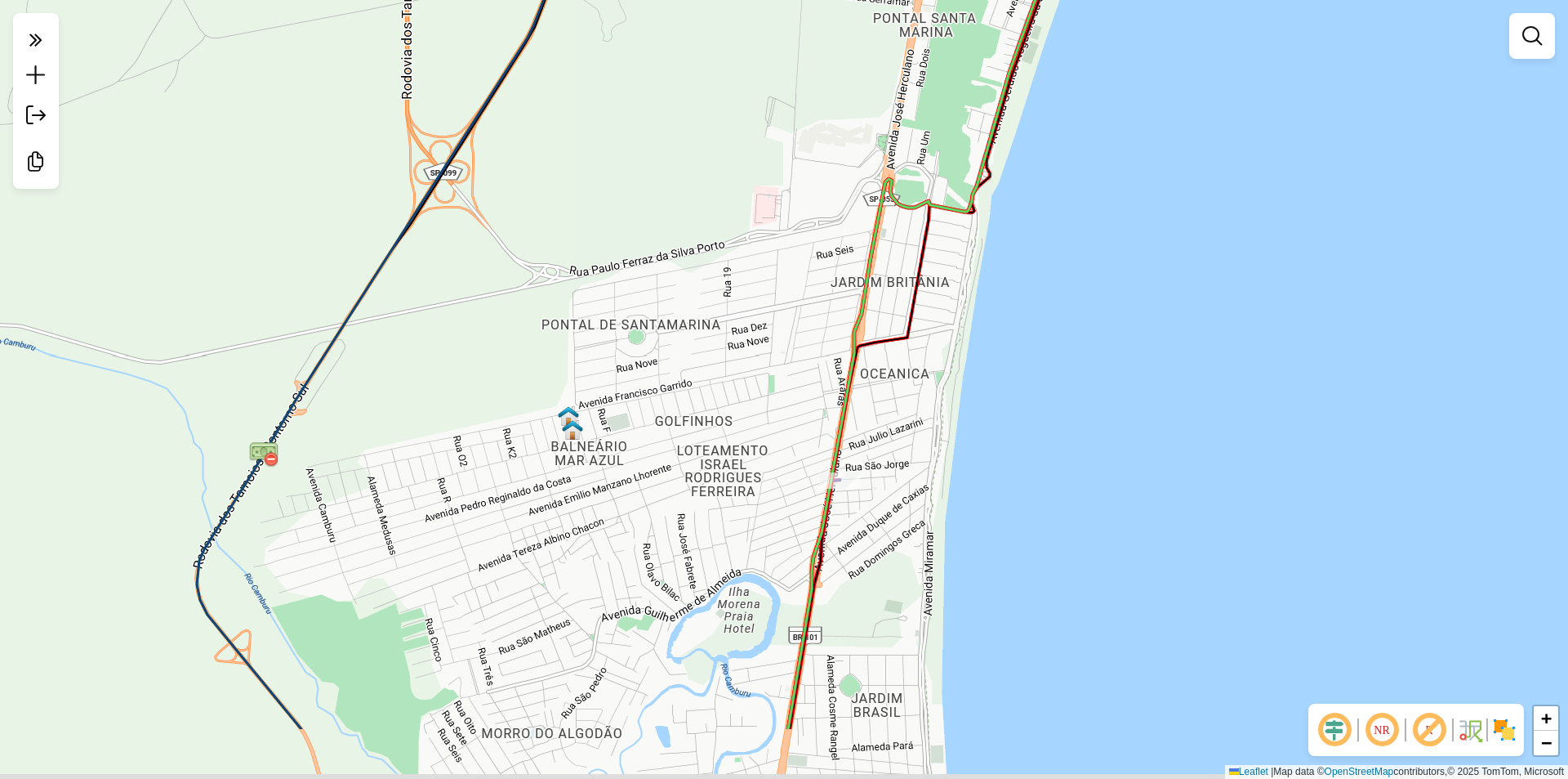
drag, startPoint x: 932, startPoint y: 600, endPoint x: 940, endPoint y: 533, distance: 67.5
click at [940, 533] on div "Janela de atendimento Grade de atendimento Capacidade Transportadoras Veículos …" at bounding box center [784, 389] width 1568 height 779
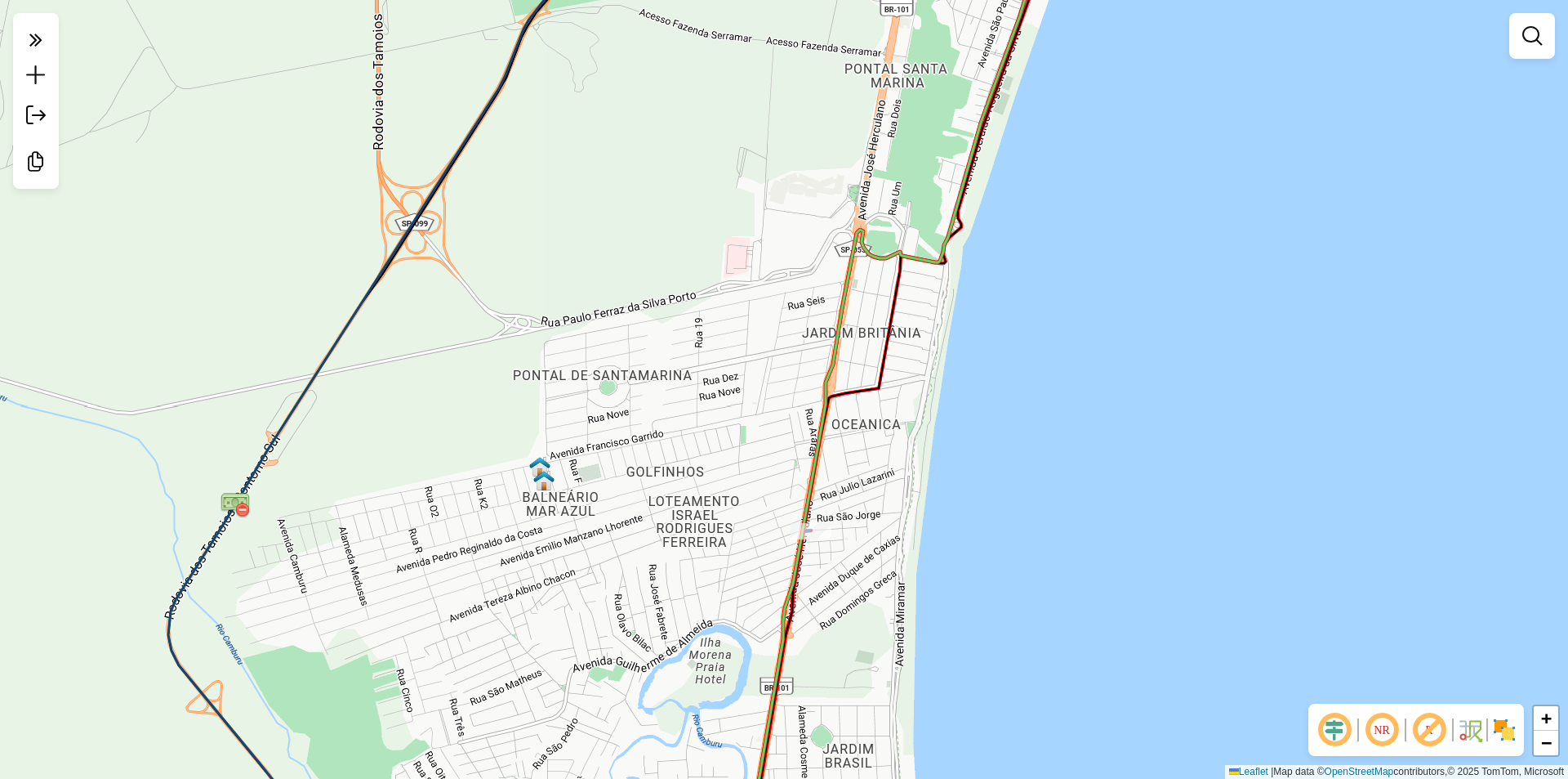
click at [909, 613] on div "Janela de atendimento Grade de atendimento Capacidade Transportadoras Veículos …" at bounding box center [784, 389] width 1568 height 779
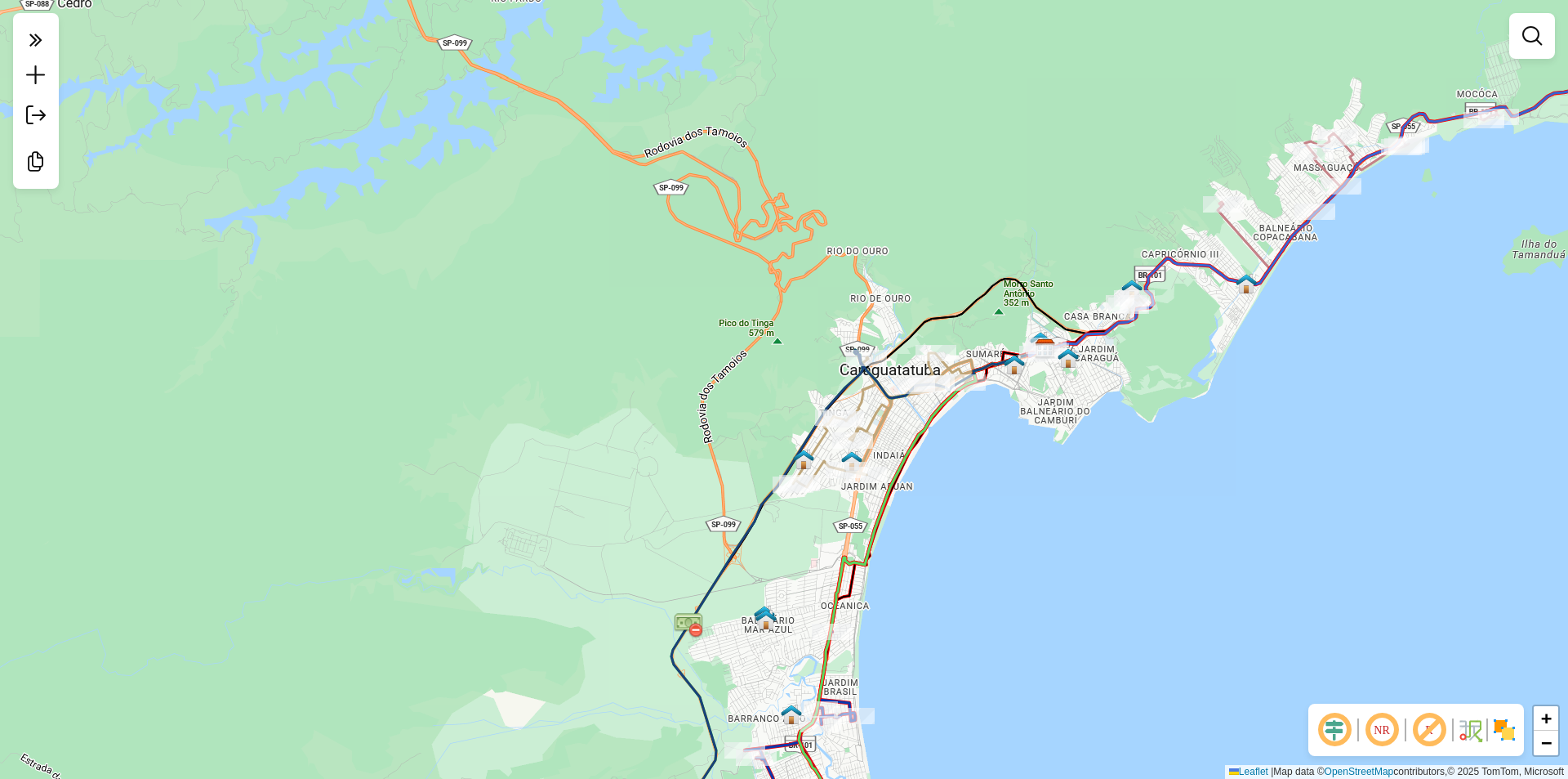
drag, startPoint x: 948, startPoint y: 531, endPoint x: 888, endPoint y: 584, distance: 80.1
click at [888, 584] on div "Janela de atendimento Grade de atendimento Capacidade Transportadoras Veículos …" at bounding box center [784, 389] width 1568 height 779
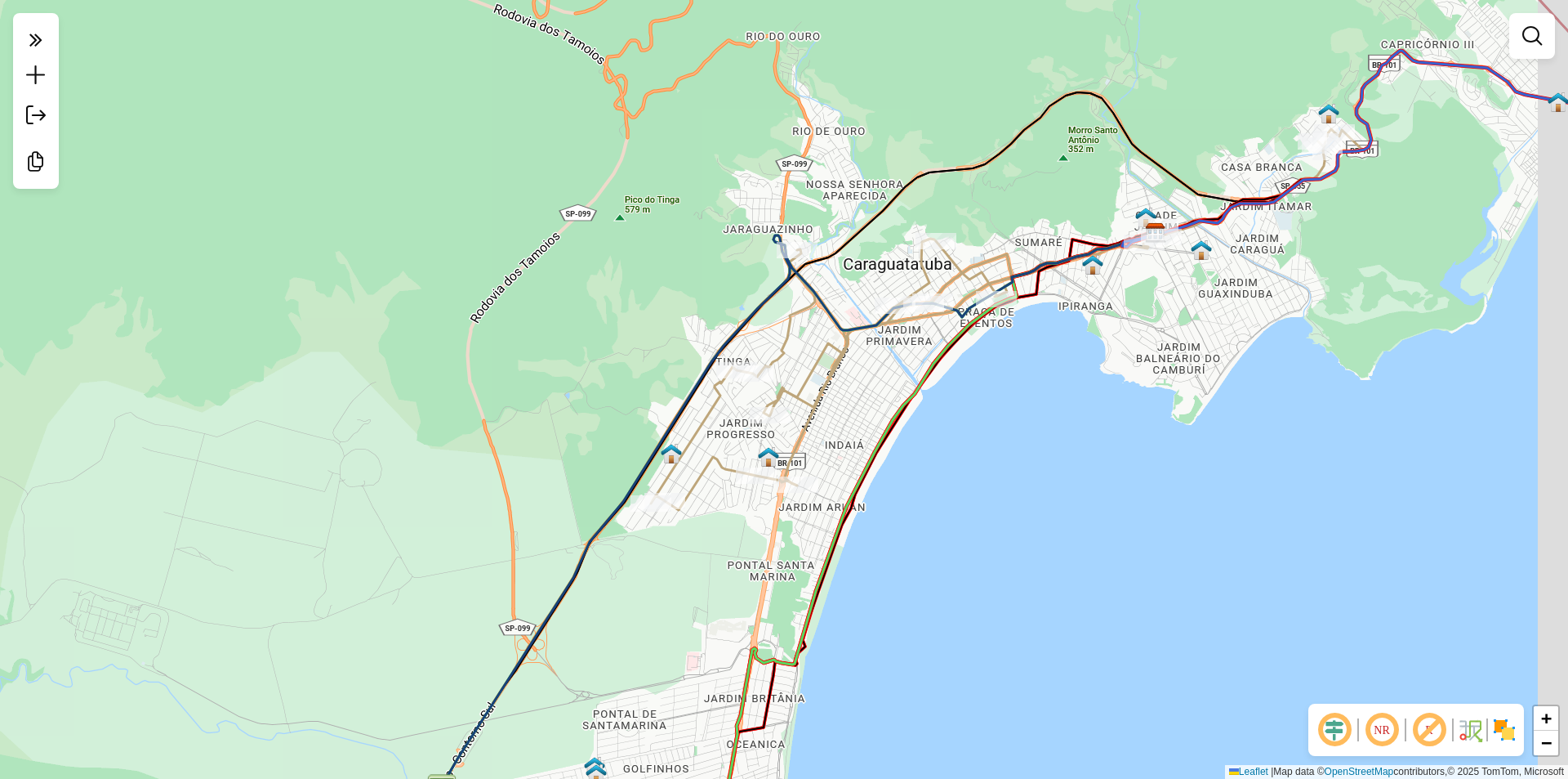
drag, startPoint x: 819, startPoint y: 480, endPoint x: 764, endPoint y: 546, distance: 85.9
click at [764, 546] on div "Janela de atendimento Grade de atendimento Capacidade Transportadoras Veículos …" at bounding box center [784, 389] width 1568 height 779
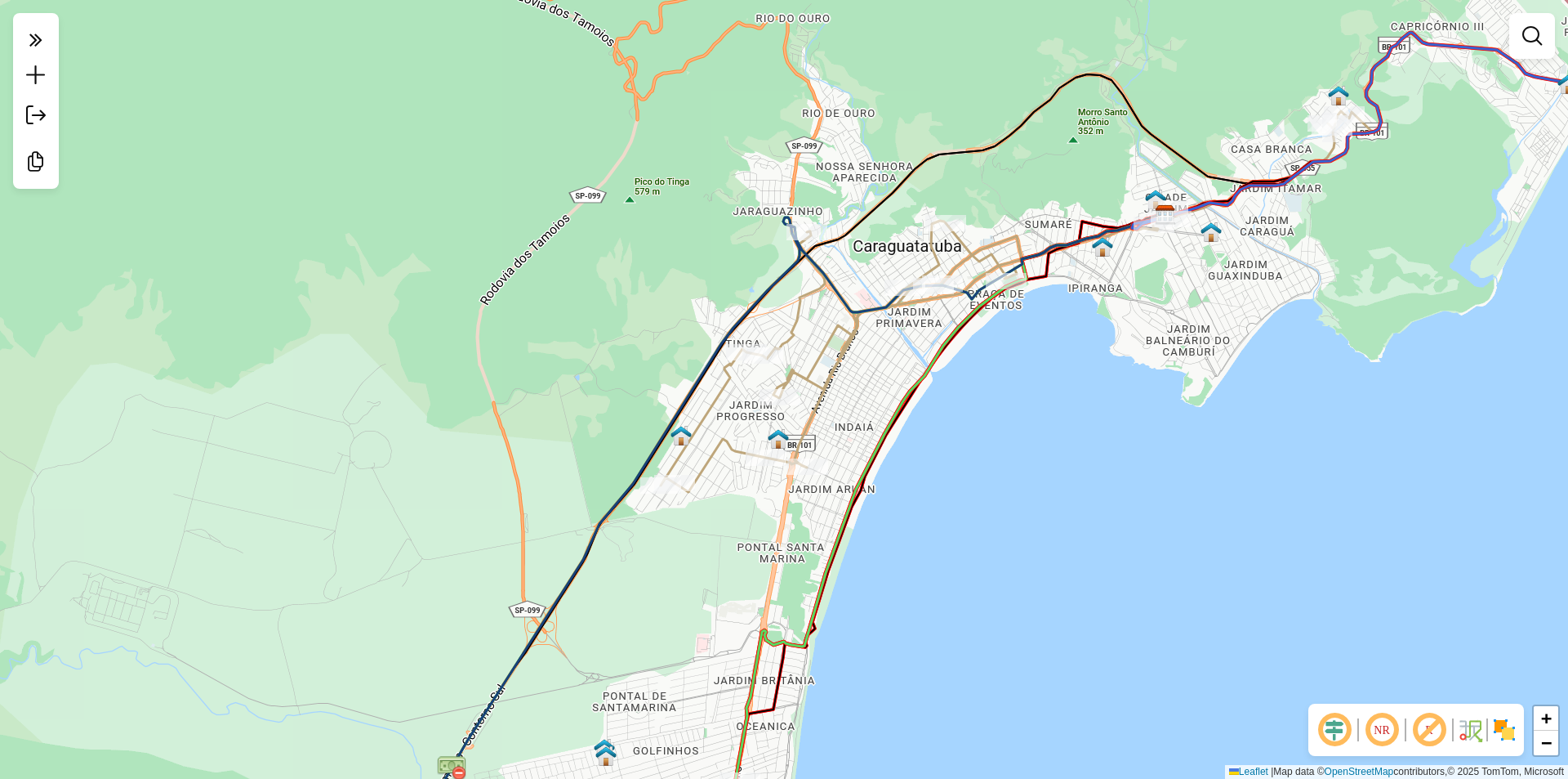
drag, startPoint x: 932, startPoint y: 572, endPoint x: 950, endPoint y: 542, distance: 35.0
click at [950, 542] on div "Janela de atendimento Grade de atendimento Capacidade Transportadoras Veículos …" at bounding box center [784, 389] width 1568 height 779
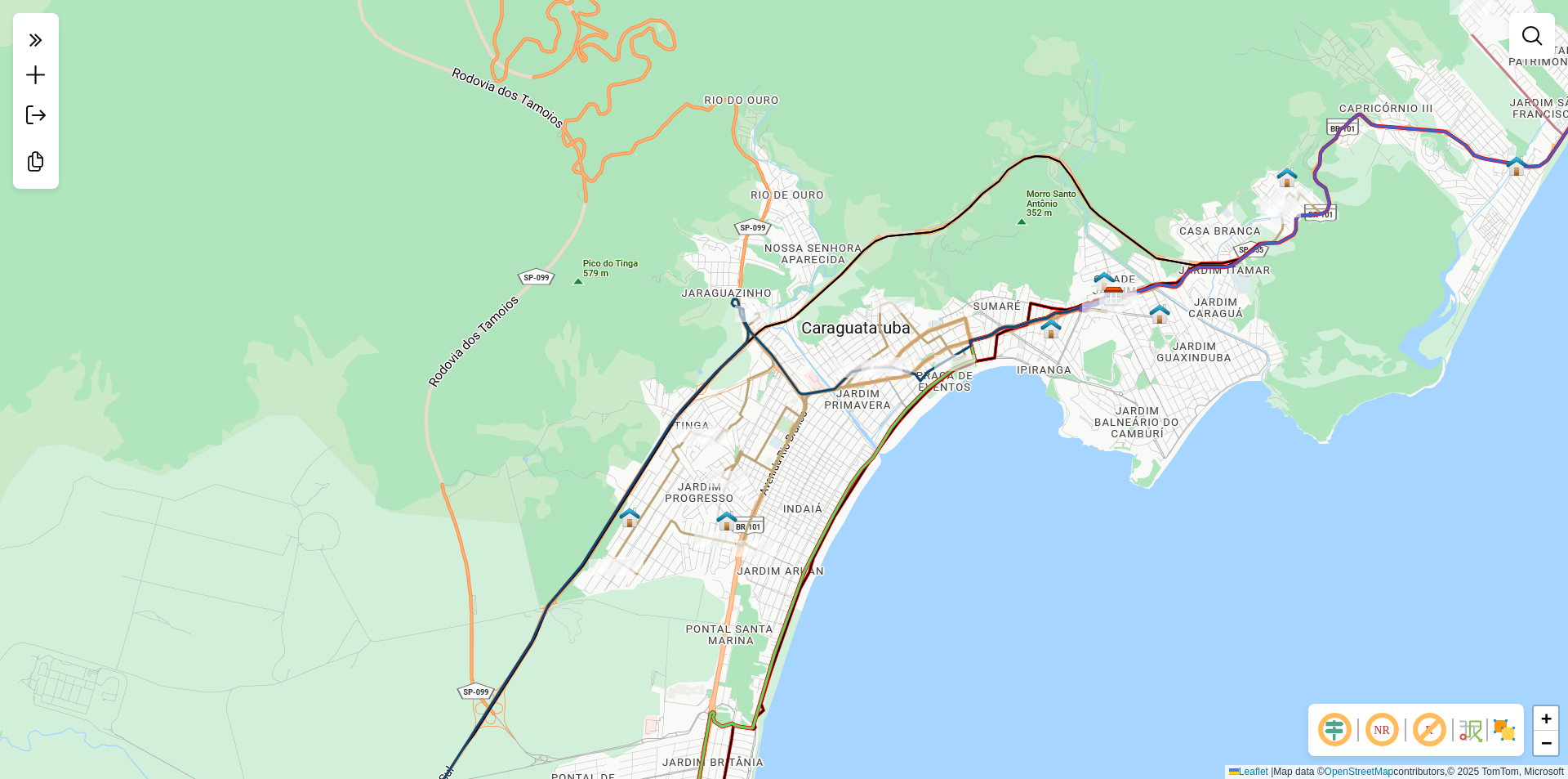
drag, startPoint x: 851, startPoint y: 424, endPoint x: 781, endPoint y: 535, distance: 131.2
click at [781, 535] on div "Rota 4 - Placa FBL6571 5648 - BAR LANC MAR E SOL Janela de atendimento Grade de…" at bounding box center [784, 389] width 1568 height 779
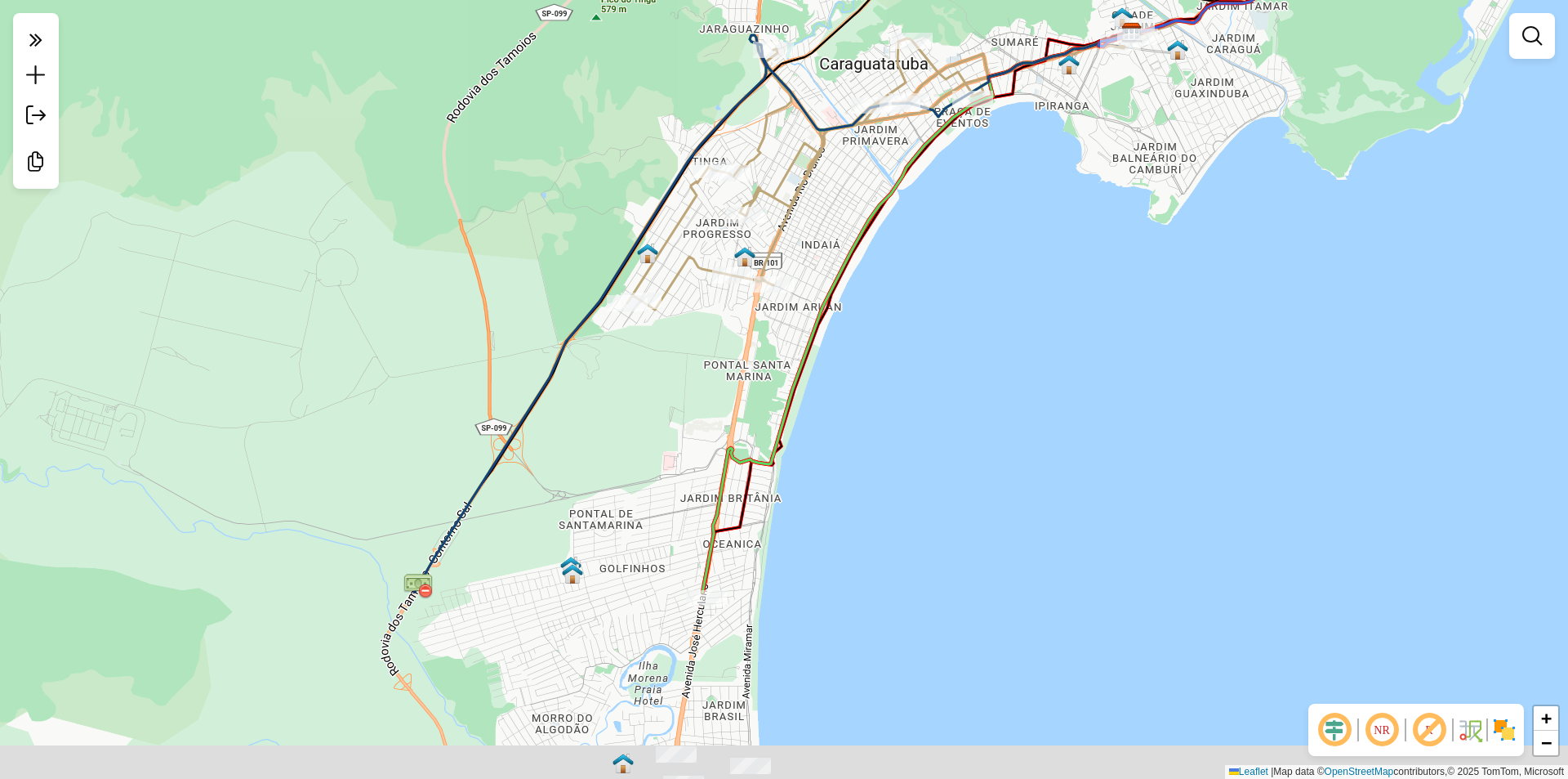
drag, startPoint x: 771, startPoint y: 595, endPoint x: 782, endPoint y: 317, distance: 278.2
click at [790, 310] on div "Rota 4 - Placa FBL6571 5648 - BAR LANC MAR E SOL Janela de atendimento Grade de…" at bounding box center [784, 389] width 1568 height 779
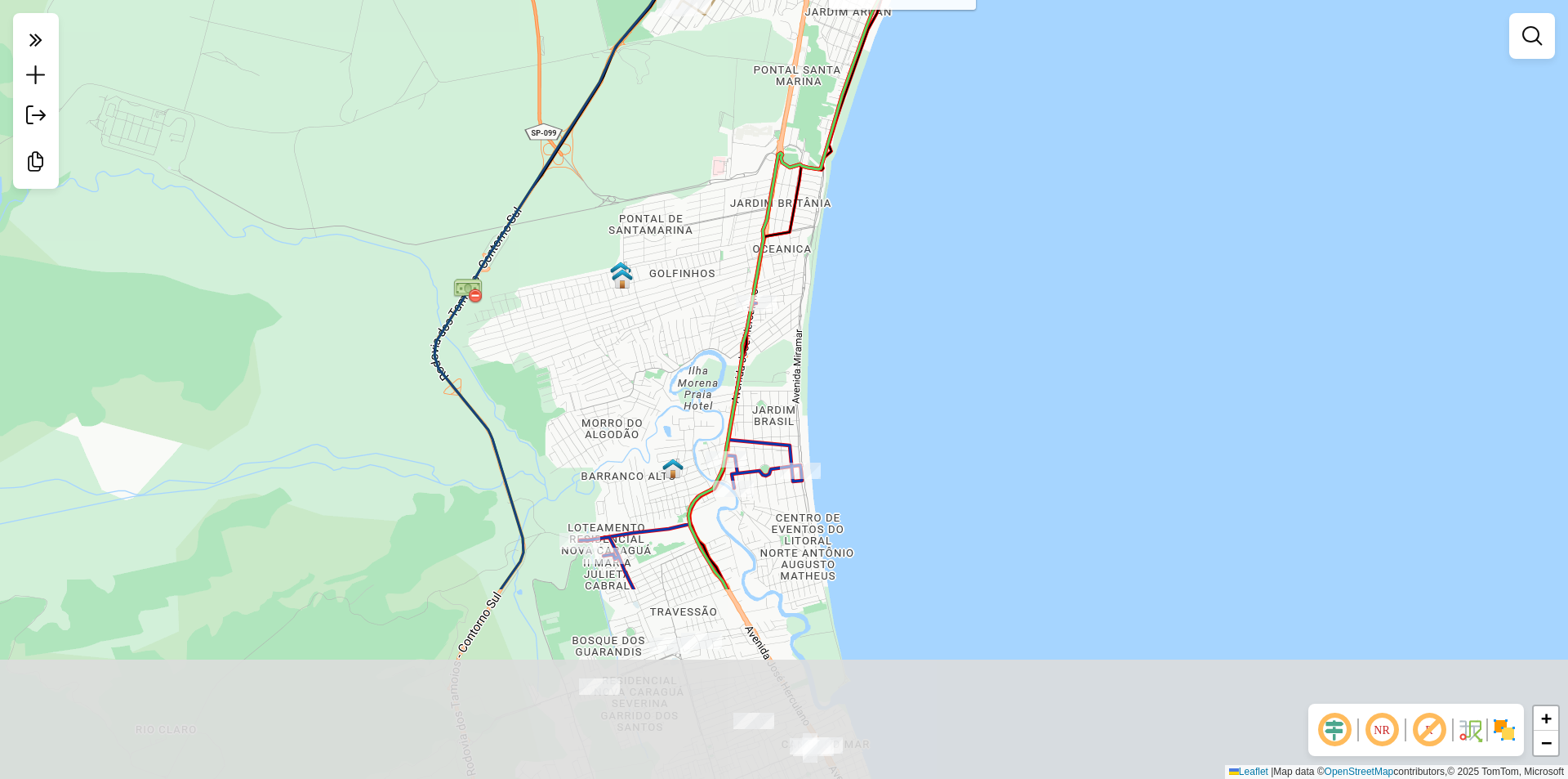
drag, startPoint x: 841, startPoint y: 427, endPoint x: 851, endPoint y: 227, distance: 200.2
click at [851, 227] on div "Rota 4 - Placa FBL6571 5648 - BAR LANC MAR E SOL Janela de atendimento Grade de…" at bounding box center [784, 389] width 1568 height 779
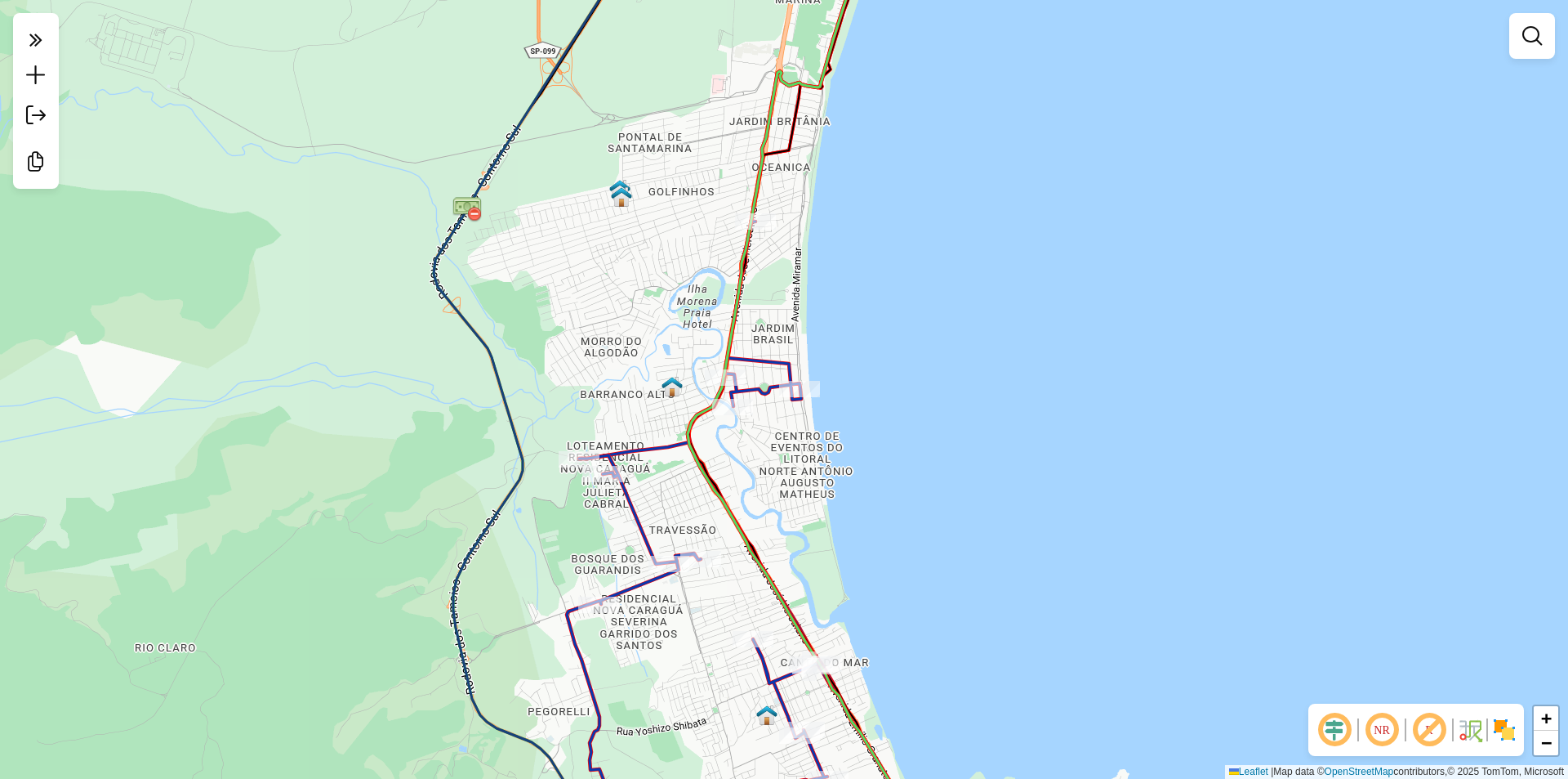
drag, startPoint x: 833, startPoint y: 425, endPoint x: 834, endPoint y: 415, distance: 10.0
click at [834, 415] on div "Rota 4 - Placa FBL6571 5648 - BAR LANC MAR E SOL Janela de atendimento Grade de…" at bounding box center [784, 389] width 1568 height 779
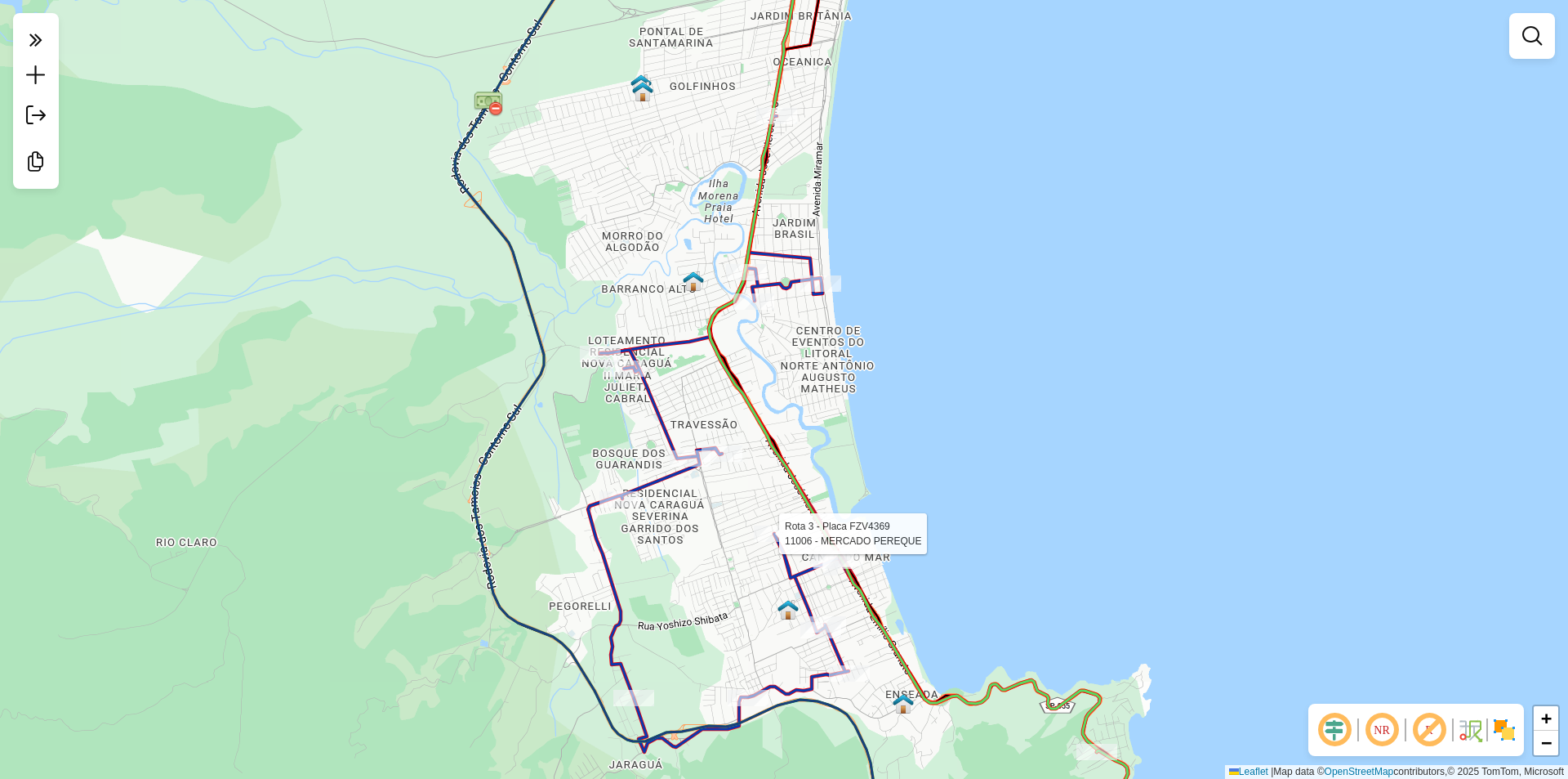
select select "**********"
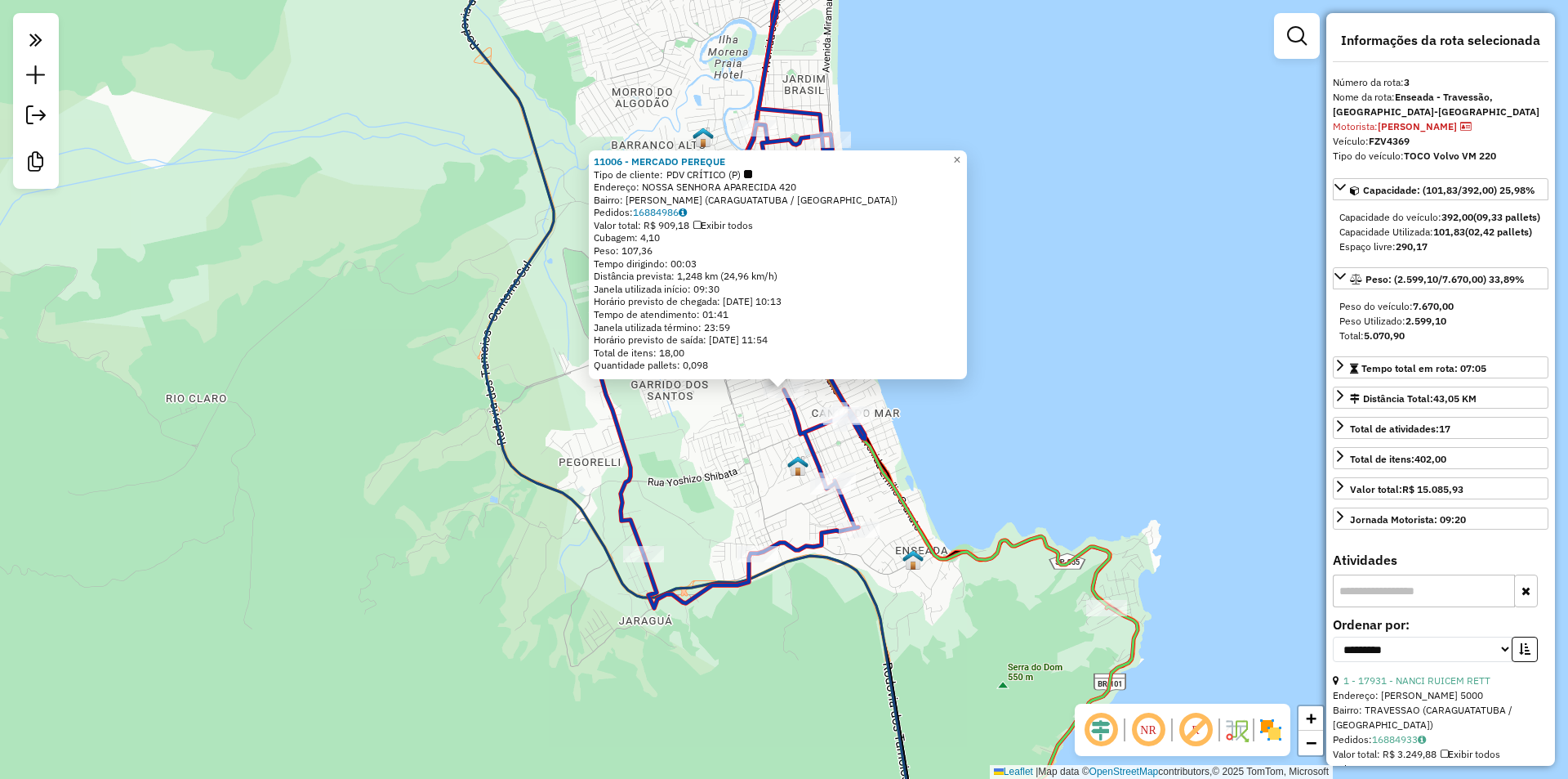
click at [995, 503] on div "11006 - MERCADO PEREQUE Tipo de cliente: PDV CRÍTICO (P) Endereço: NOSSA SENHOR…" at bounding box center [784, 389] width 1568 height 779
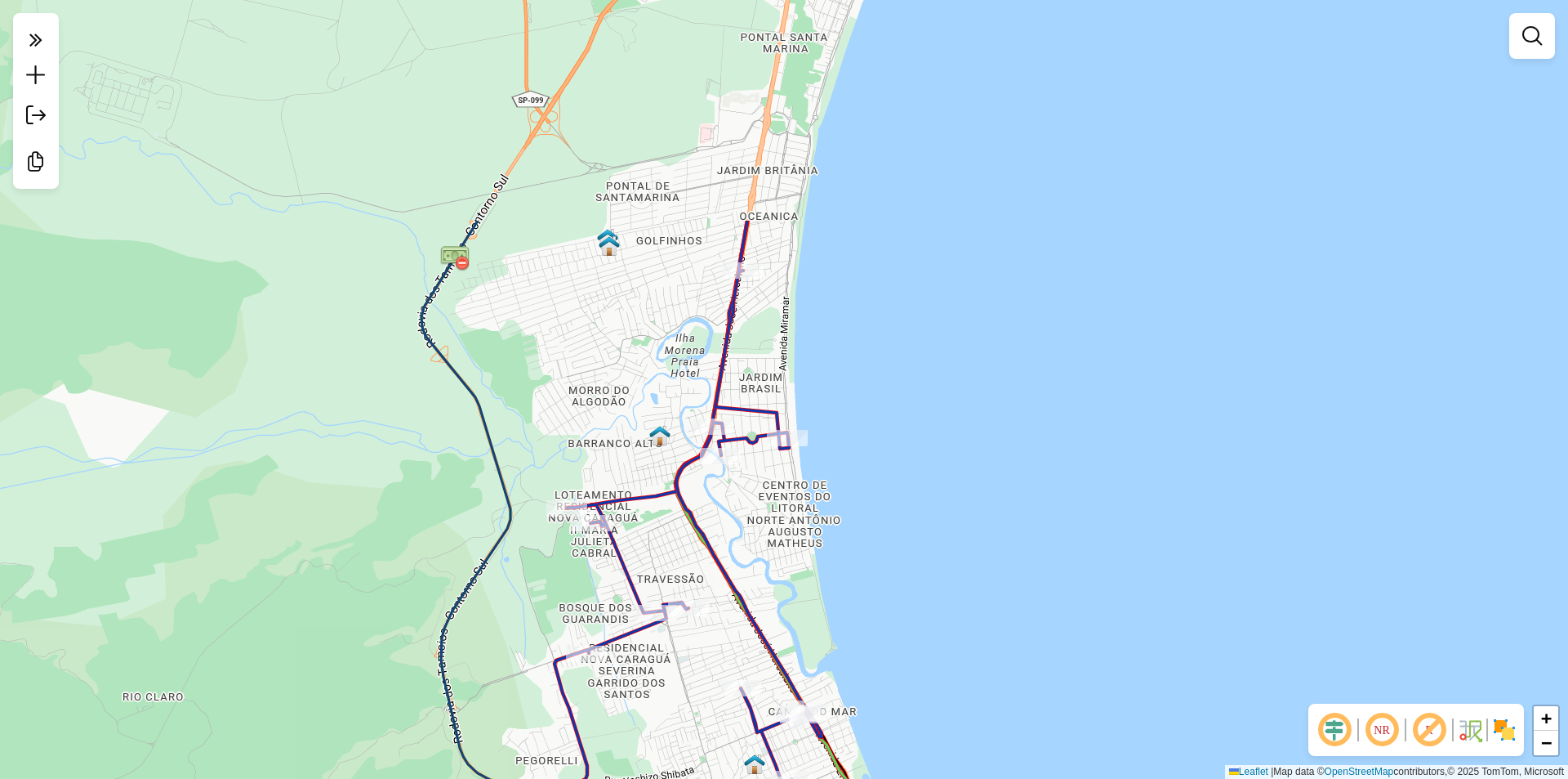
drag, startPoint x: 1001, startPoint y: 407, endPoint x: 958, endPoint y: 706, distance: 302.1
click at [958, 706] on div "Janela de atendimento Grade de atendimento Capacidade Transportadoras Veículos …" at bounding box center [784, 389] width 1568 height 779
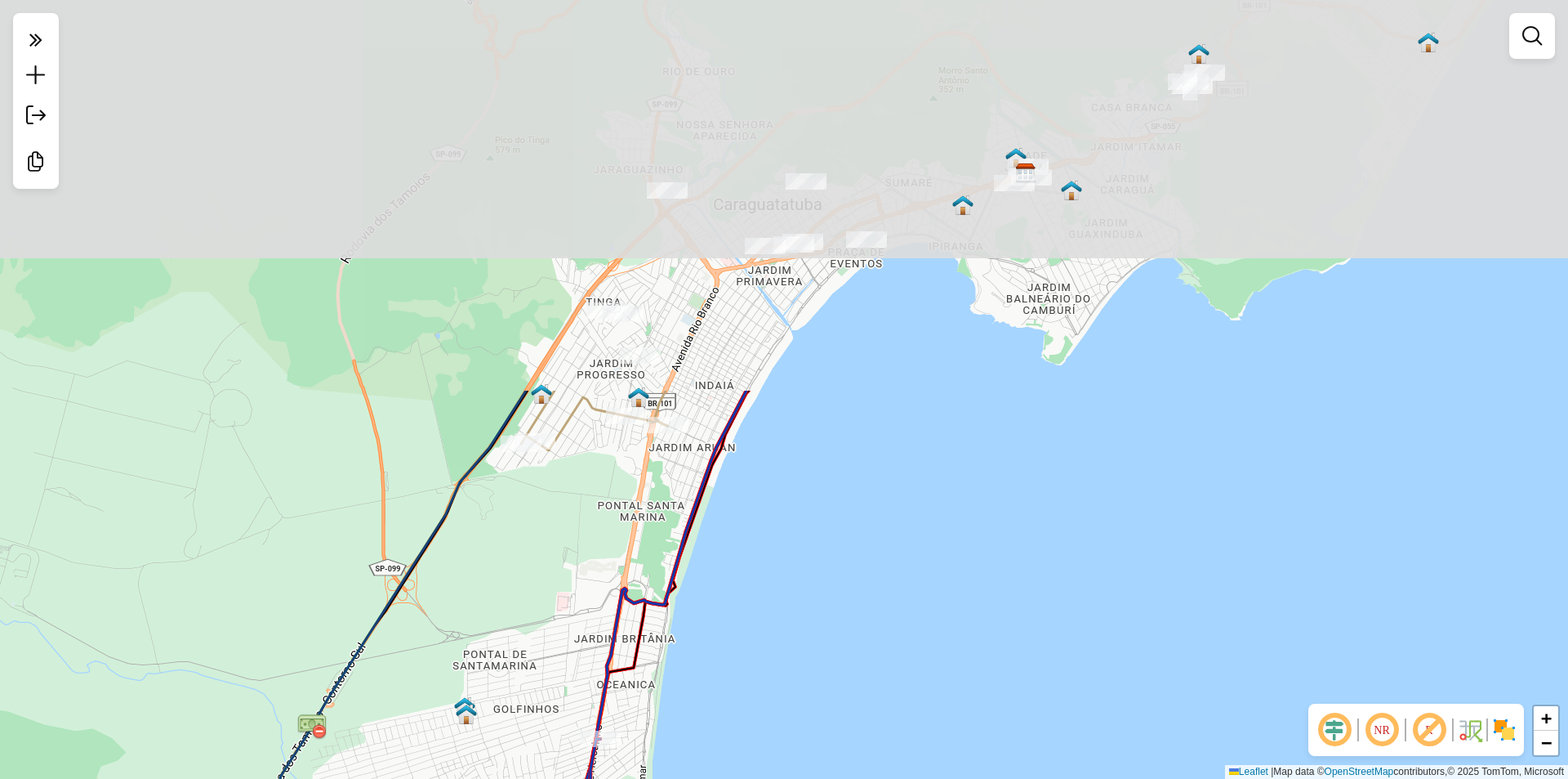
drag, startPoint x: 870, startPoint y: 308, endPoint x: 722, endPoint y: 760, distance: 475.6
click at [722, 762] on div "Janela de atendimento Grade de atendimento Capacidade Transportadoras Veículos …" at bounding box center [784, 389] width 1568 height 779
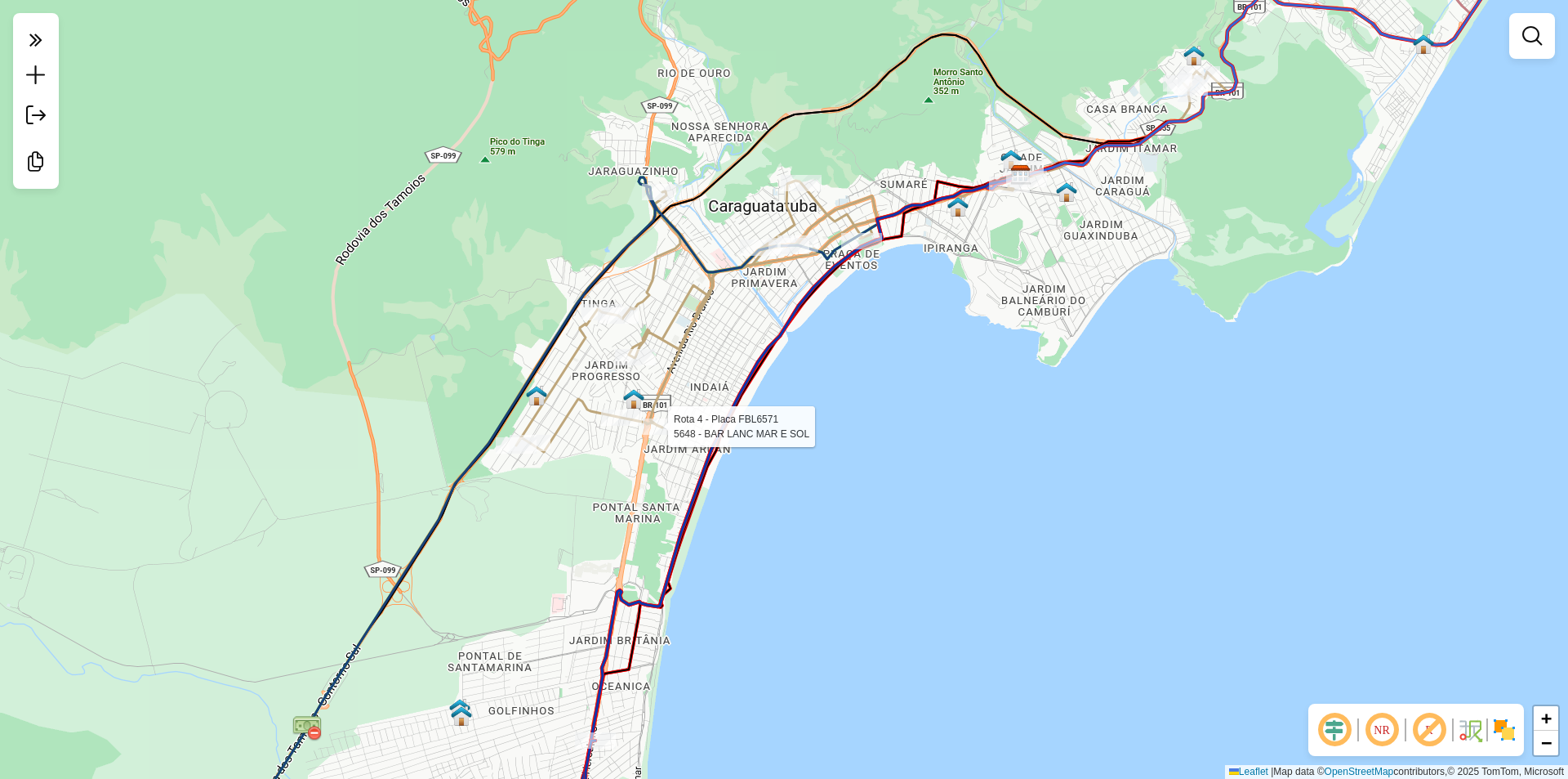
select select "**********"
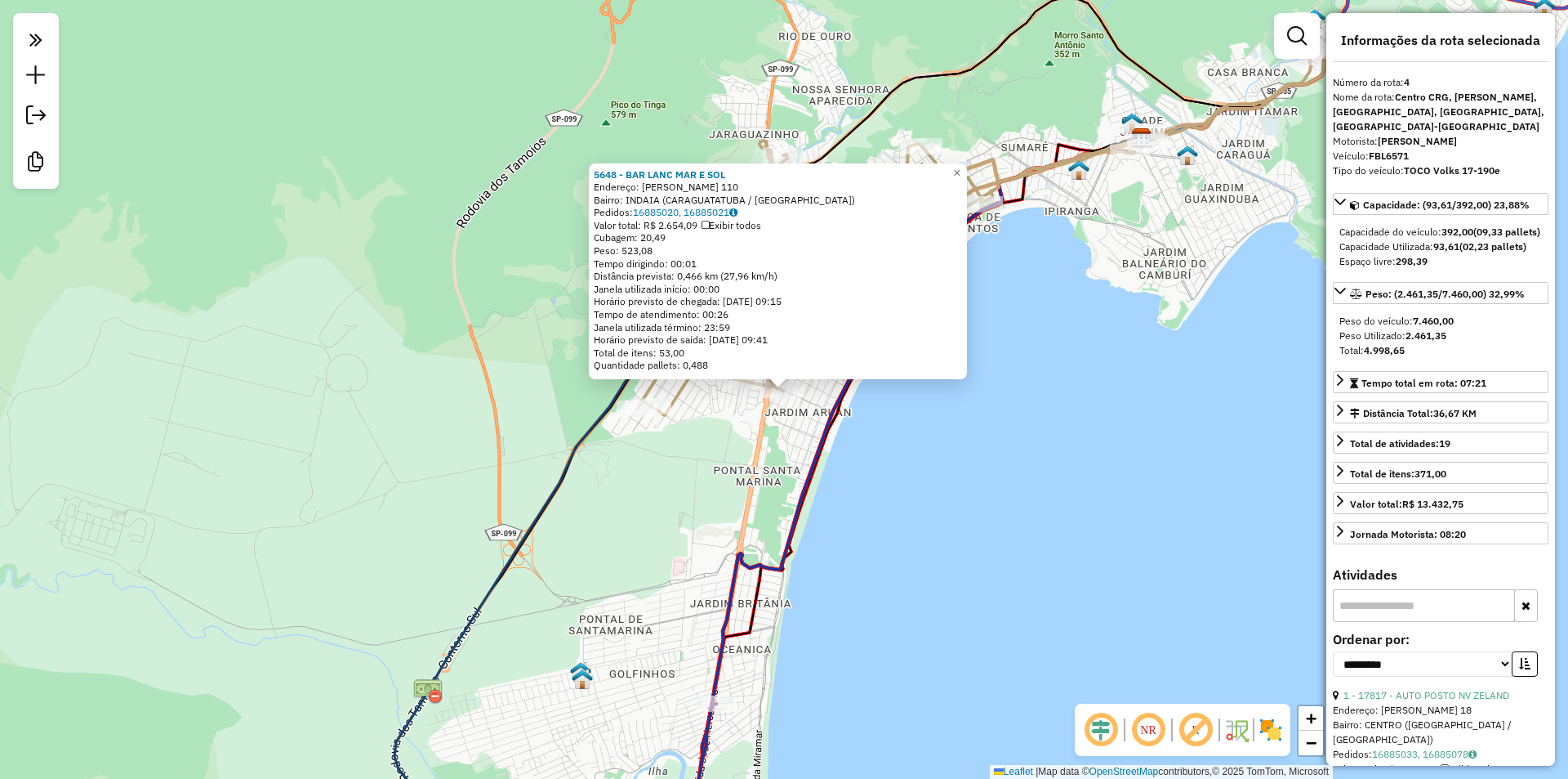
click at [950, 497] on div "5648 - BAR LANC MAR E SOL Endereço: [PERSON_NAME] 110 Bairro: [GEOGRAPHIC_DATA]…" at bounding box center [784, 389] width 1568 height 779
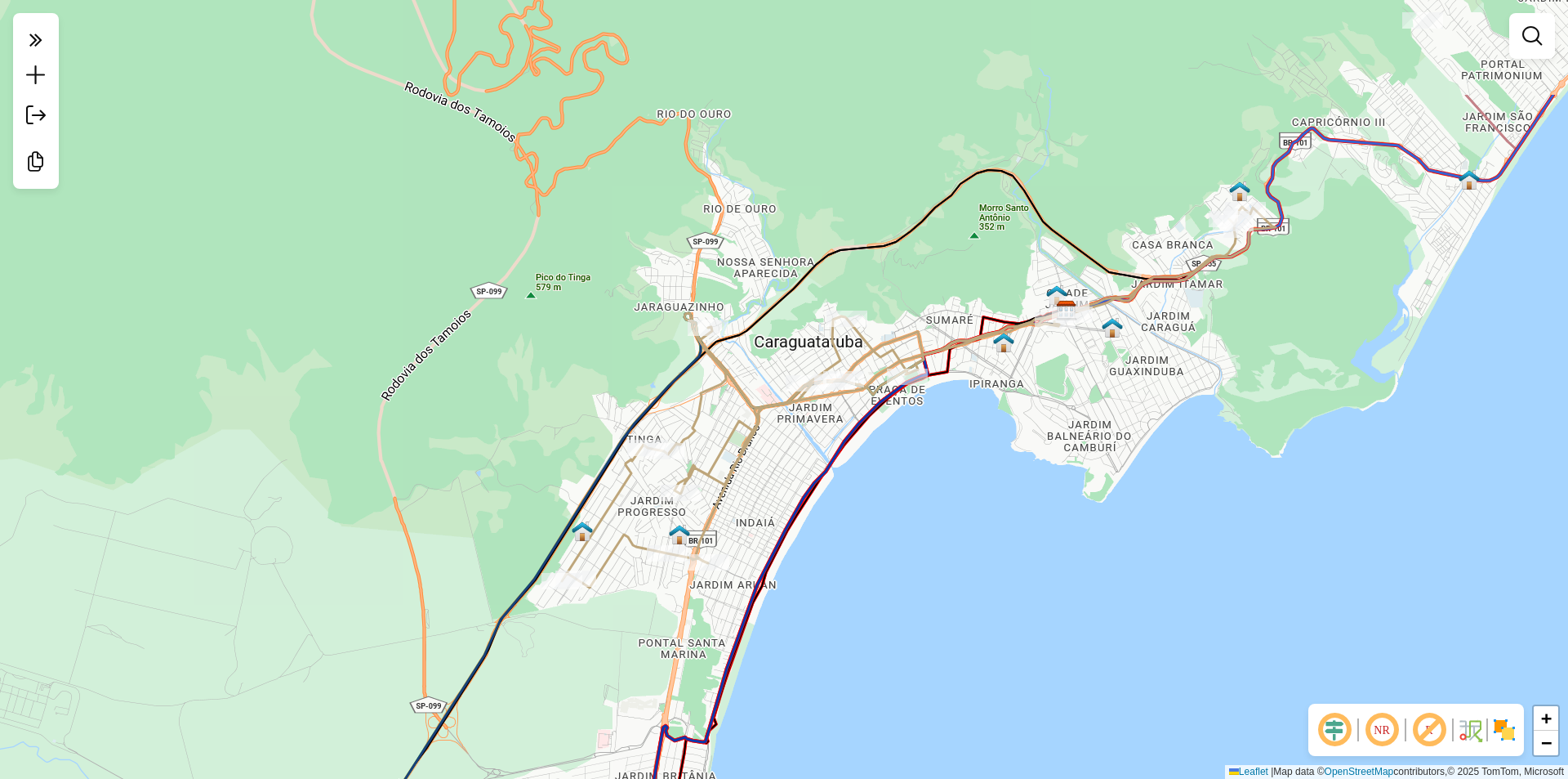
drag, startPoint x: 878, startPoint y: 590, endPoint x: 755, endPoint y: 582, distance: 123.3
click at [856, 640] on div "Janela de atendimento Grade de atendimento Capacidade Transportadoras Veículos …" at bounding box center [784, 389] width 1568 height 779
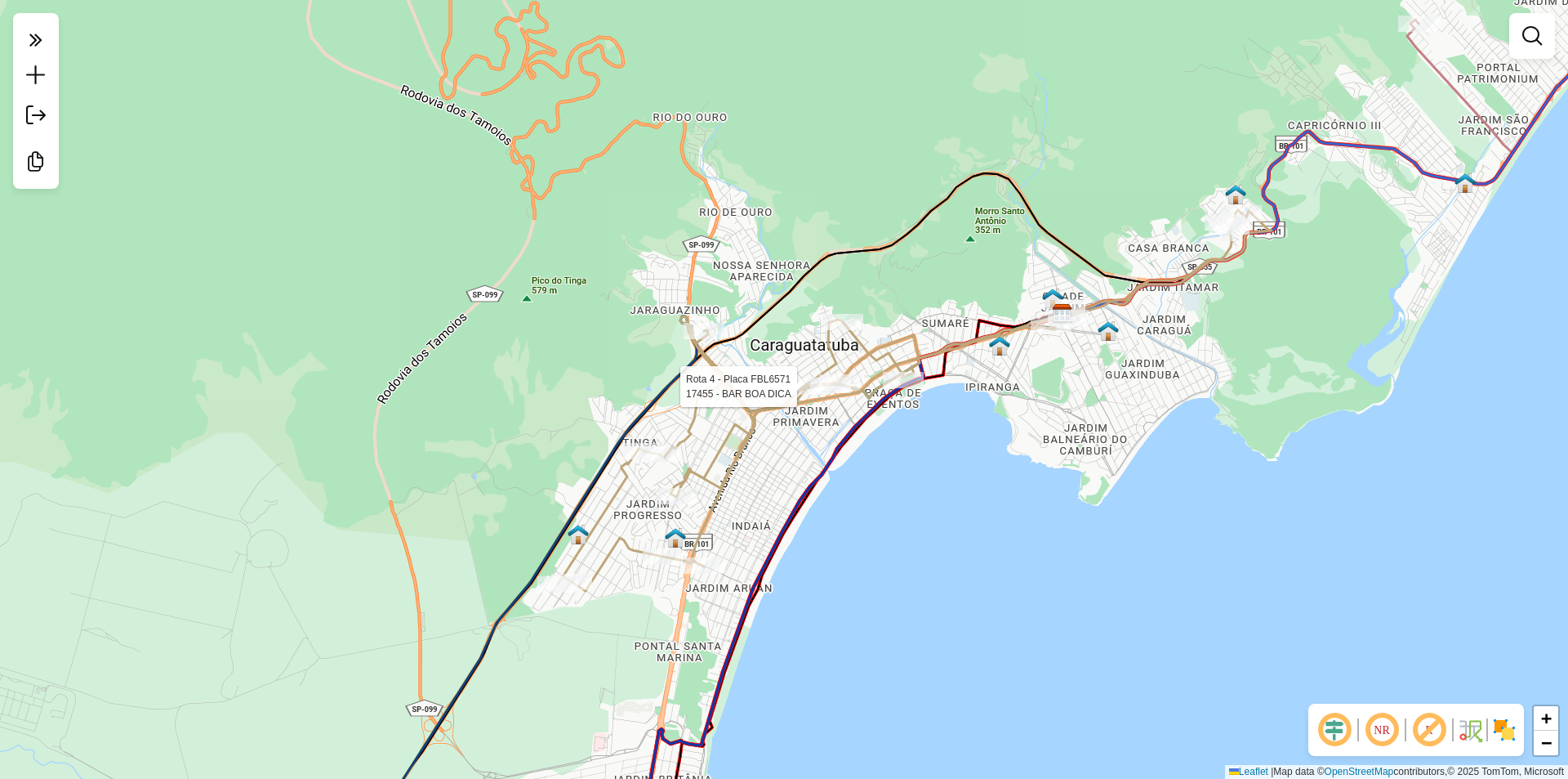
select select "**********"
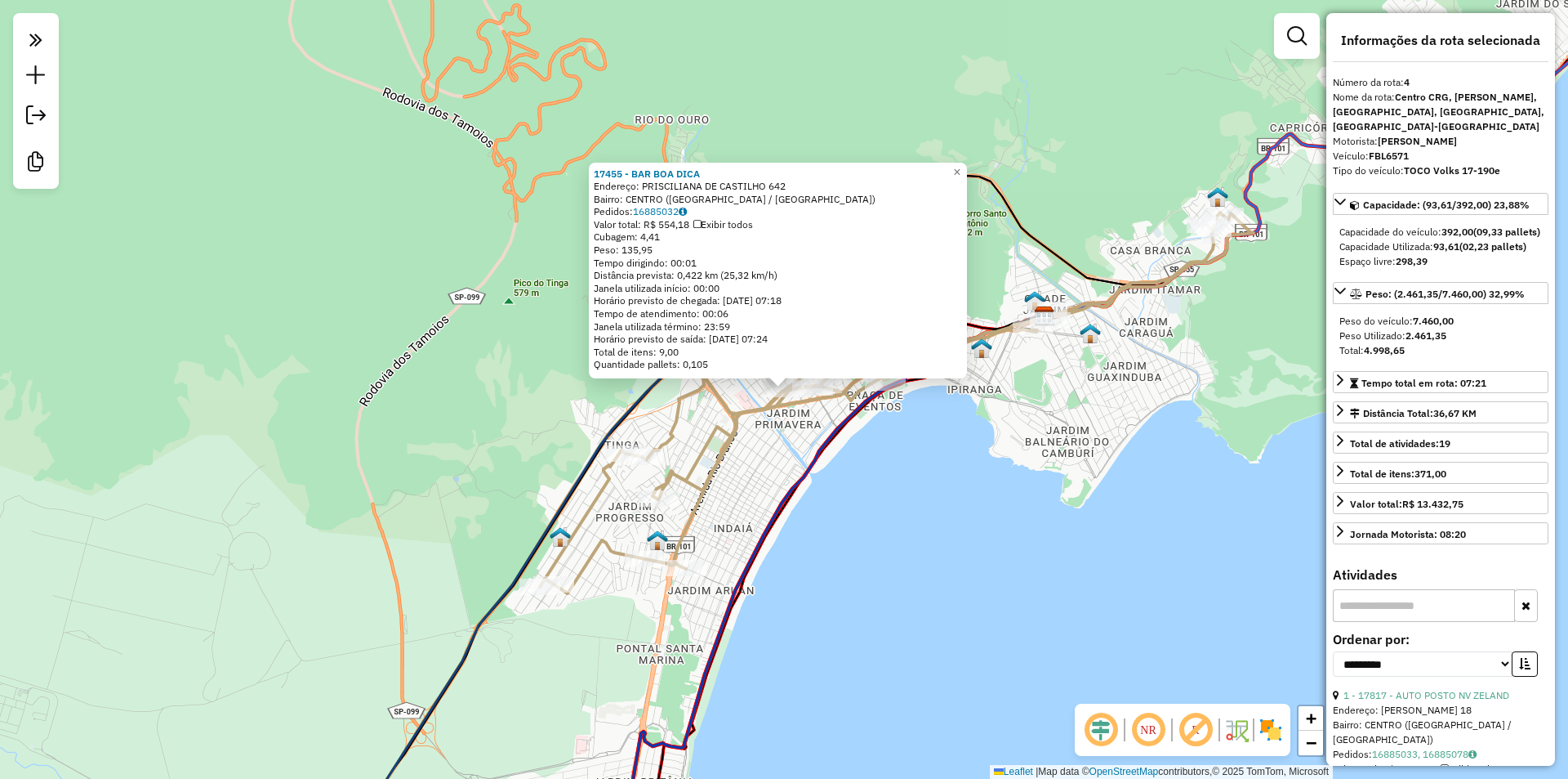
click at [832, 554] on div "17455 - BAR BOA DICA Endereço: PRISCILIANA DE CASTILHO 642 Bairro: [GEOGRAPHIC_…" at bounding box center [784, 389] width 1568 height 779
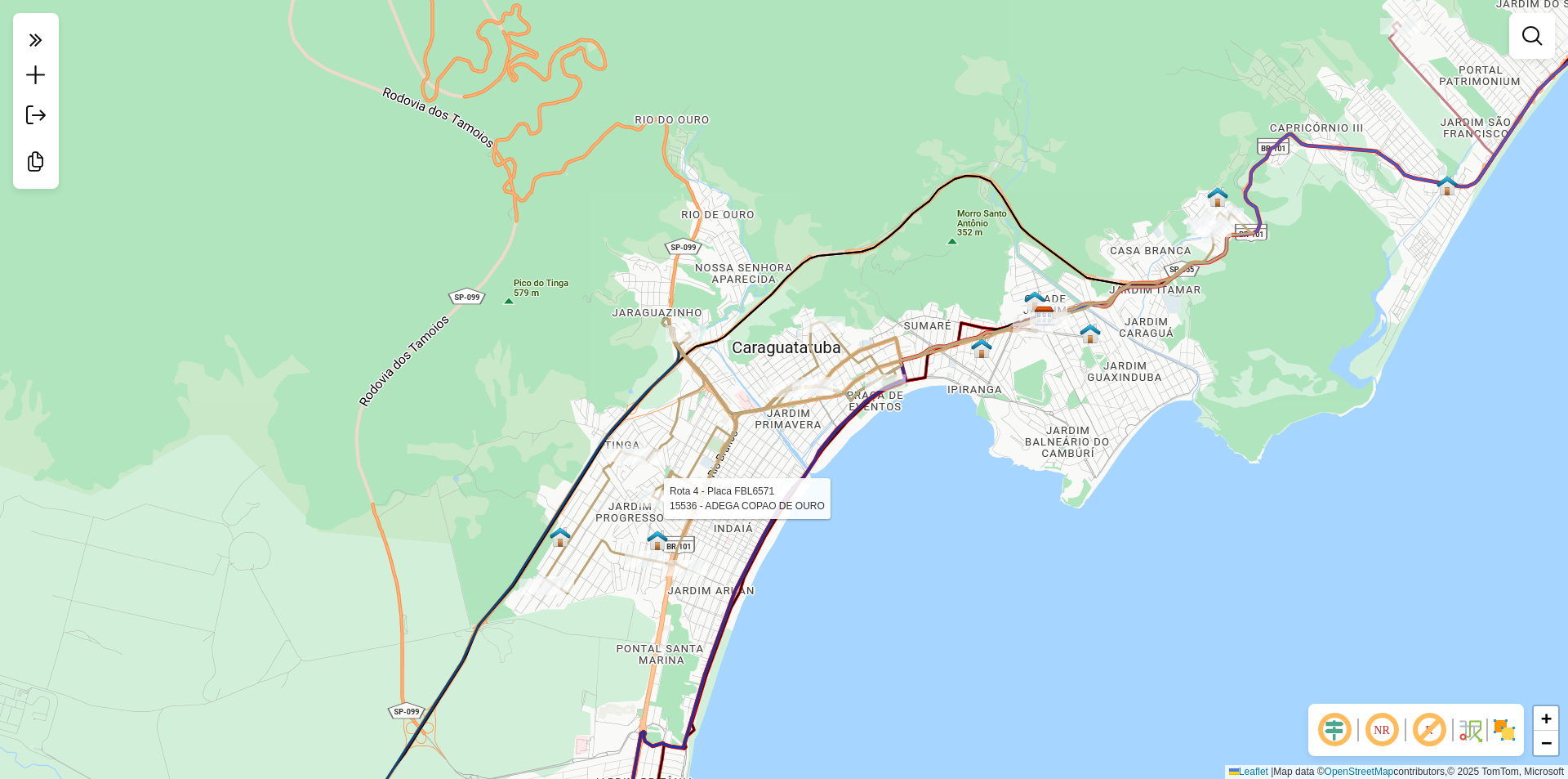
select select "**********"
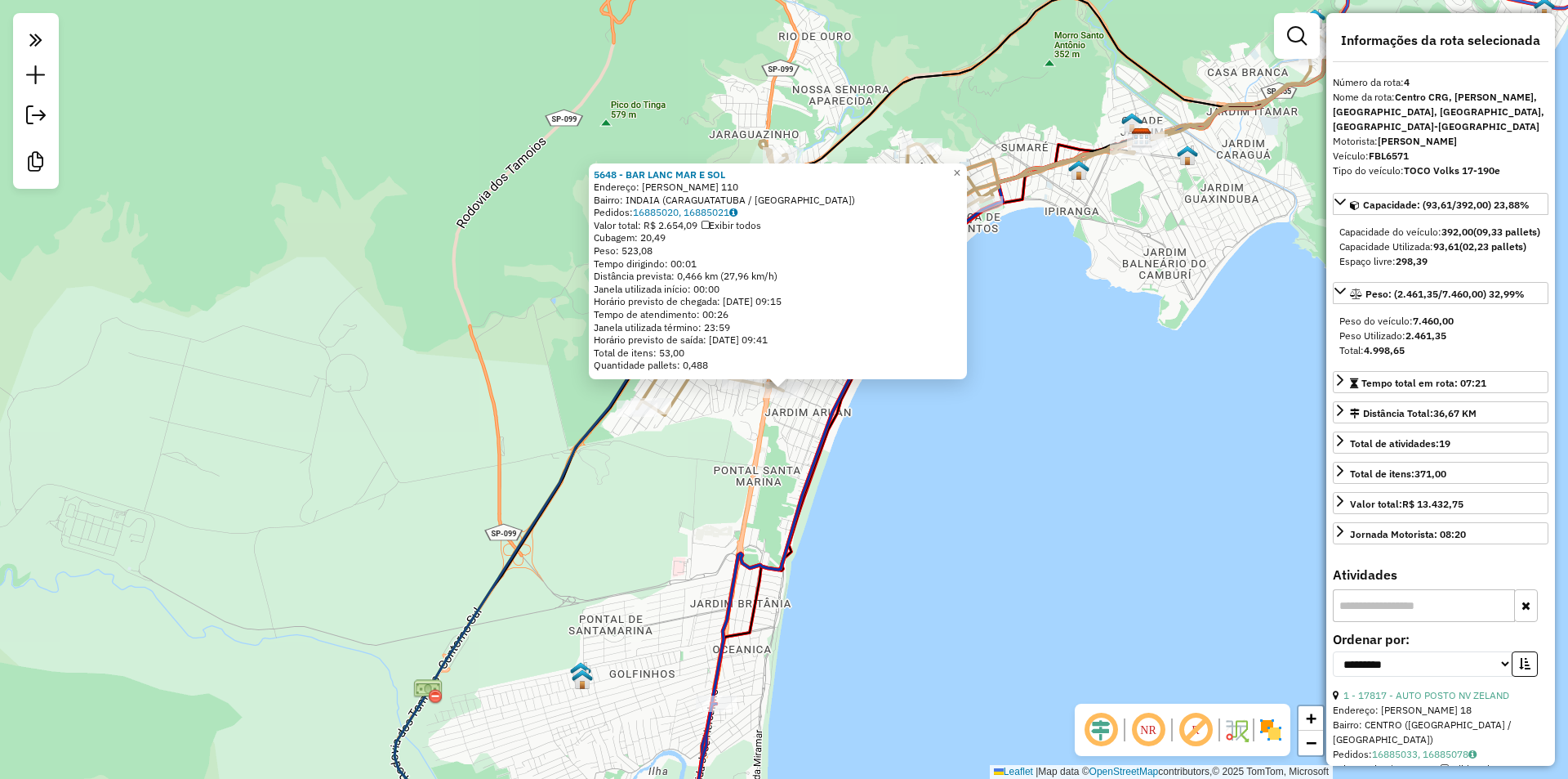
click at [921, 532] on div "5648 - BAR LANC MAR E SOL Endereço: [PERSON_NAME] 110 Bairro: [GEOGRAPHIC_DATA]…" at bounding box center [784, 389] width 1568 height 779
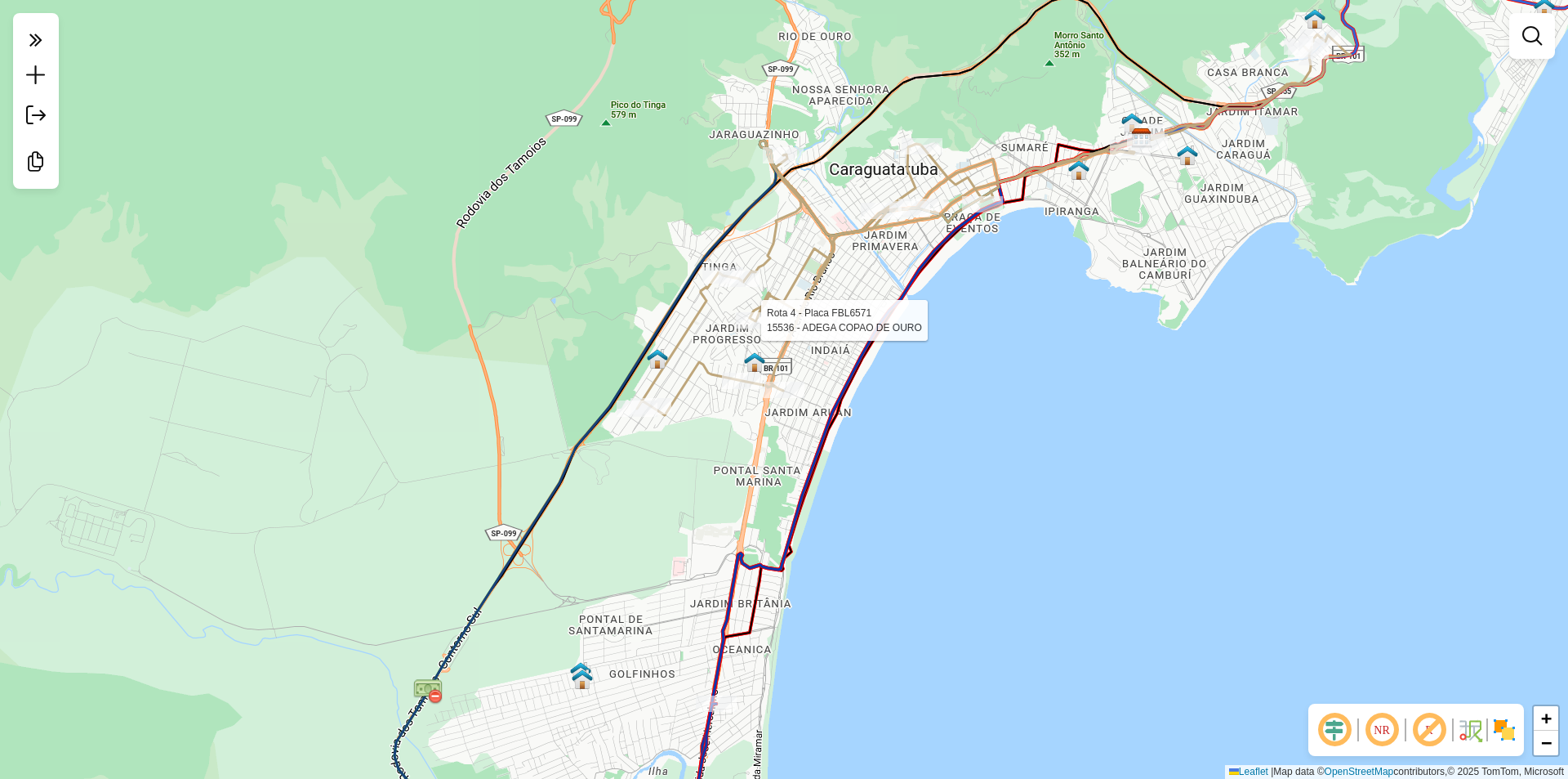
select select "**********"
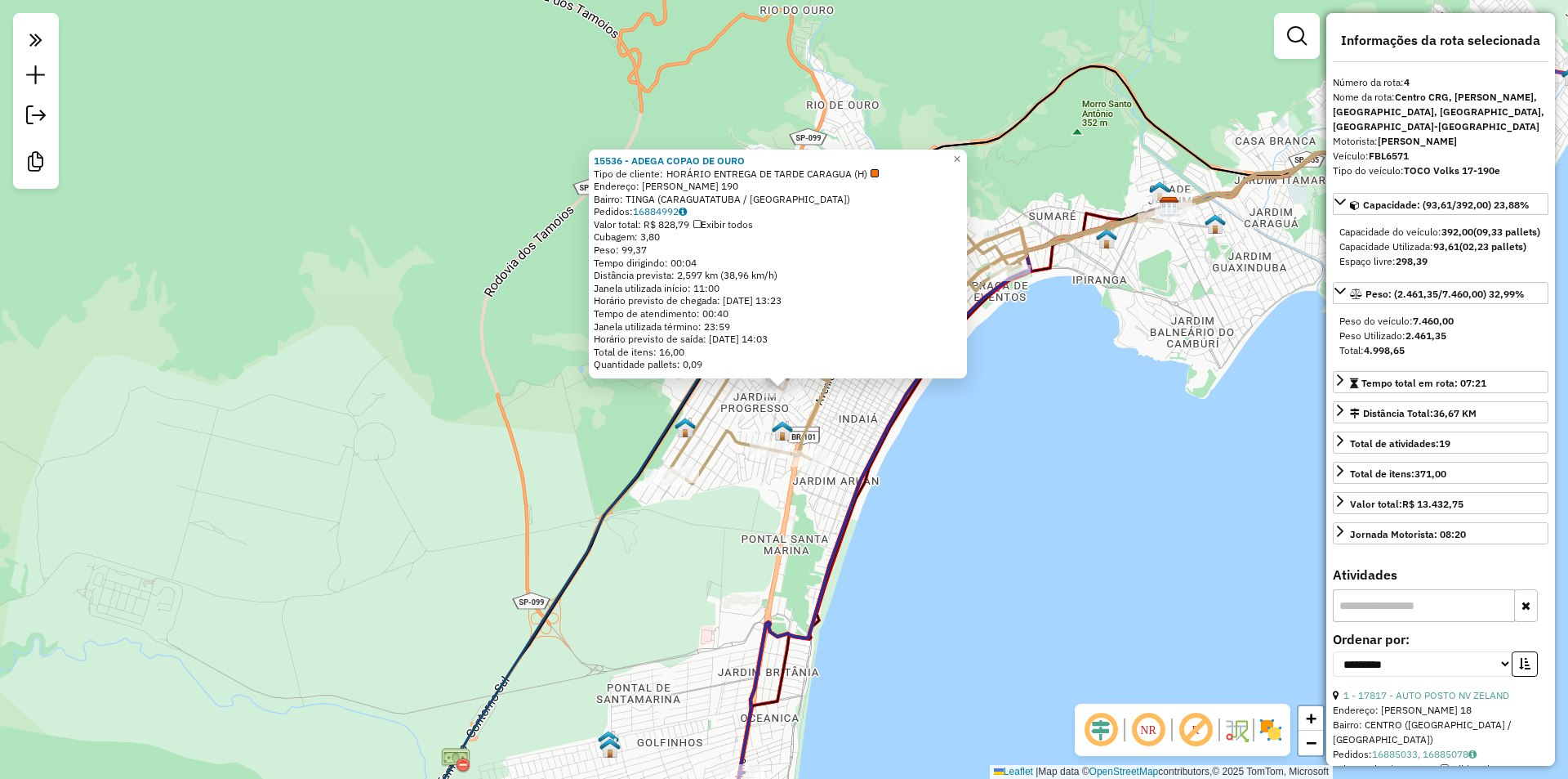
click at [1051, 487] on div "15536 - ADEGA COPAO DE OURO Tipo de cliente: HORÁRIO ENTREGA DE TARDE CARAGUA (…" at bounding box center [784, 389] width 1568 height 779
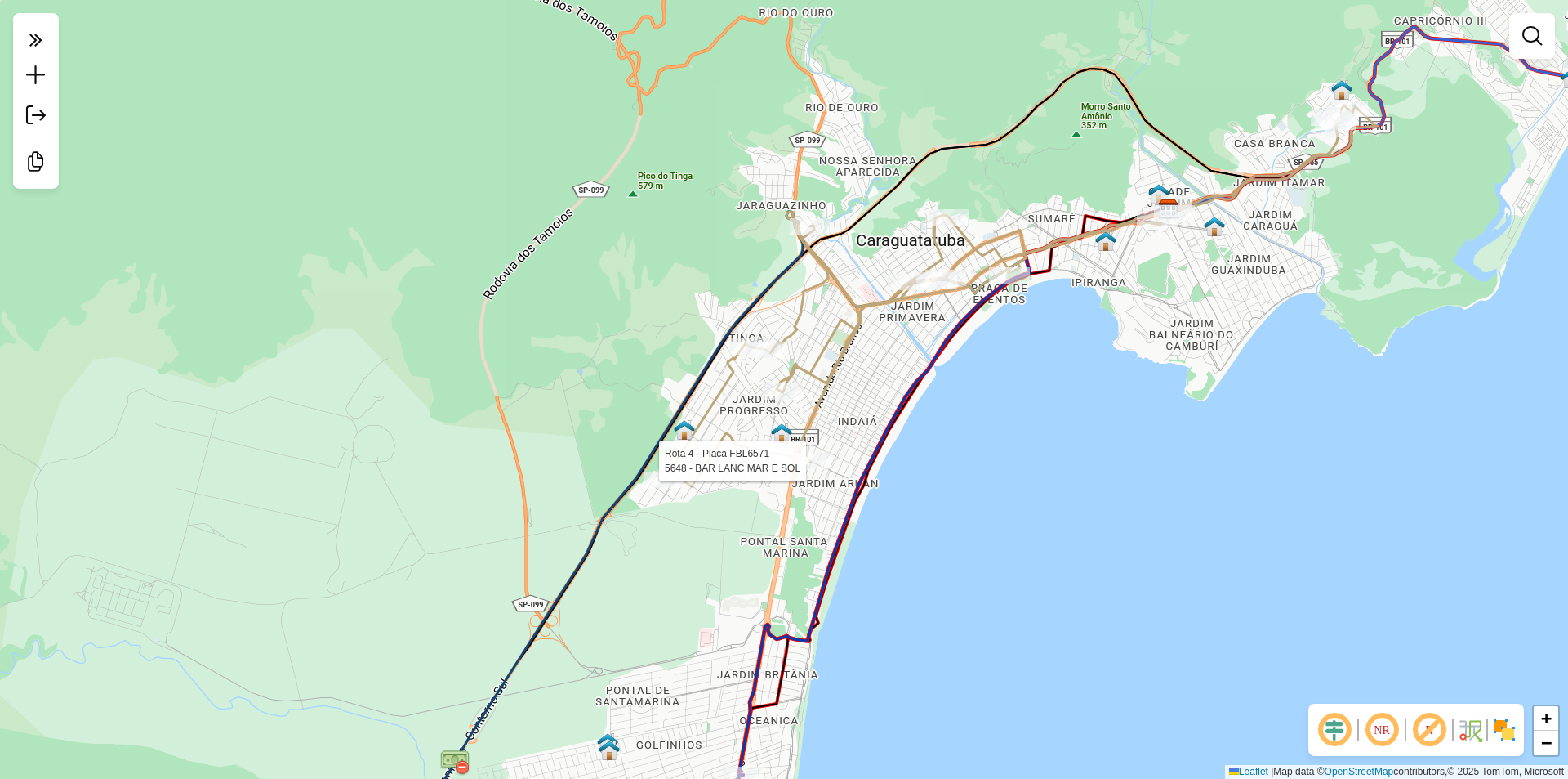
select select "**********"
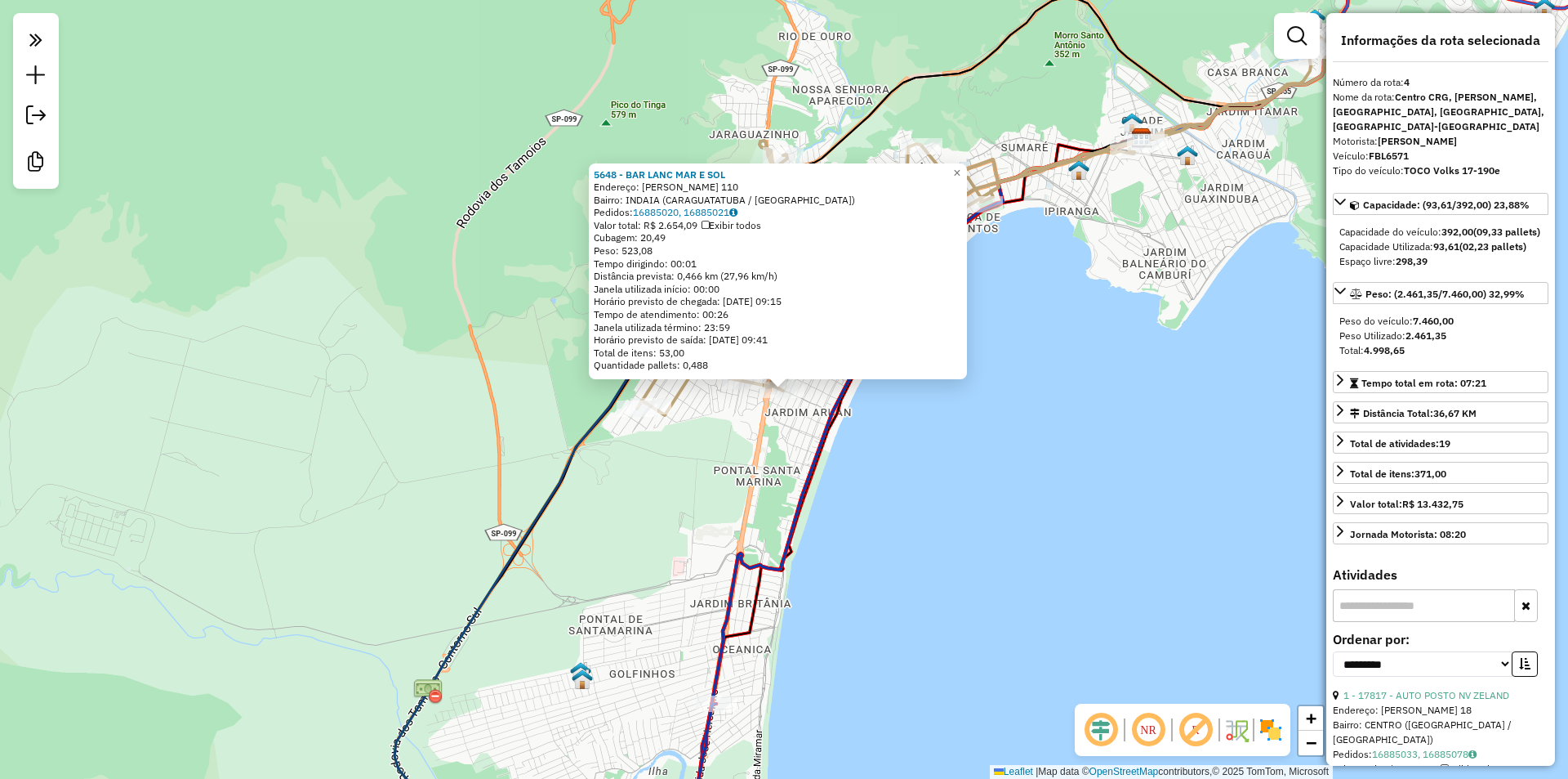
click at [673, 453] on div "Rota 4 - Placa FBL6571 5648 - BAR LANC MAR E SOL 5648 - BAR LANC MAR E SOL Ende…" at bounding box center [784, 389] width 1568 height 779
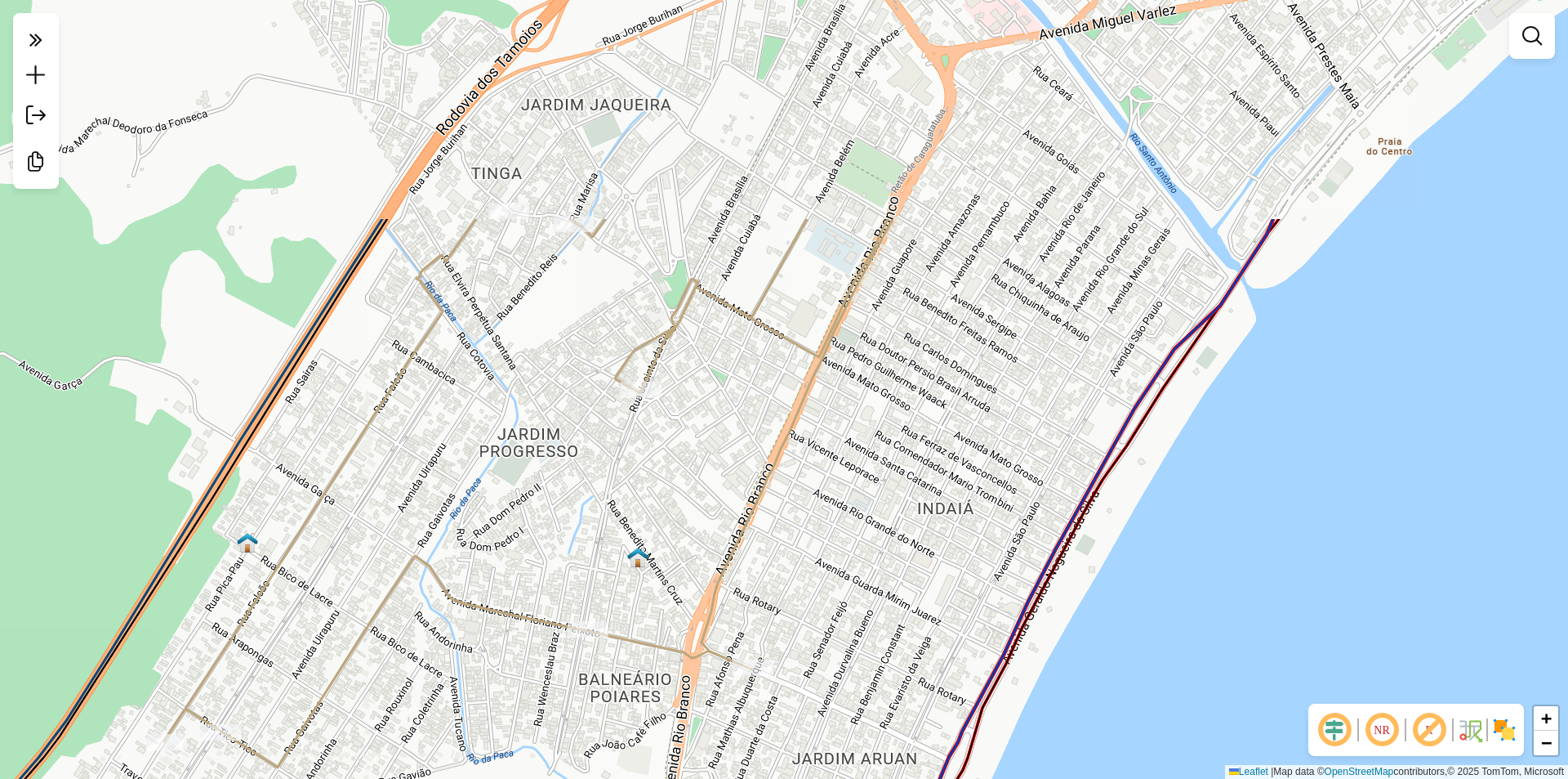
drag, startPoint x: 857, startPoint y: 338, endPoint x: 751, endPoint y: 484, distance: 180.4
click at [751, 484] on div "Janela de atendimento Grade de atendimento Capacidade Transportadoras Veículos …" at bounding box center [784, 389] width 1568 height 779
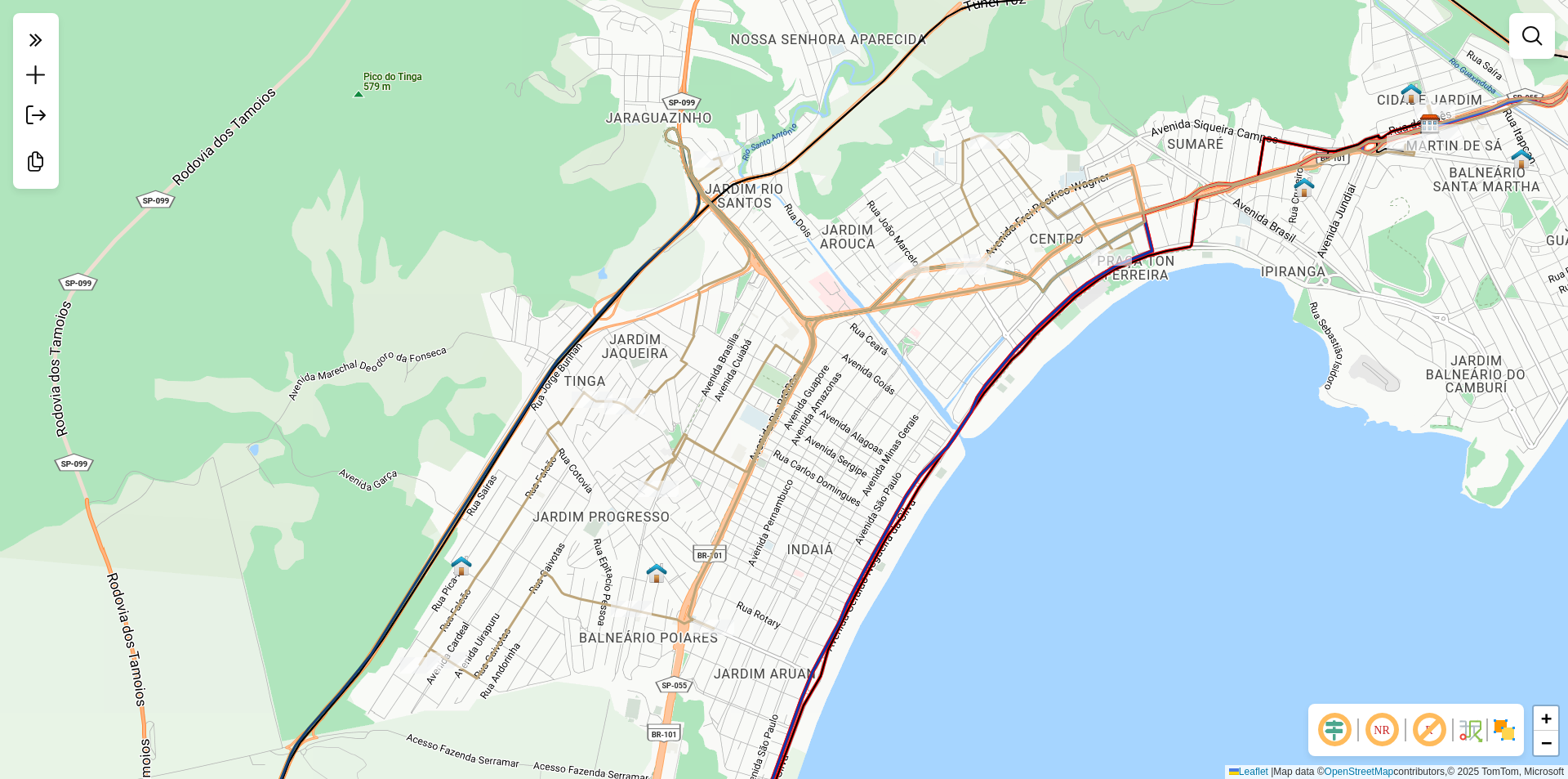
drag, startPoint x: 792, startPoint y: 594, endPoint x: 845, endPoint y: 505, distance: 103.6
click at [845, 505] on div "Janela de atendimento Grade de atendimento Capacidade Transportadoras Veículos …" at bounding box center [784, 389] width 1568 height 779
drag, startPoint x: 830, startPoint y: 481, endPoint x: 750, endPoint y: 534, distance: 96.0
click at [830, 480] on div "Janela de atendimento Grade de atendimento Capacidade Transportadoras Veículos …" at bounding box center [784, 389] width 1568 height 779
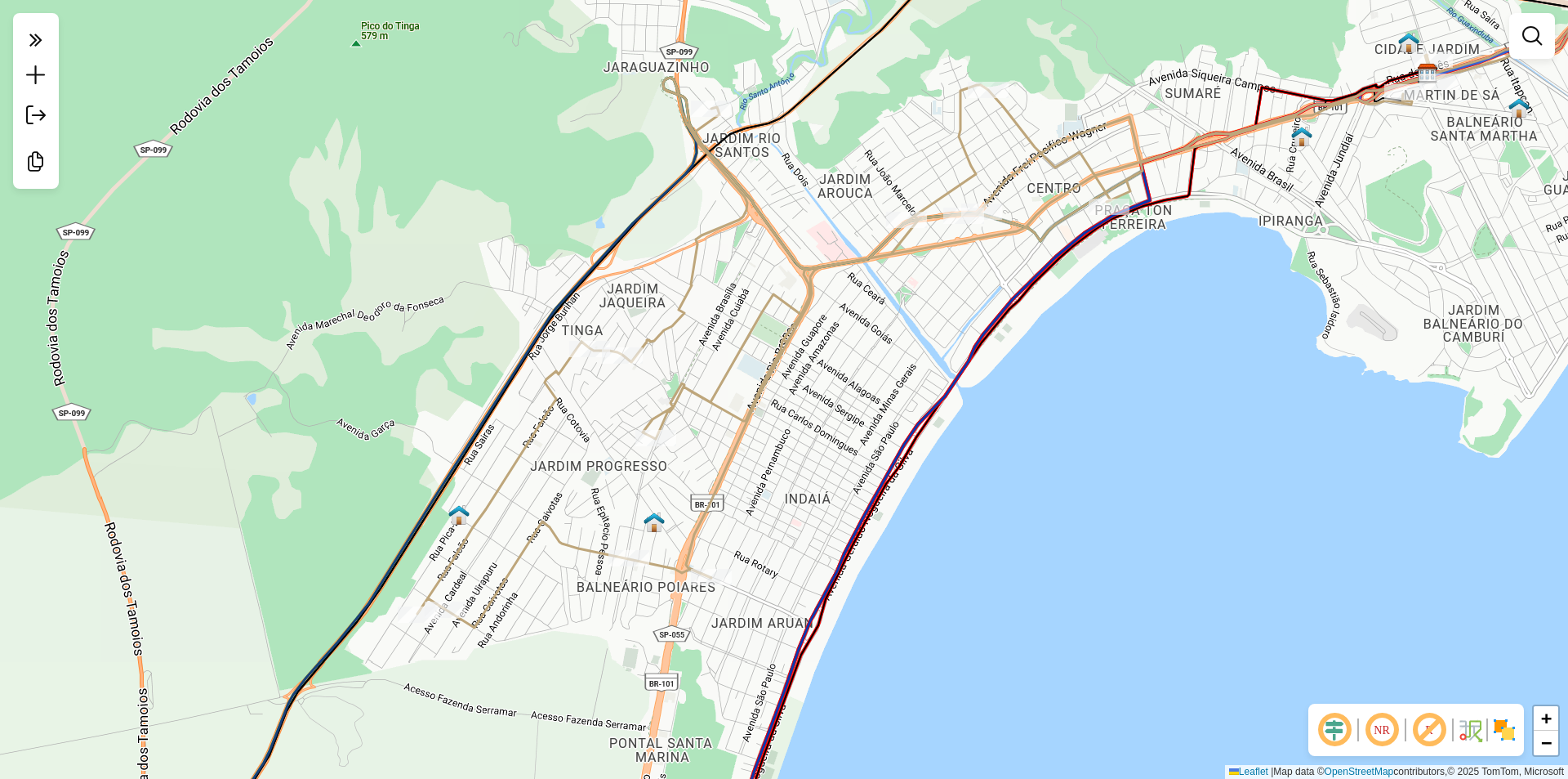
drag, startPoint x: 618, startPoint y: 671, endPoint x: 598, endPoint y: 601, distance: 72.8
click at [615, 619] on div "Janela de atendimento Grade de atendimento Capacidade Transportadoras Veículos …" at bounding box center [784, 389] width 1568 height 779
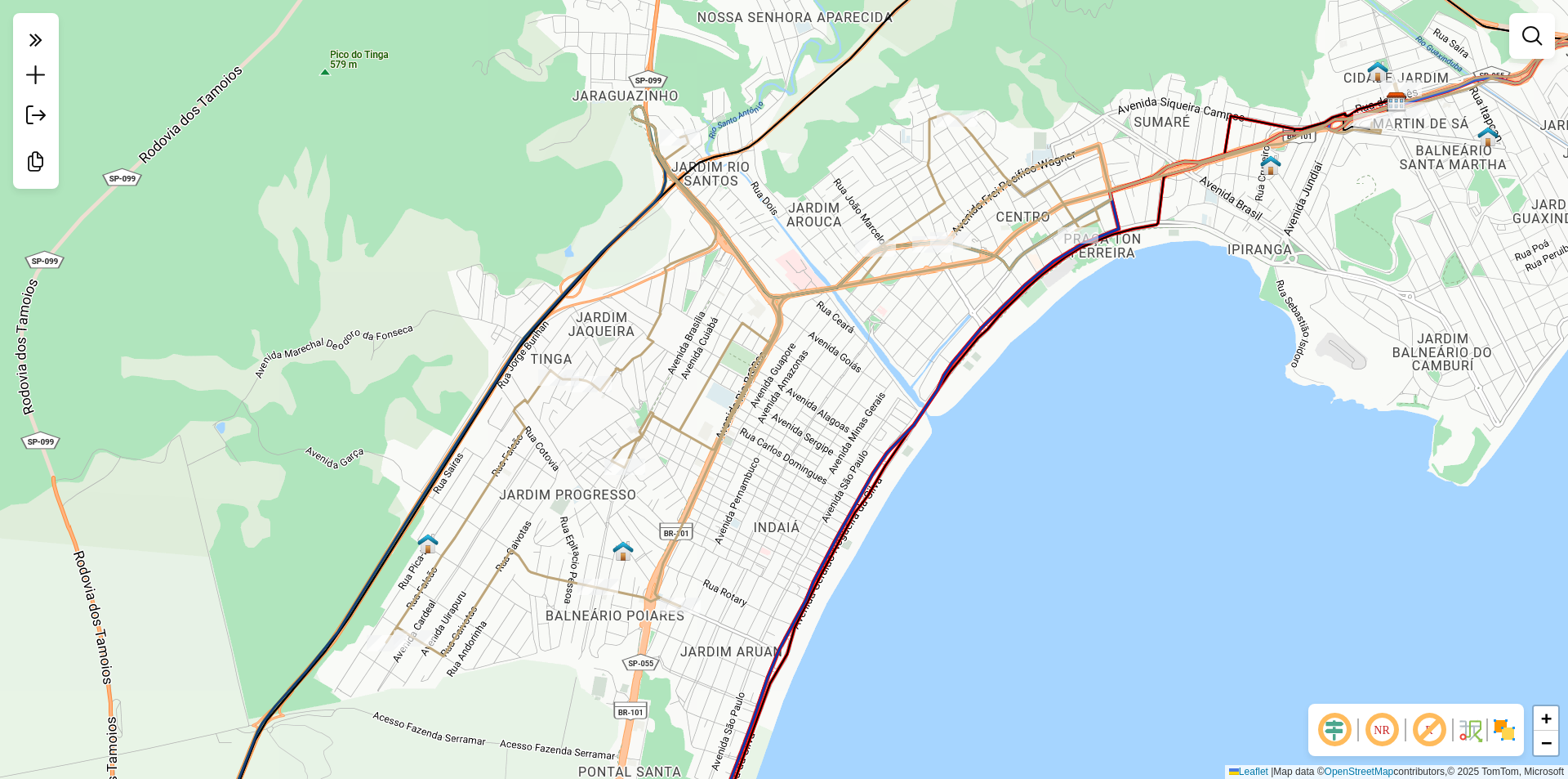
drag, startPoint x: 829, startPoint y: 464, endPoint x: 494, endPoint y: 458, distance: 335.1
click at [580, 524] on div "Janela de atendimento Grade de atendimento Capacidade Transportadoras Veículos …" at bounding box center [784, 389] width 1568 height 779
